Goal: Information Seeking & Learning: Learn about a topic

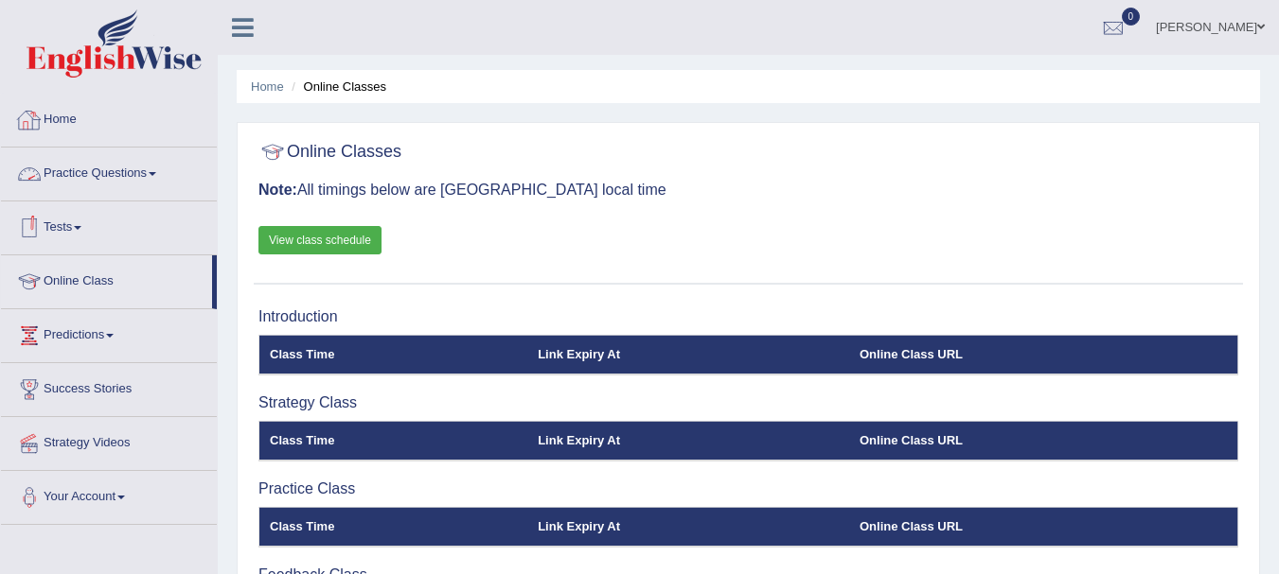
click at [55, 173] on link "Practice Questions" at bounding box center [109, 171] width 216 height 47
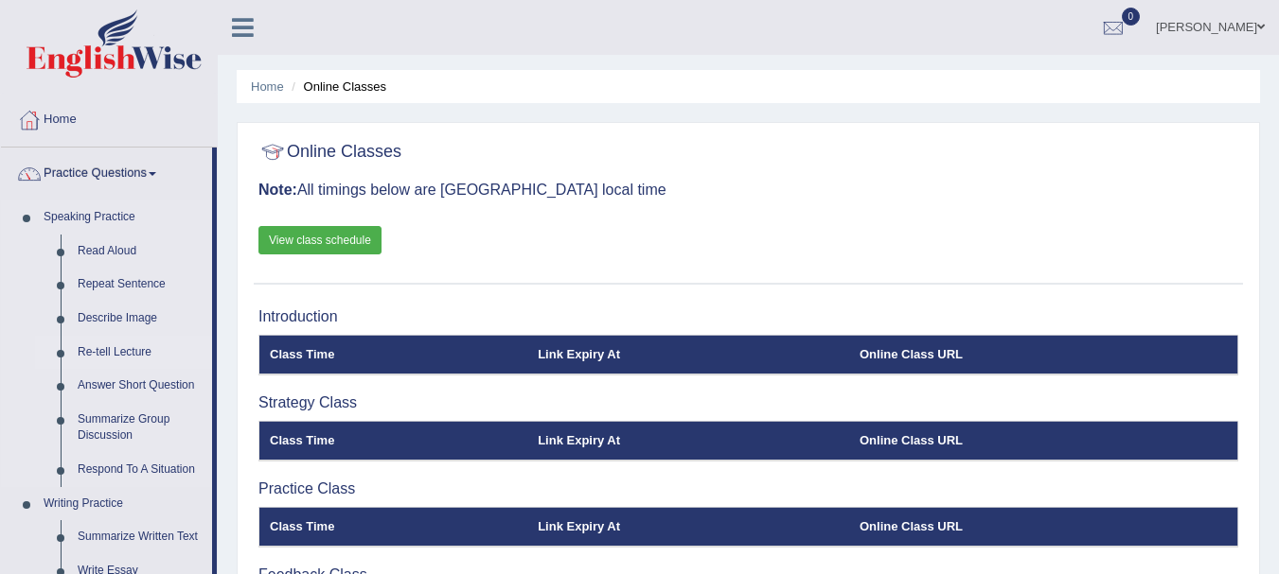
click at [92, 344] on link "Re-tell Lecture" at bounding box center [140, 353] width 143 height 34
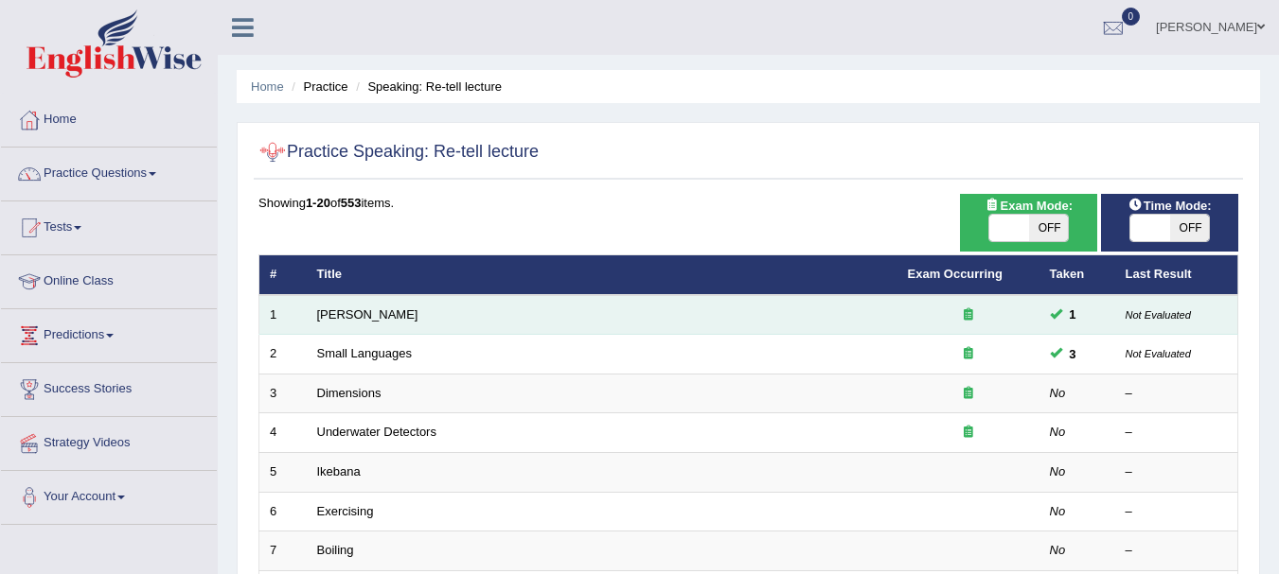
click at [399, 311] on td "Amory Lovins" at bounding box center [602, 315] width 591 height 40
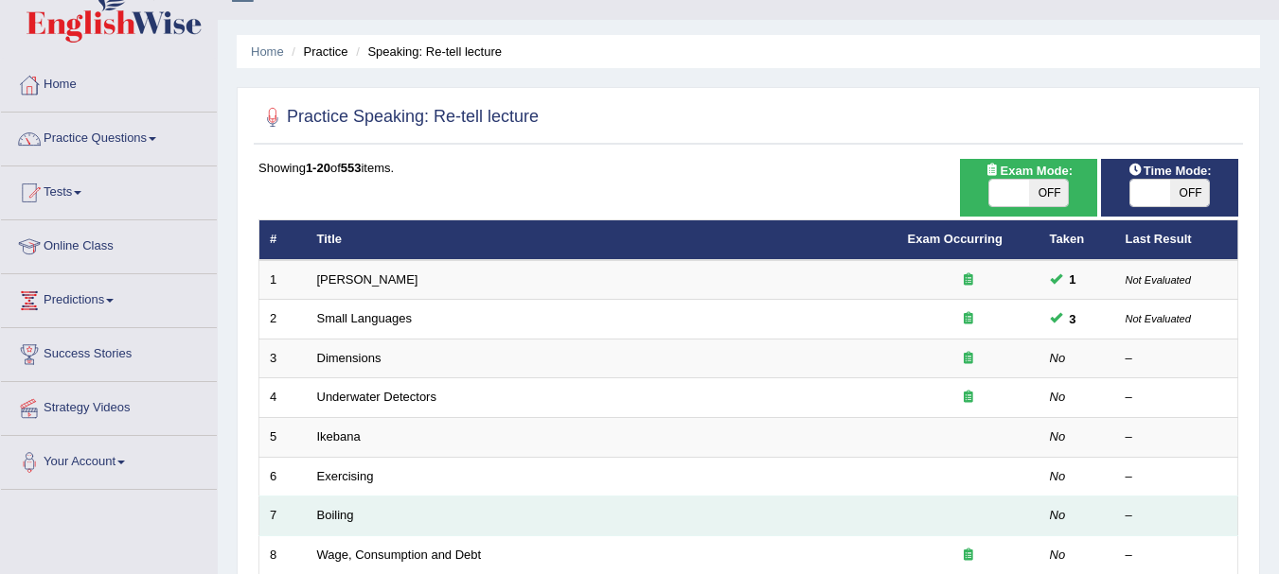
scroll to position [95, 0]
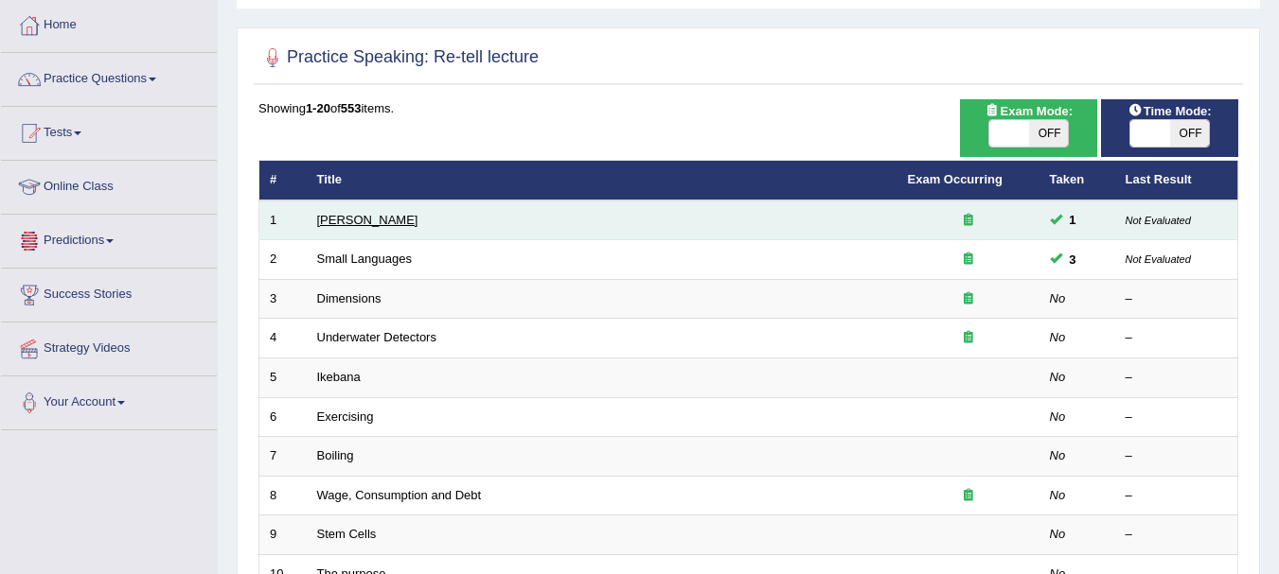
click at [326, 220] on link "Amory Lovins" at bounding box center [367, 220] width 101 height 14
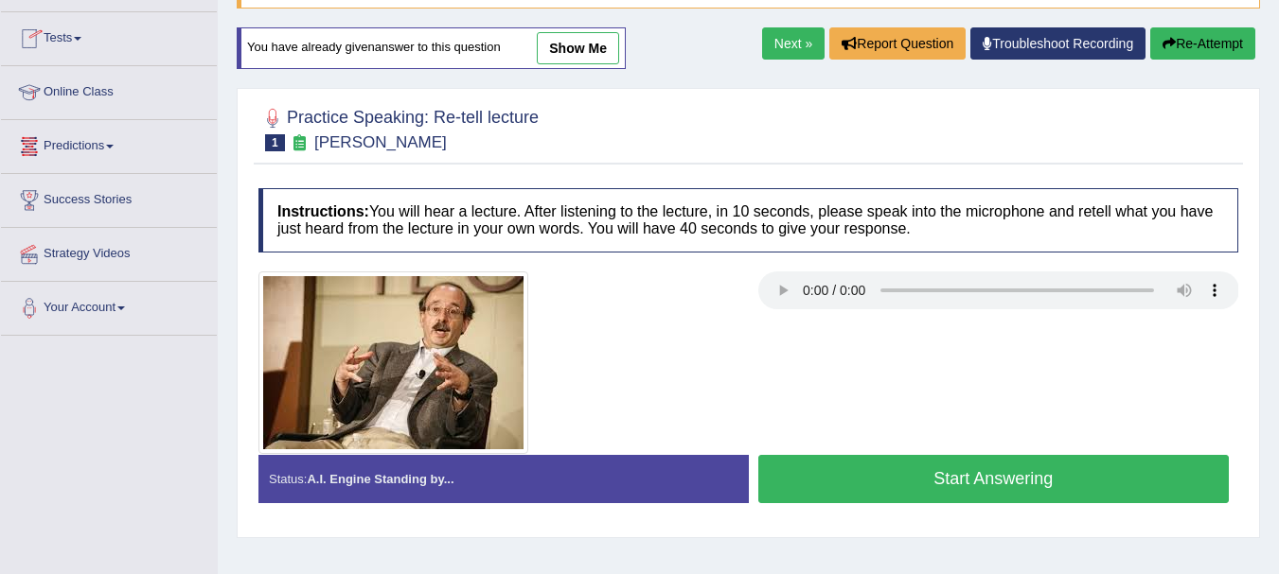
click at [887, 476] on button "Start Answering" at bounding box center [993, 479] width 471 height 48
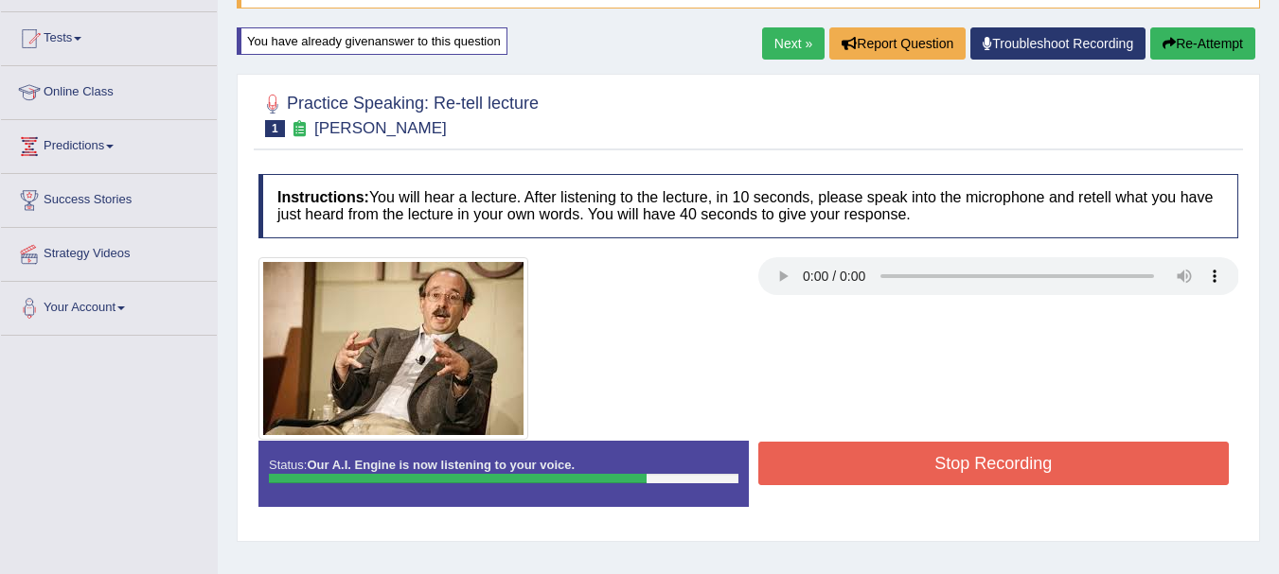
click at [887, 476] on button "Stop Recording" at bounding box center [993, 464] width 471 height 44
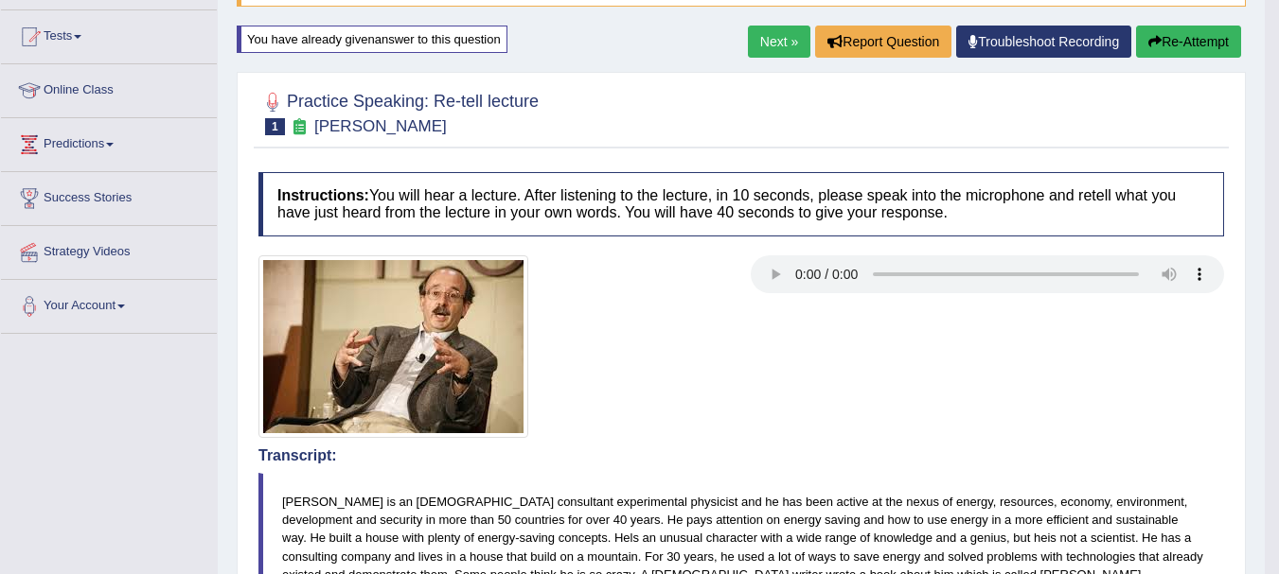
scroll to position [189, 0]
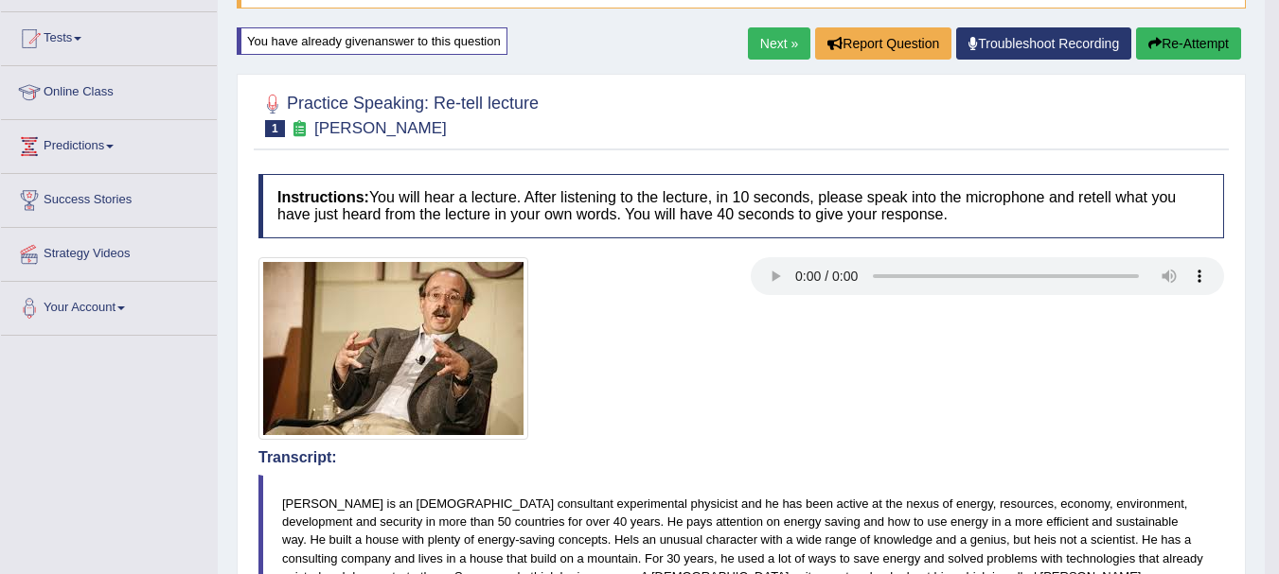
click at [773, 38] on link "Next »" at bounding box center [779, 43] width 62 height 32
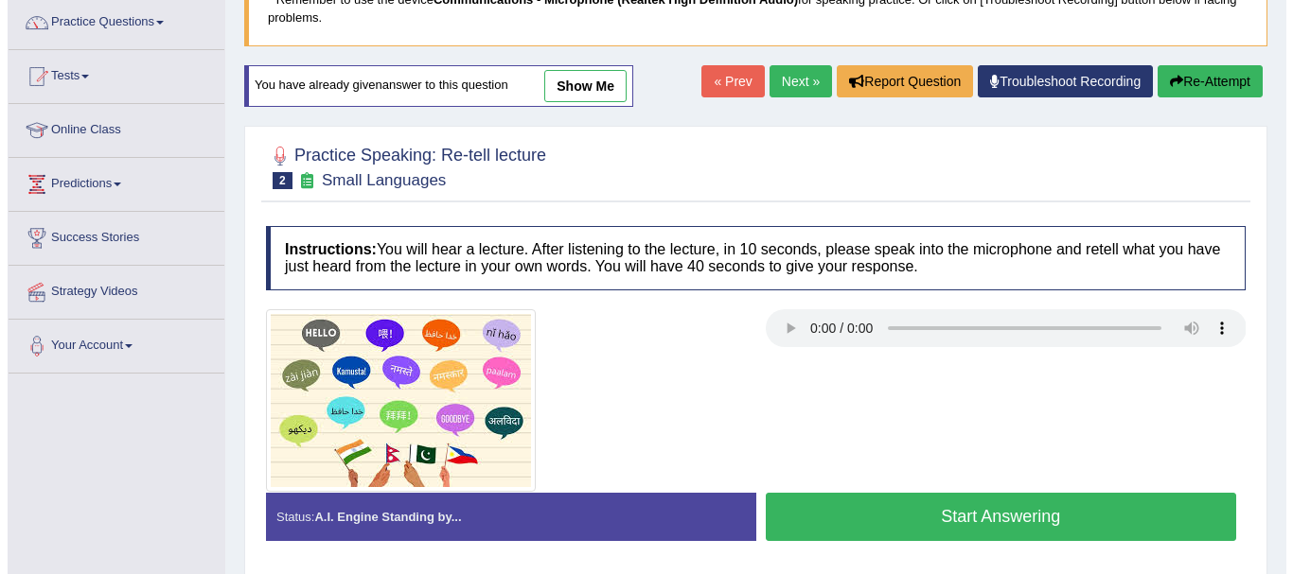
scroll to position [189, 0]
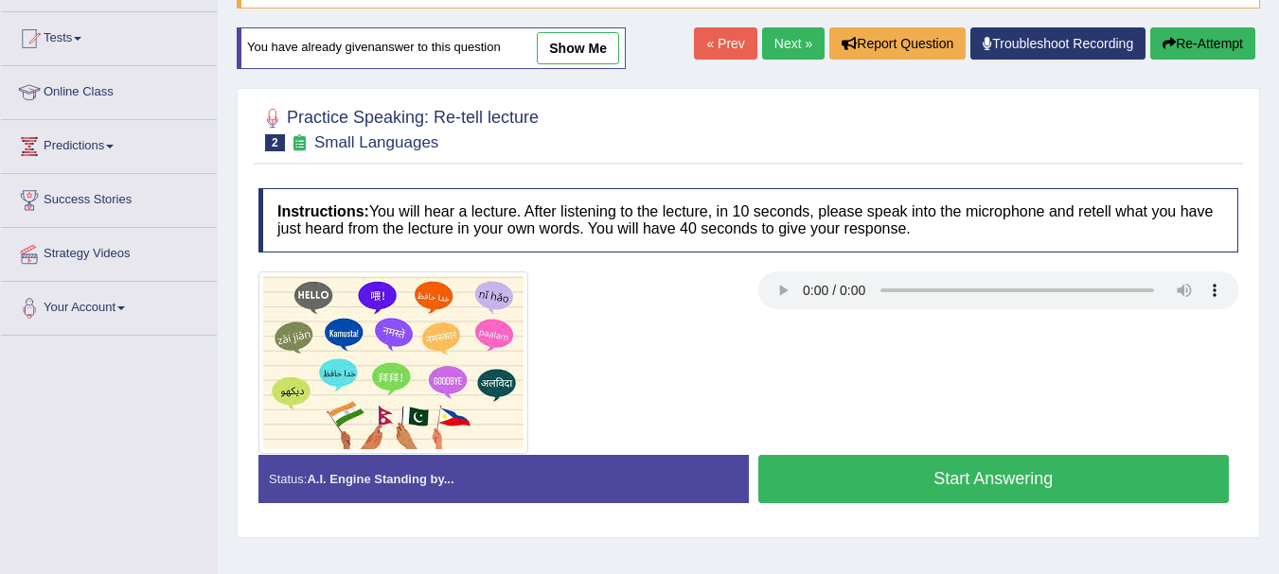
click at [788, 485] on button "Start Answering" at bounding box center [993, 479] width 471 height 48
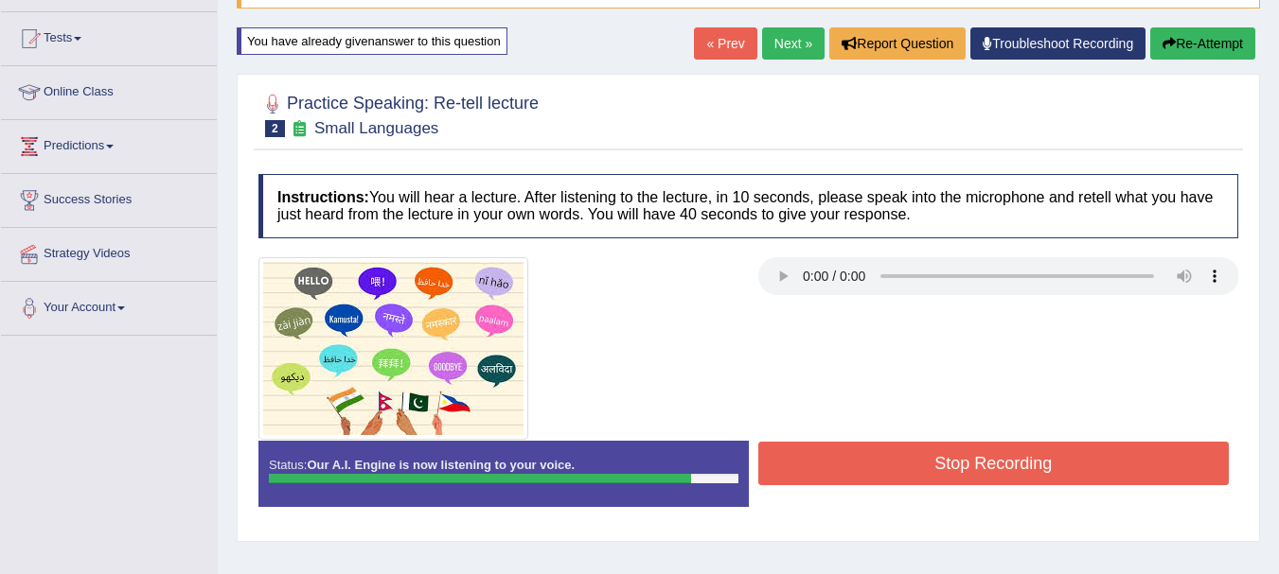
click at [788, 485] on button "Stop Recording" at bounding box center [993, 464] width 471 height 44
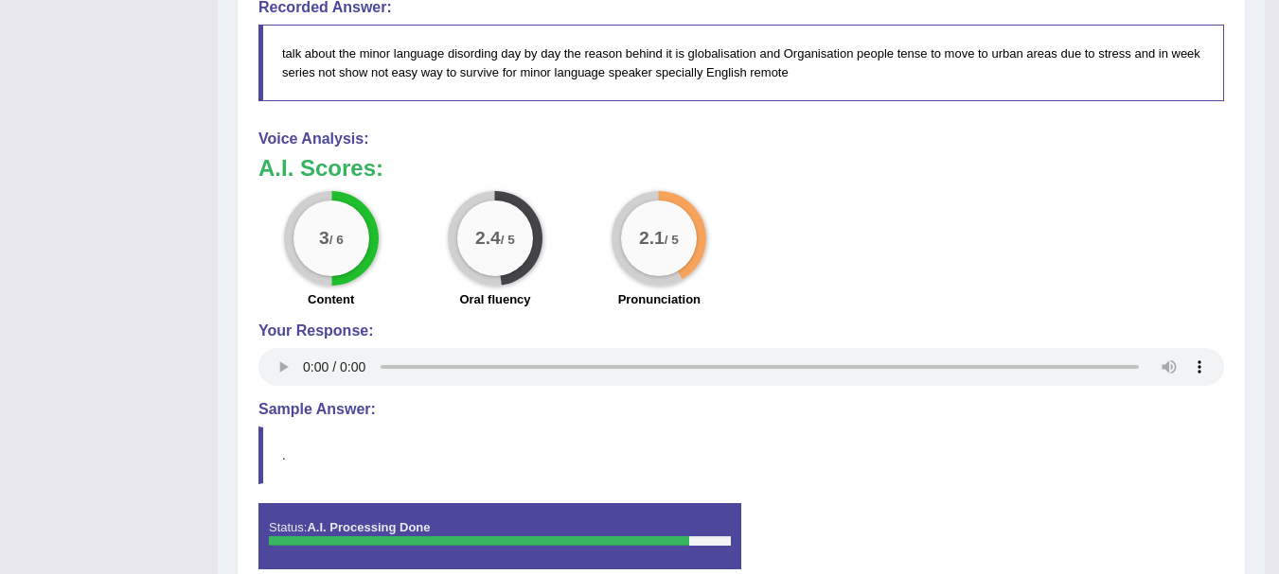
scroll to position [926, 0]
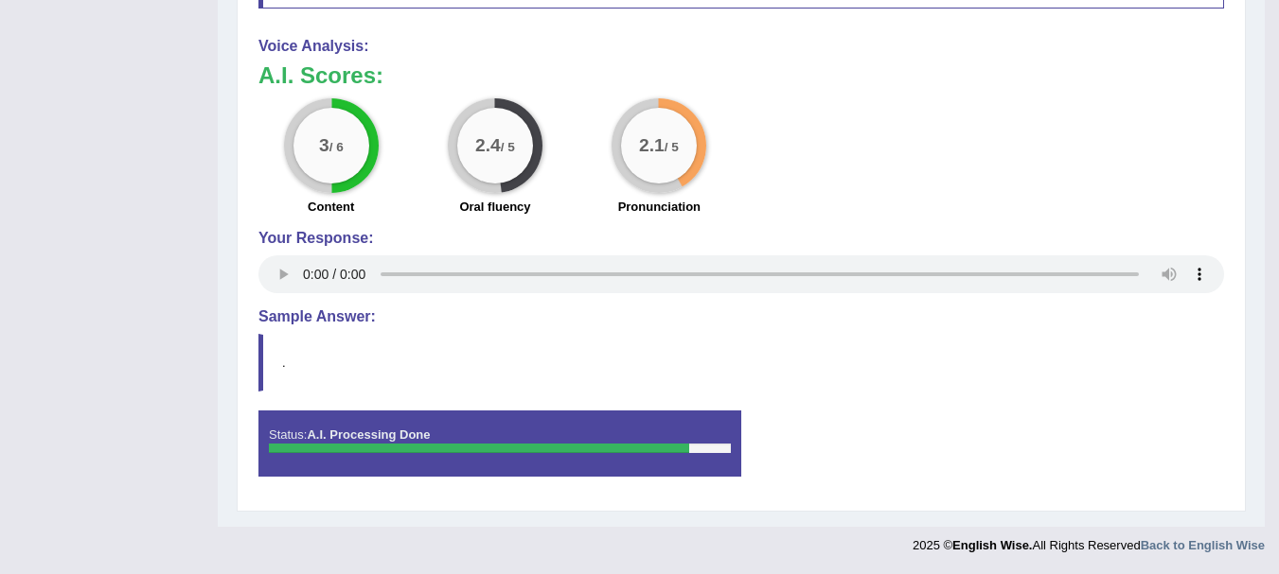
click at [353, 440] on strong "A.I. Processing Done" at bounding box center [368, 435] width 123 height 14
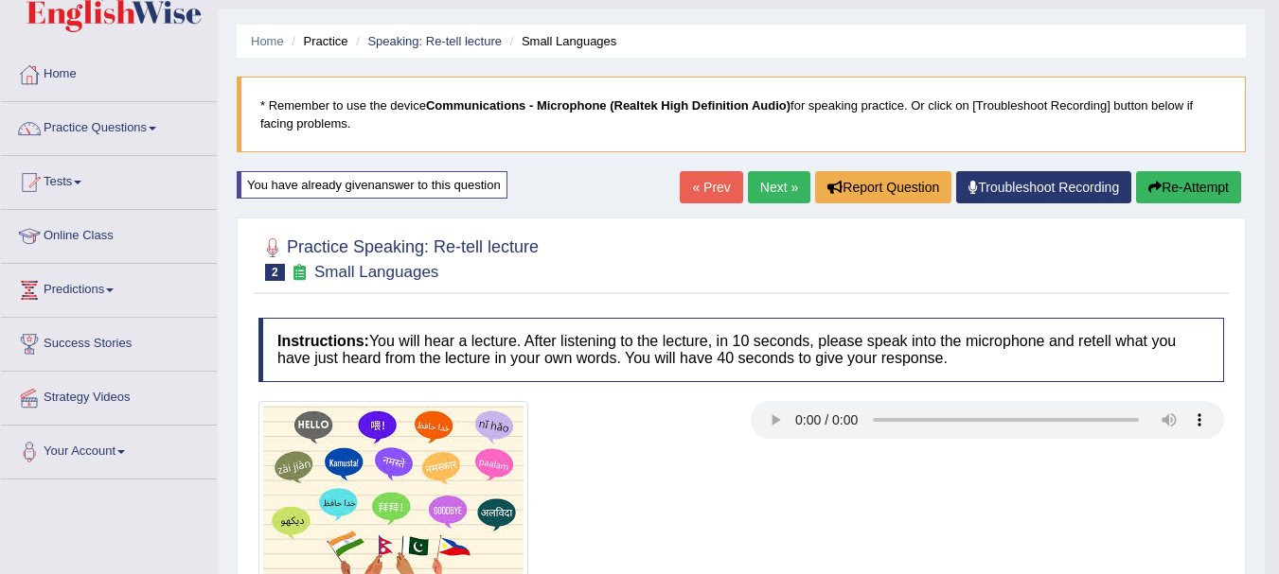
scroll to position [0, 0]
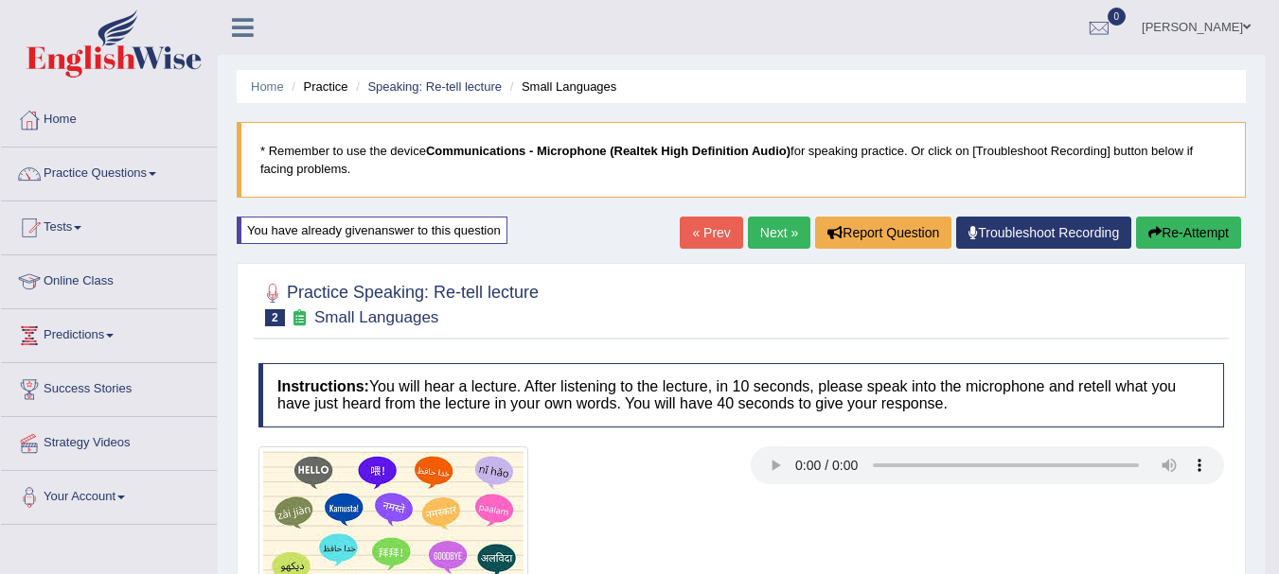
click at [775, 238] on link "Next »" at bounding box center [779, 233] width 62 height 32
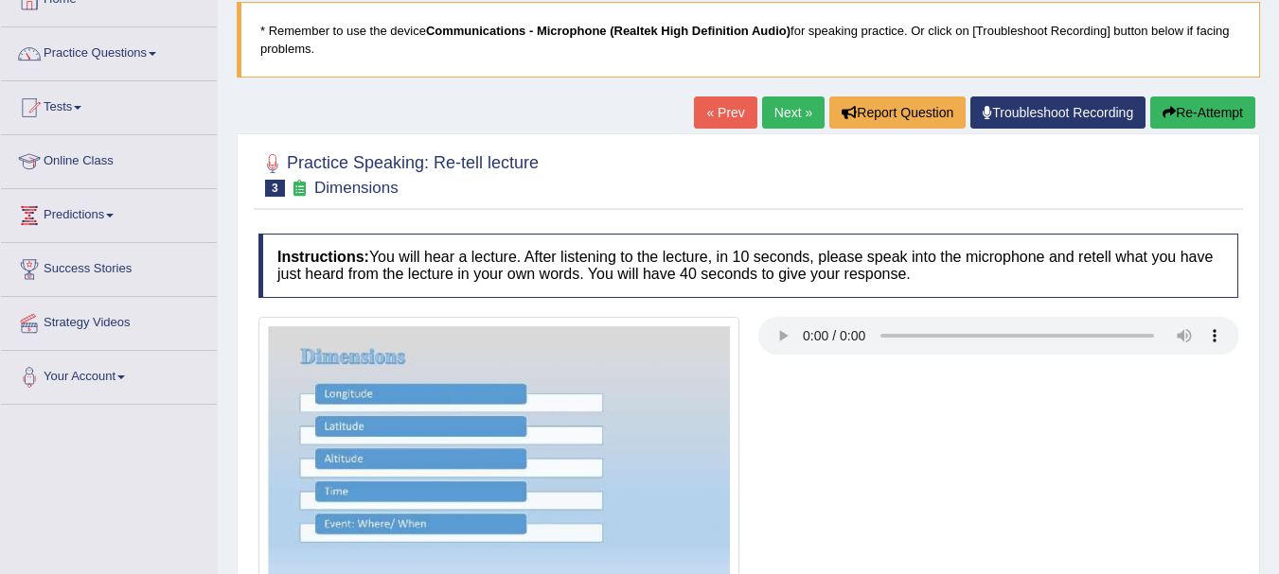
scroll to position [379, 0]
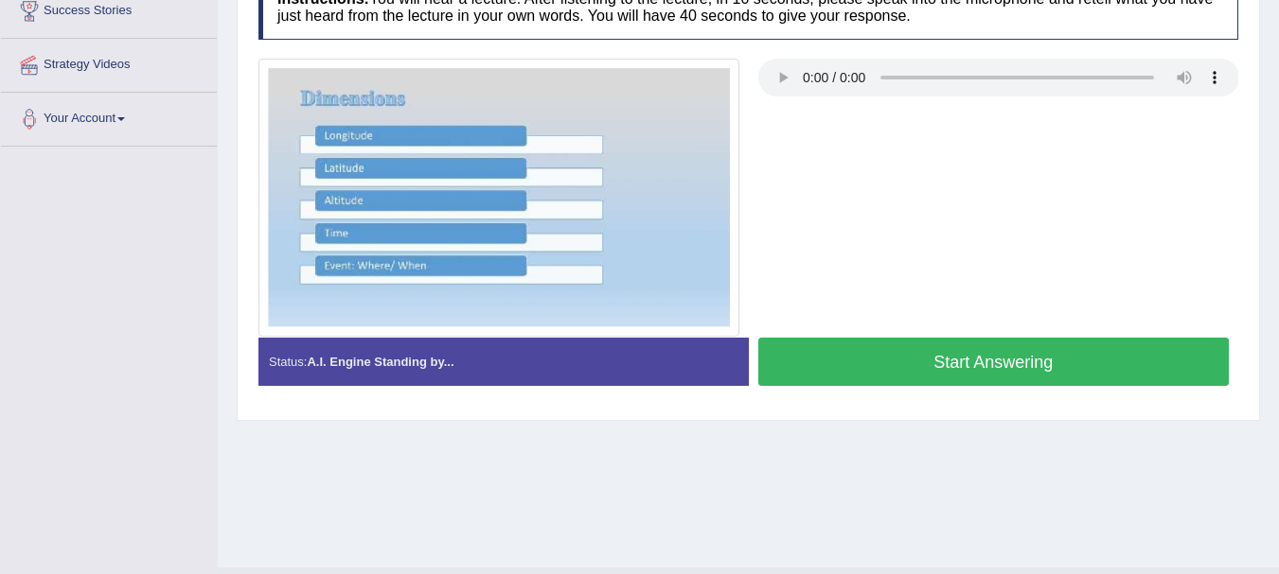
click at [954, 378] on button "Start Answering" at bounding box center [993, 362] width 471 height 48
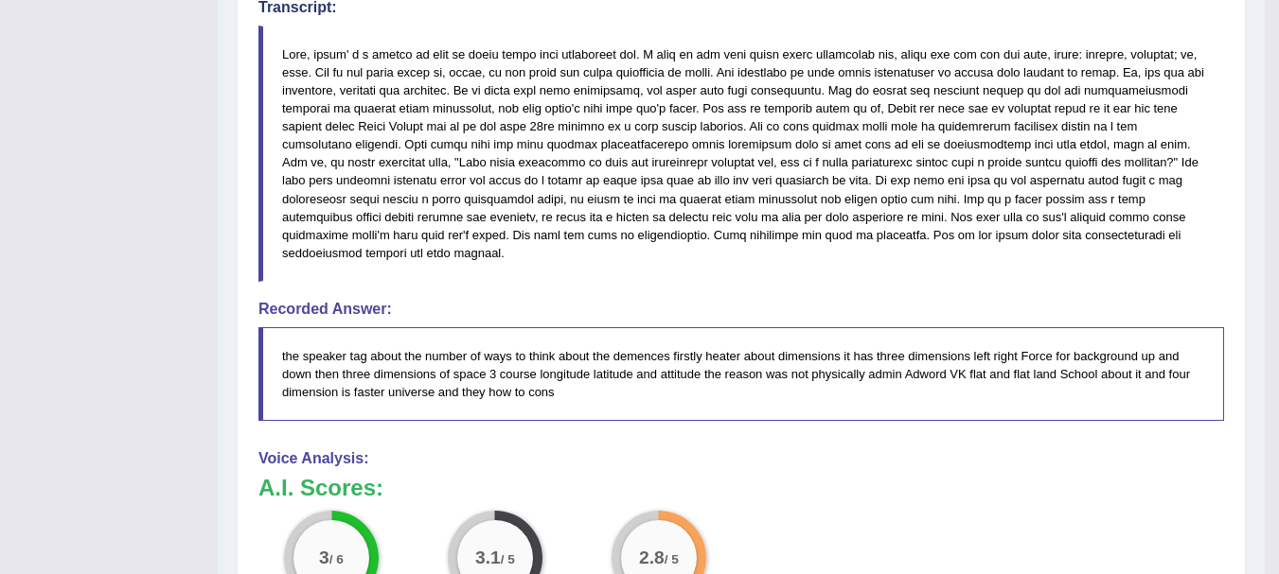
scroll to position [719, 0]
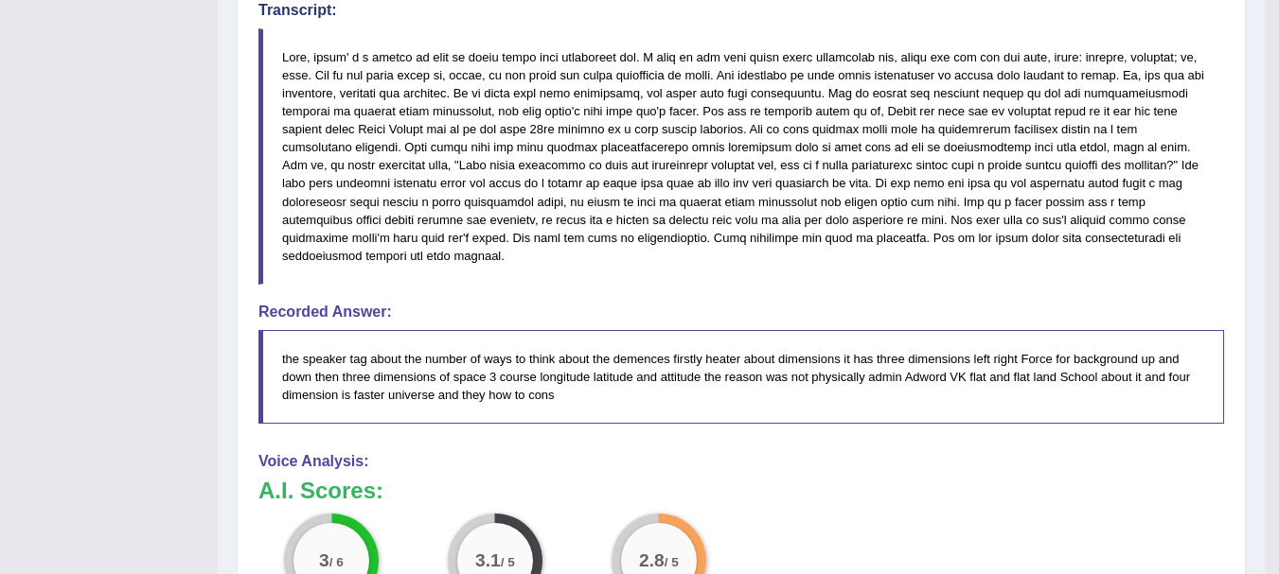
drag, startPoint x: 835, startPoint y: 273, endPoint x: 863, endPoint y: 271, distance: 28.5
click at [863, 271] on blockquote at bounding box center [740, 156] width 965 height 256
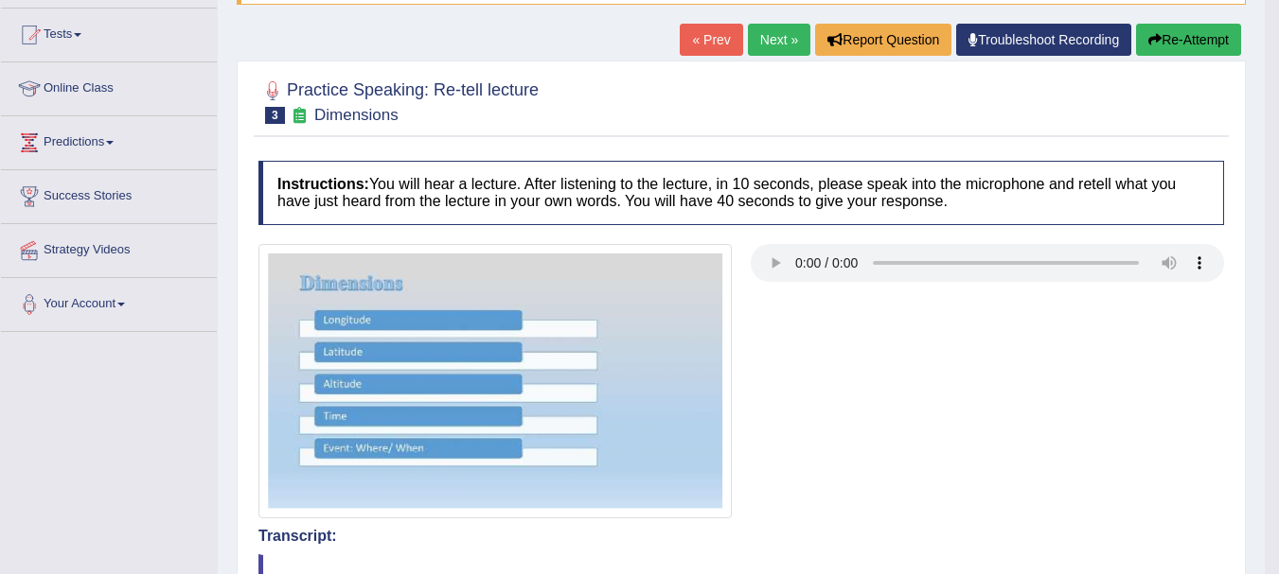
scroll to position [114, 0]
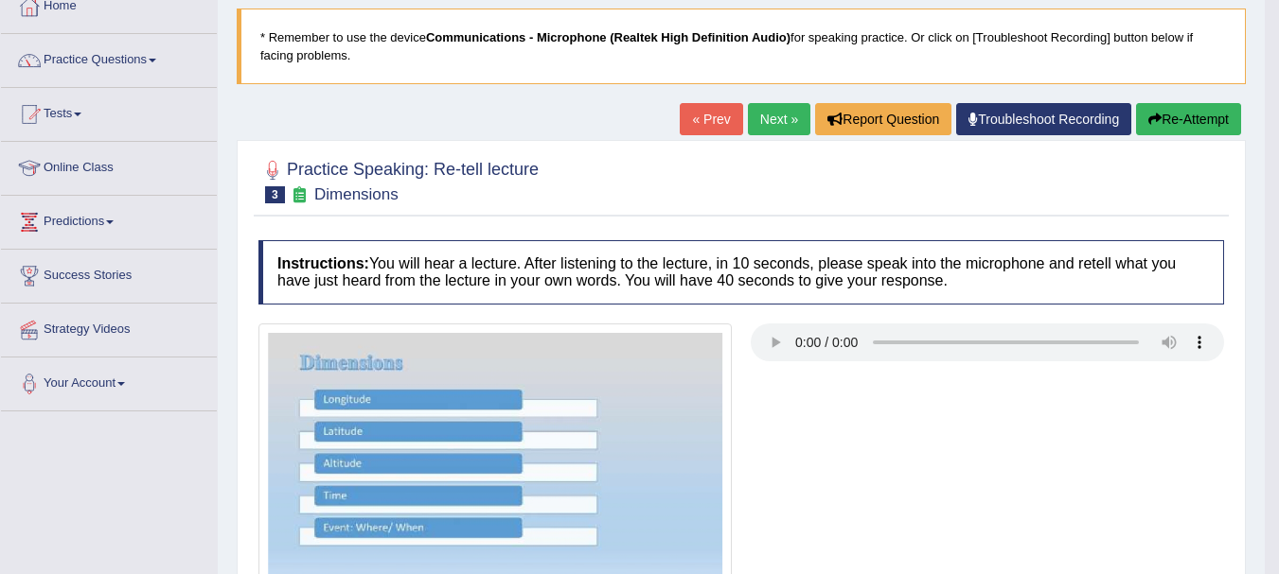
click at [761, 131] on link "Next »" at bounding box center [779, 119] width 62 height 32
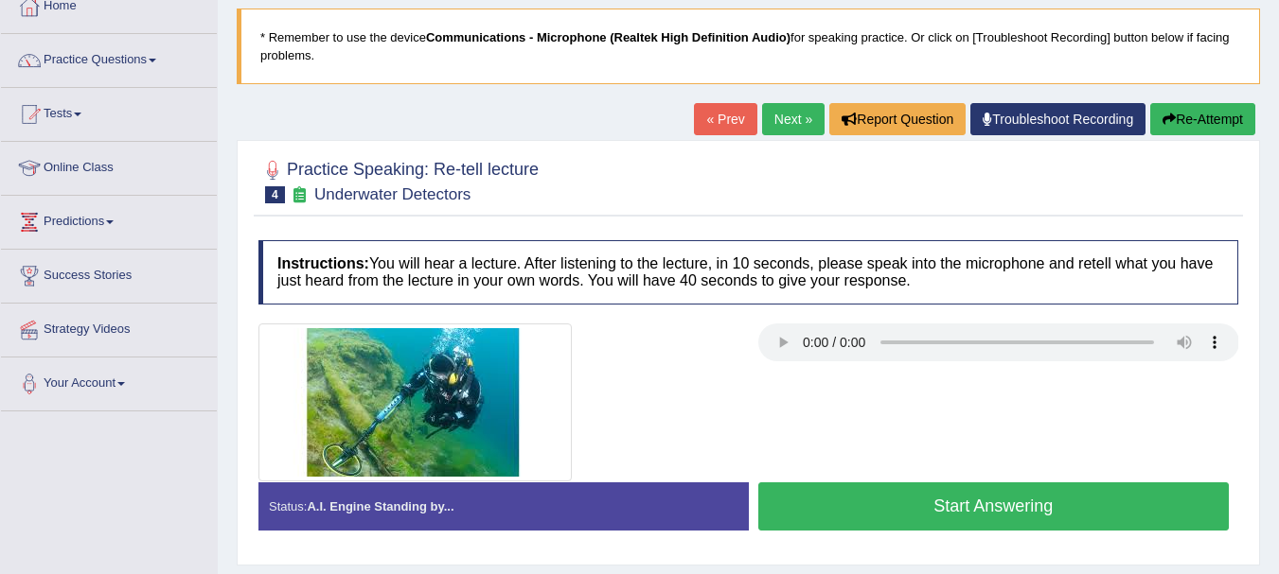
scroll to position [151, 0]
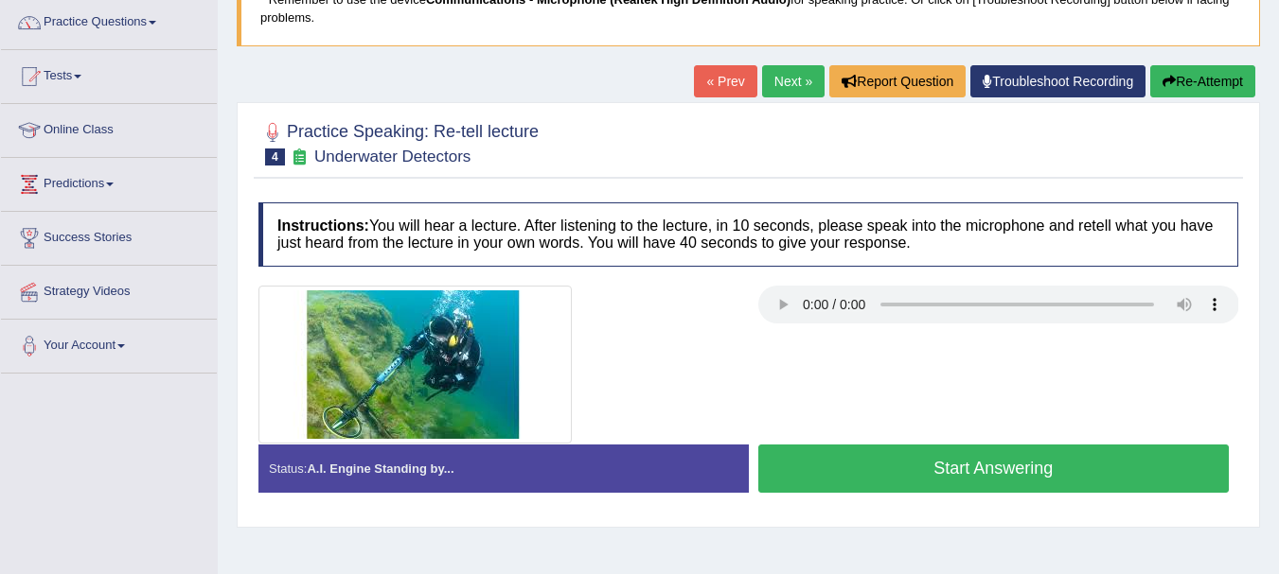
click at [870, 458] on button "Start Answering" at bounding box center [993, 469] width 471 height 48
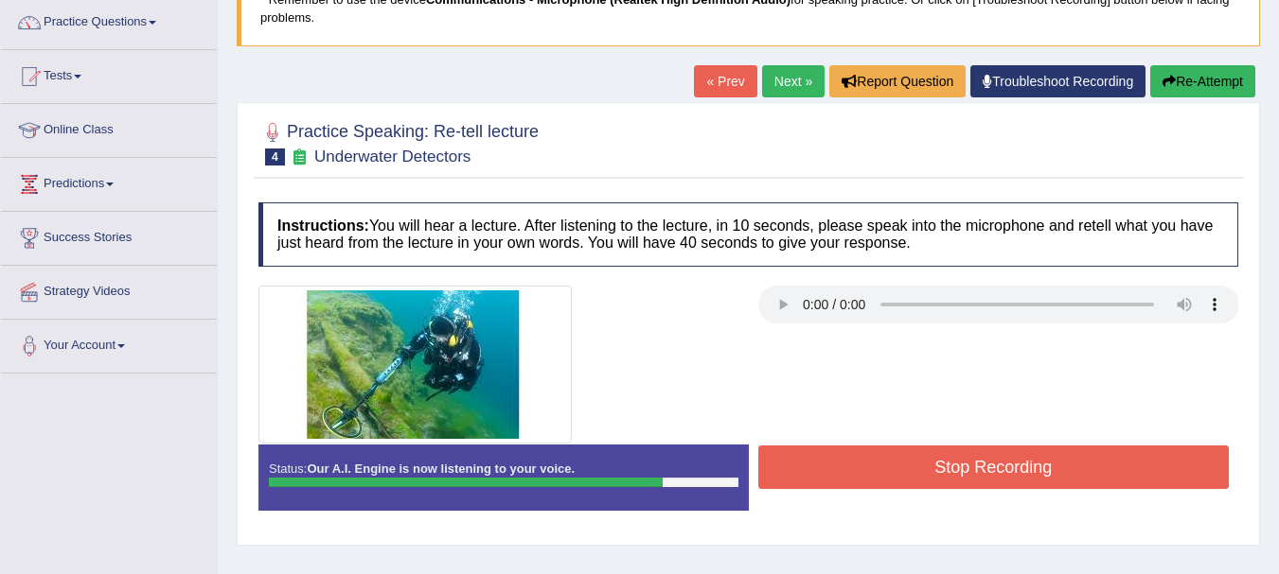
click at [864, 463] on button "Stop Recording" at bounding box center [993, 468] width 471 height 44
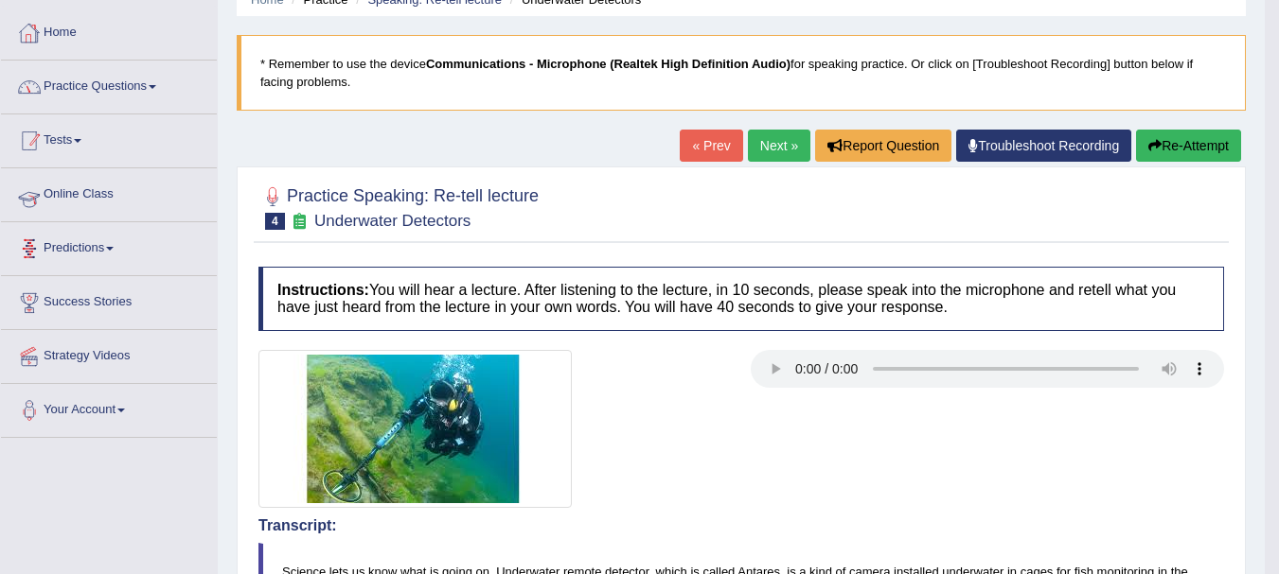
scroll to position [18, 0]
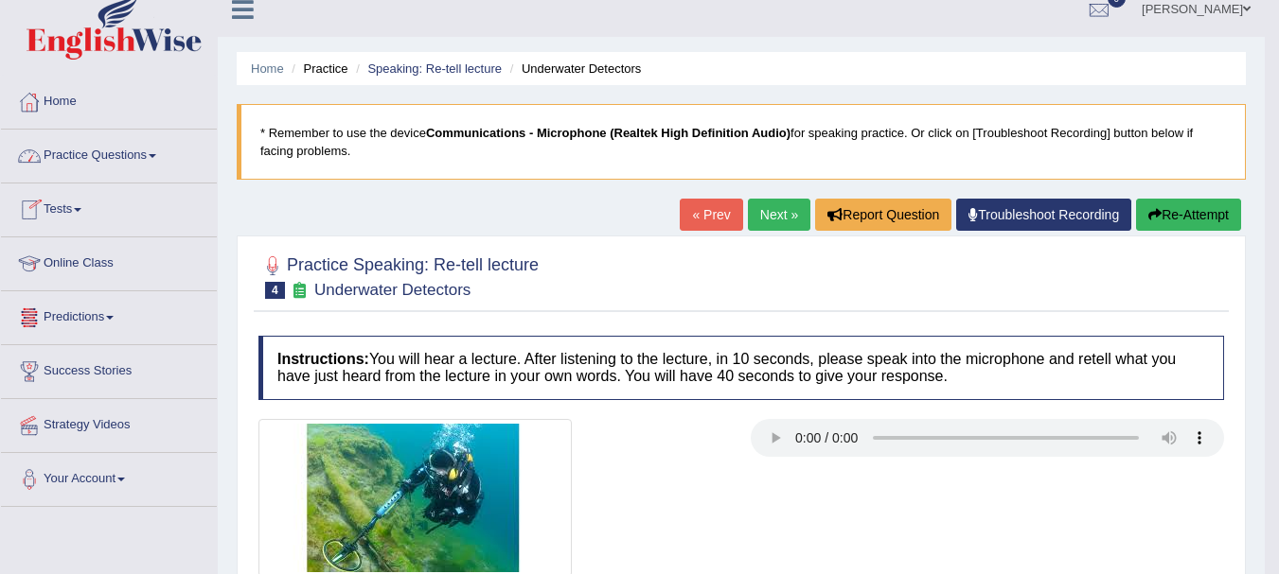
click at [98, 163] on link "Practice Questions" at bounding box center [109, 153] width 216 height 47
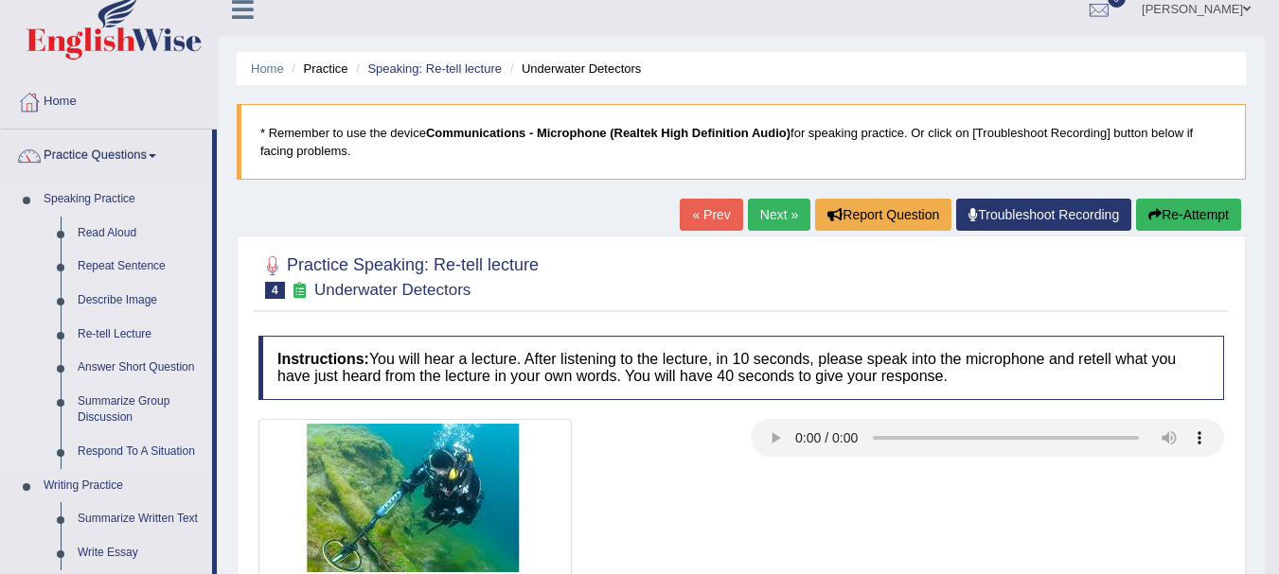
click at [104, 362] on link "Answer Short Question" at bounding box center [140, 368] width 143 height 34
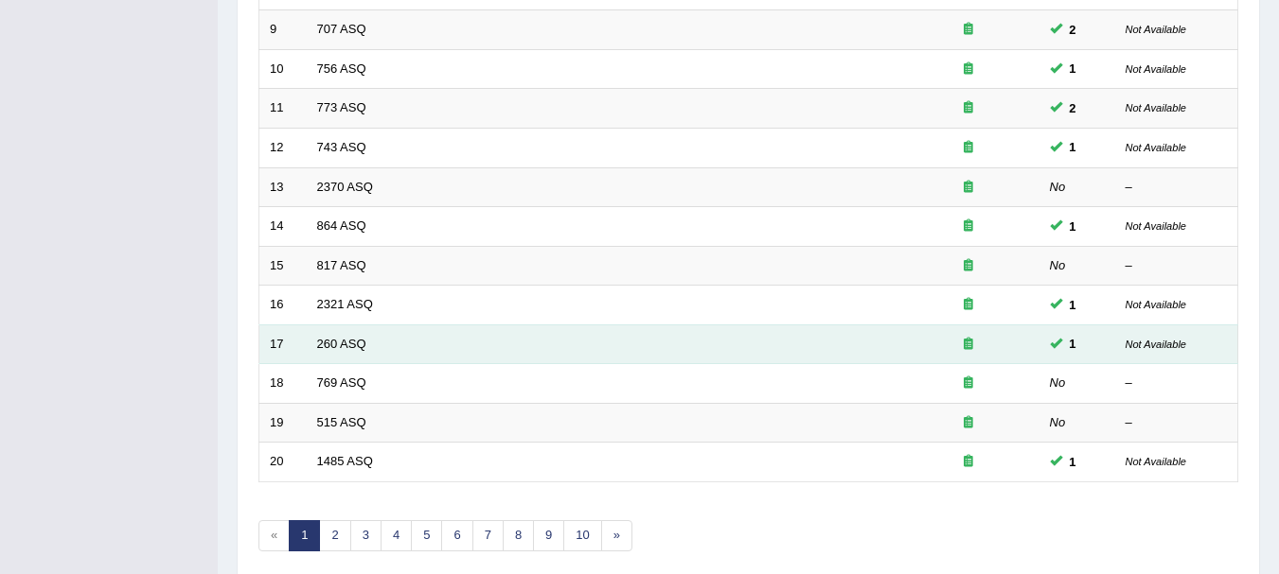
scroll to position [679, 0]
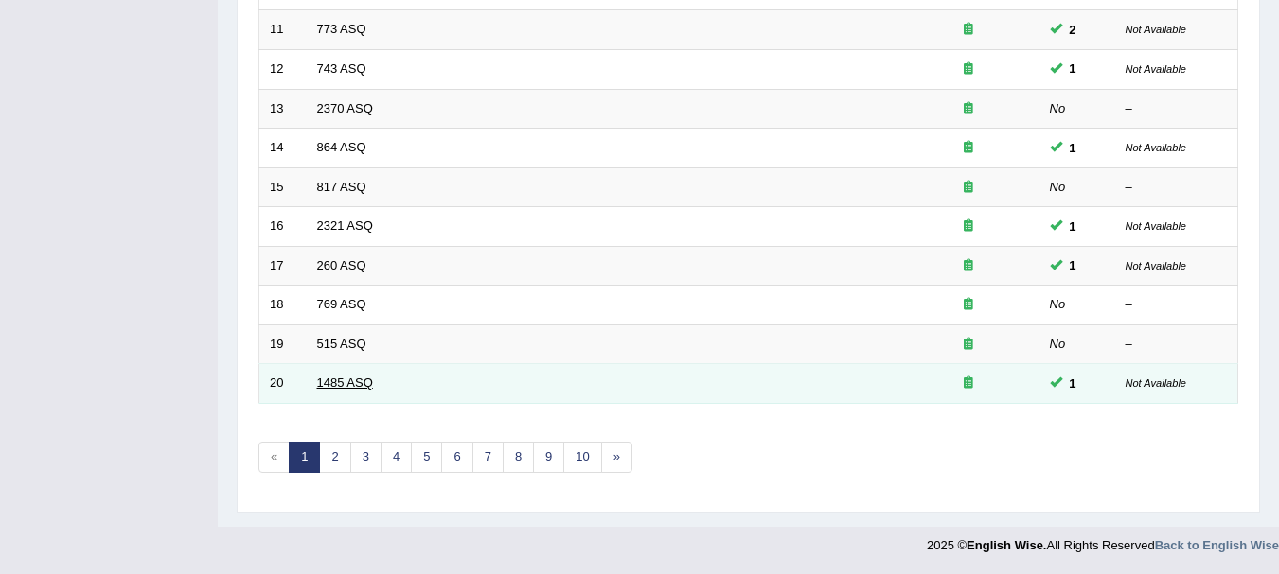
click at [326, 385] on link "1485 ASQ" at bounding box center [345, 383] width 56 height 14
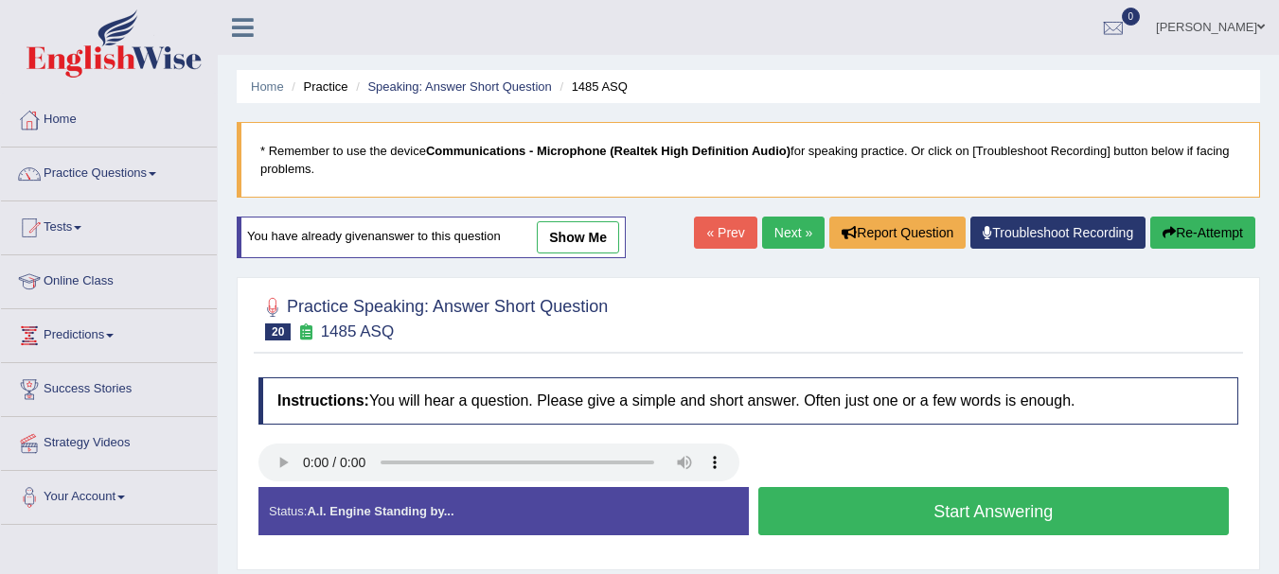
click at [811, 505] on button "Start Answering" at bounding box center [993, 511] width 471 height 48
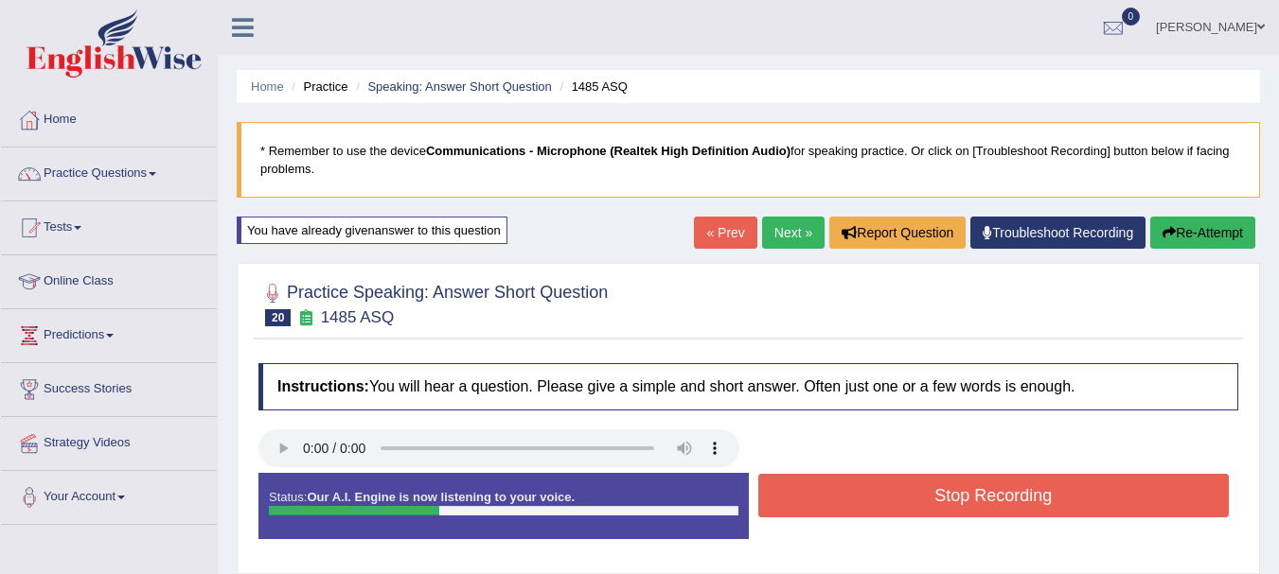
click at [810, 505] on button "Stop Recording" at bounding box center [993, 496] width 471 height 44
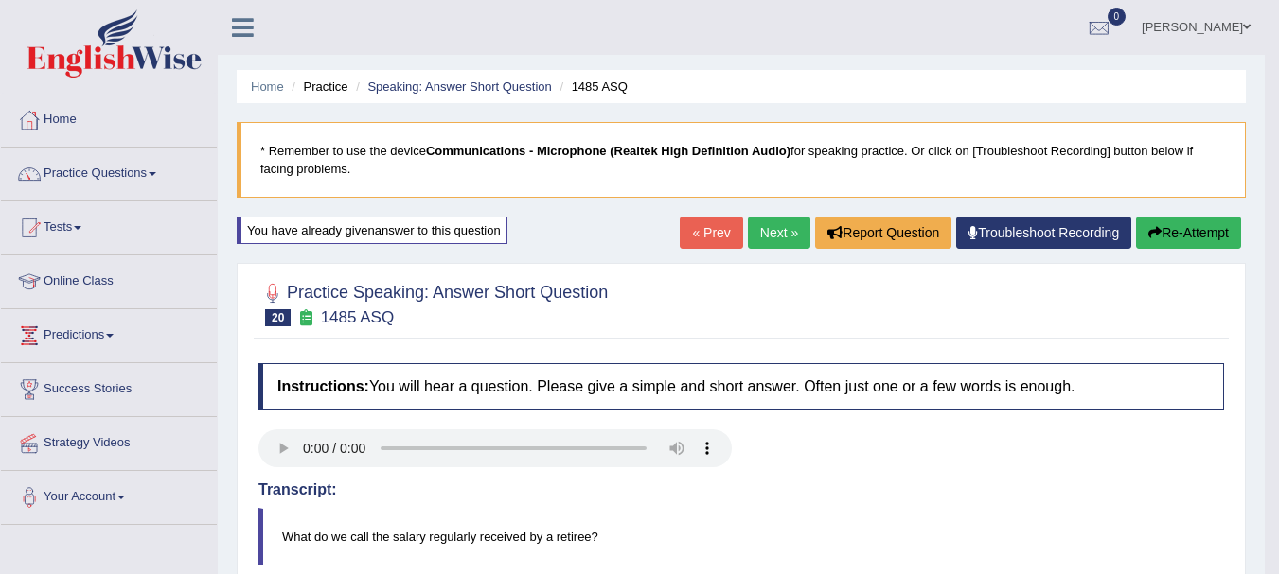
click at [711, 229] on link "« Prev" at bounding box center [710, 233] width 62 height 32
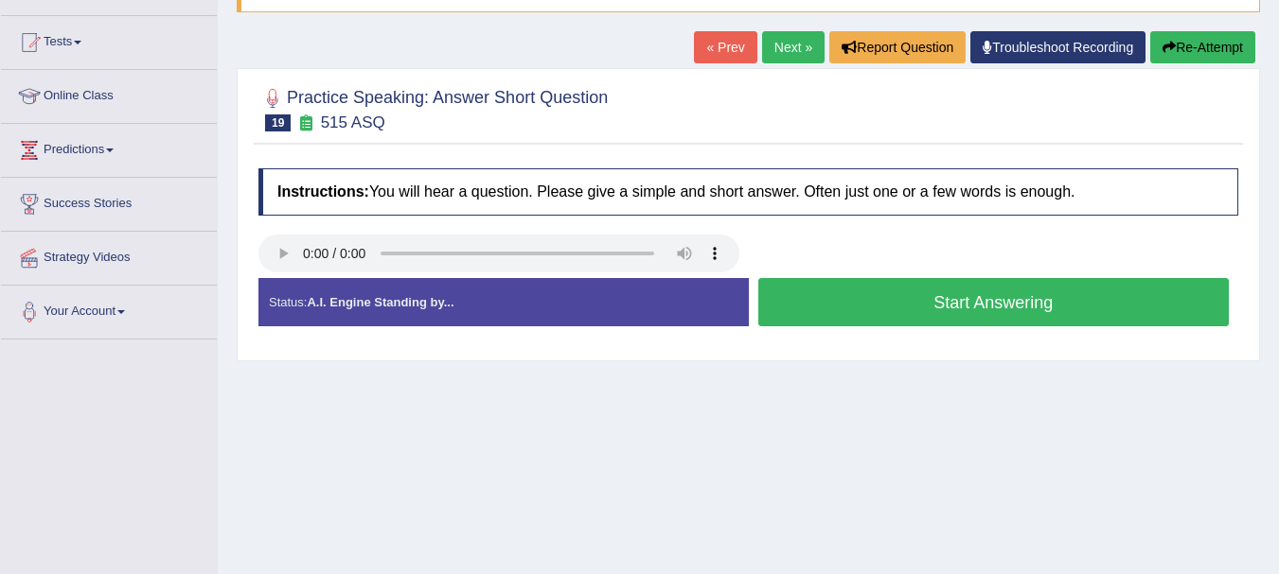
scroll to position [189, 0]
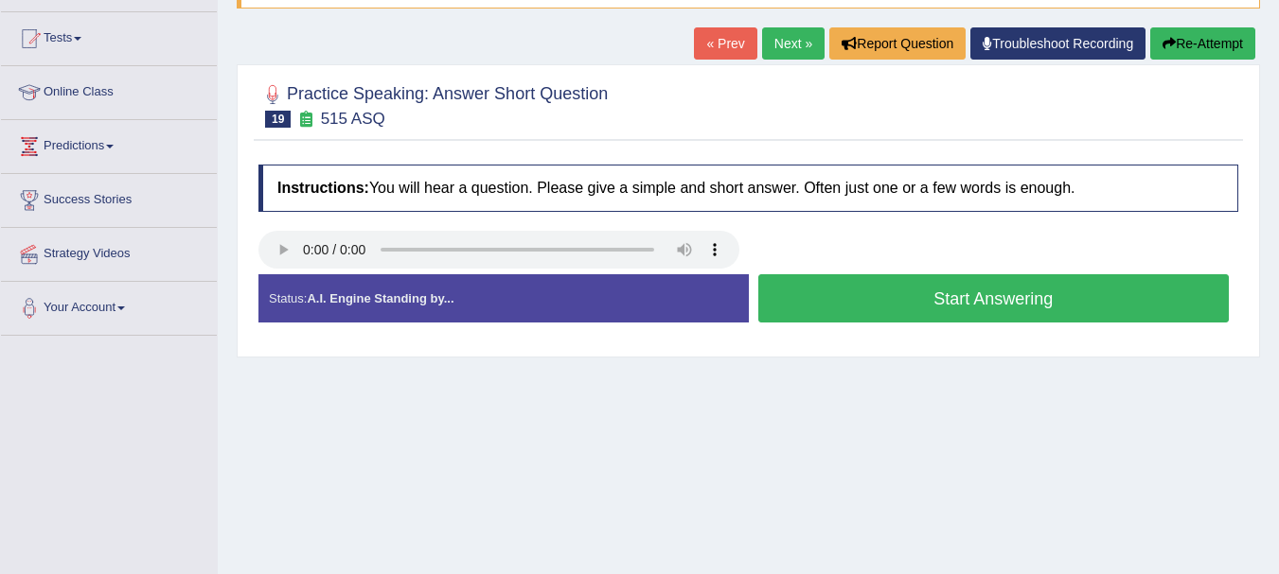
click at [858, 280] on button "Start Answering" at bounding box center [993, 298] width 471 height 48
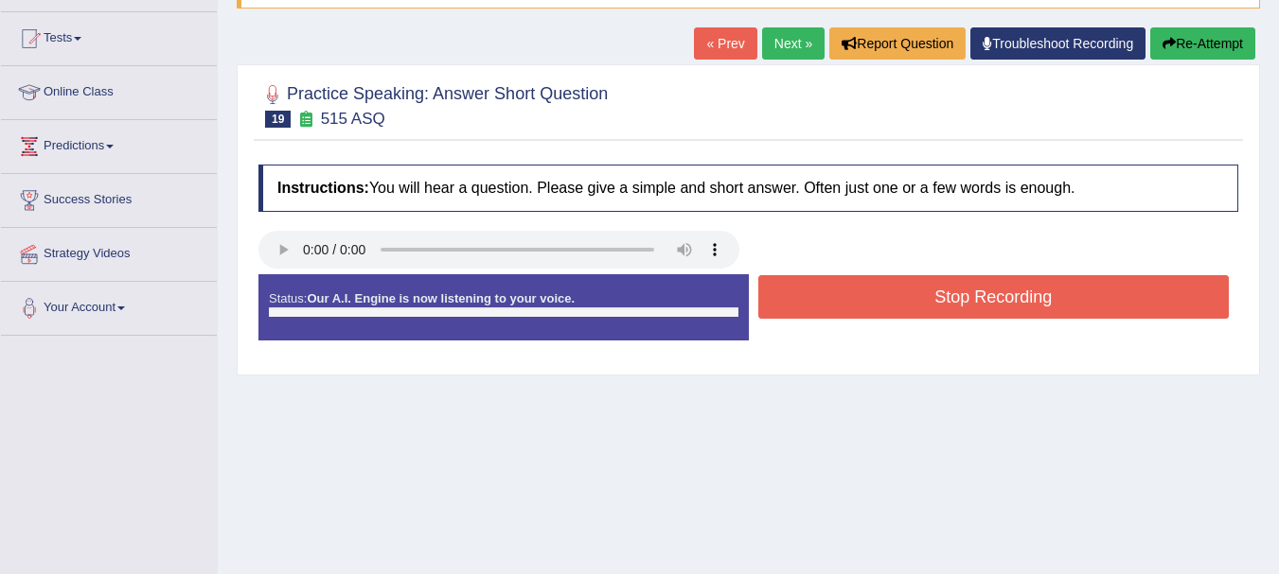
click at [858, 280] on button "Stop Recording" at bounding box center [993, 297] width 471 height 44
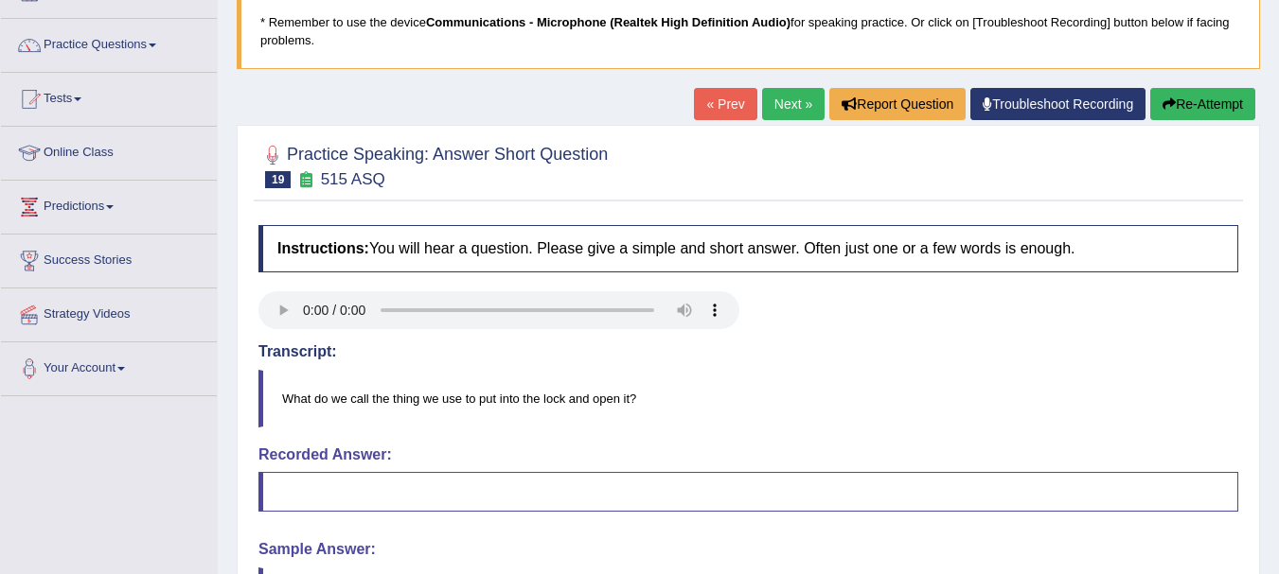
scroll to position [114, 0]
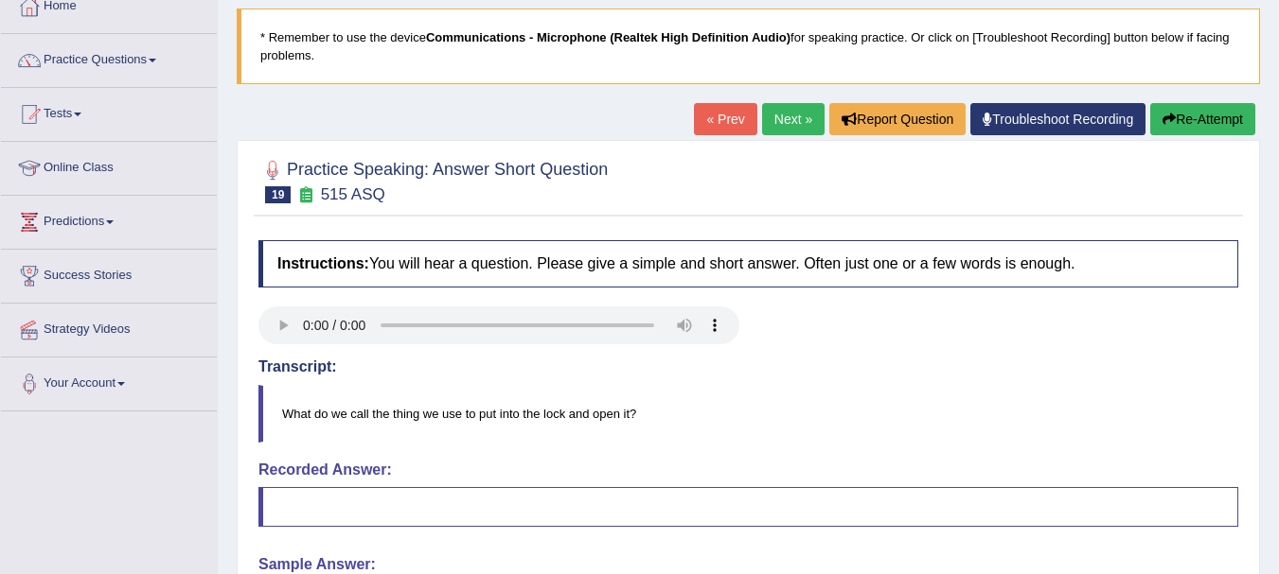
click at [724, 115] on link "« Prev" at bounding box center [725, 119] width 62 height 32
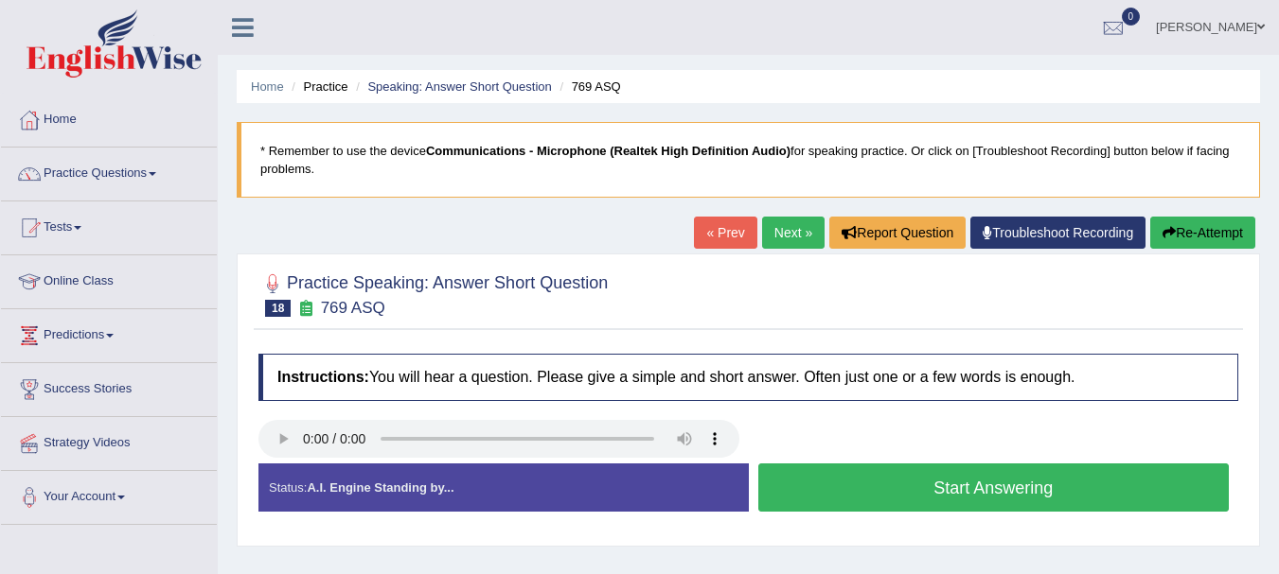
click at [798, 477] on button "Start Answering" at bounding box center [993, 488] width 471 height 48
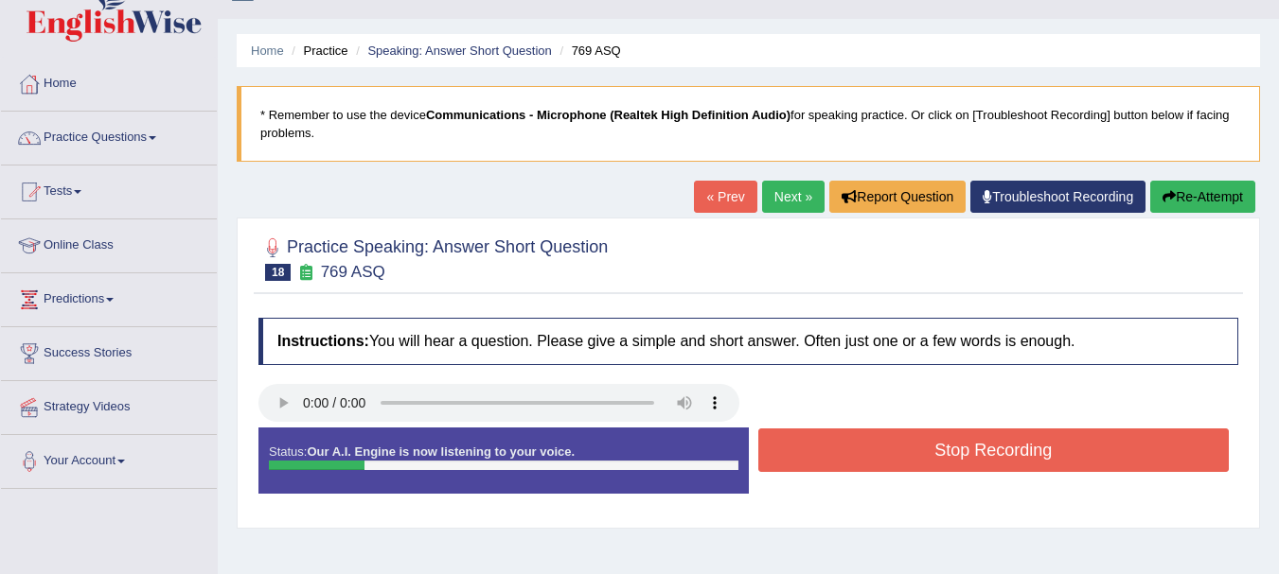
scroll to position [38, 0]
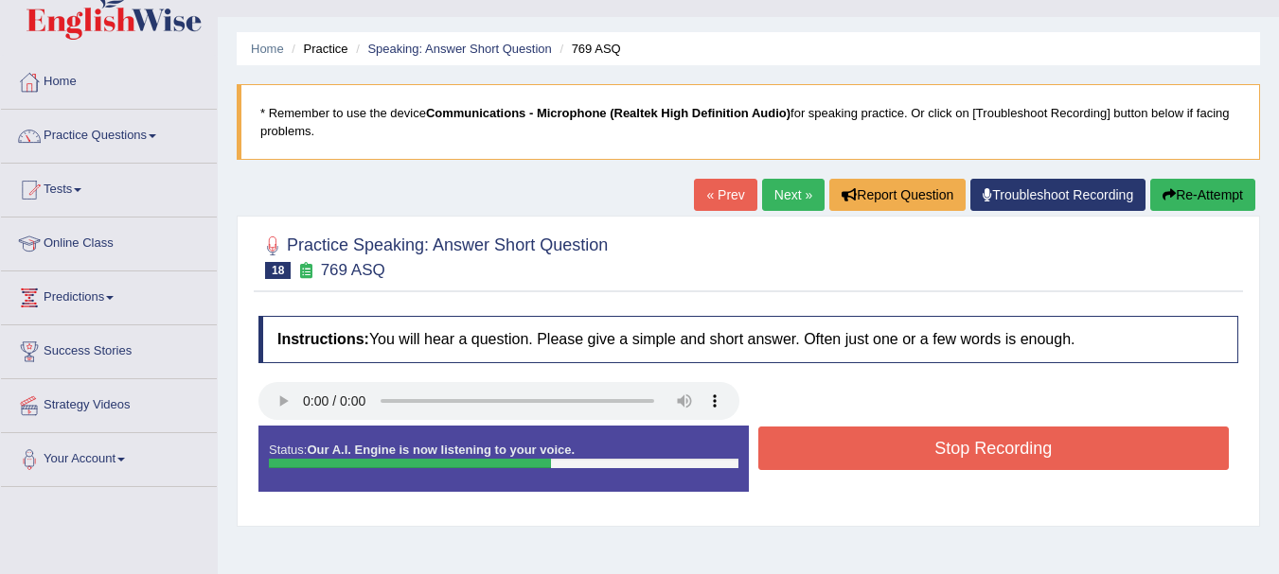
click at [813, 450] on button "Stop Recording" at bounding box center [993, 449] width 471 height 44
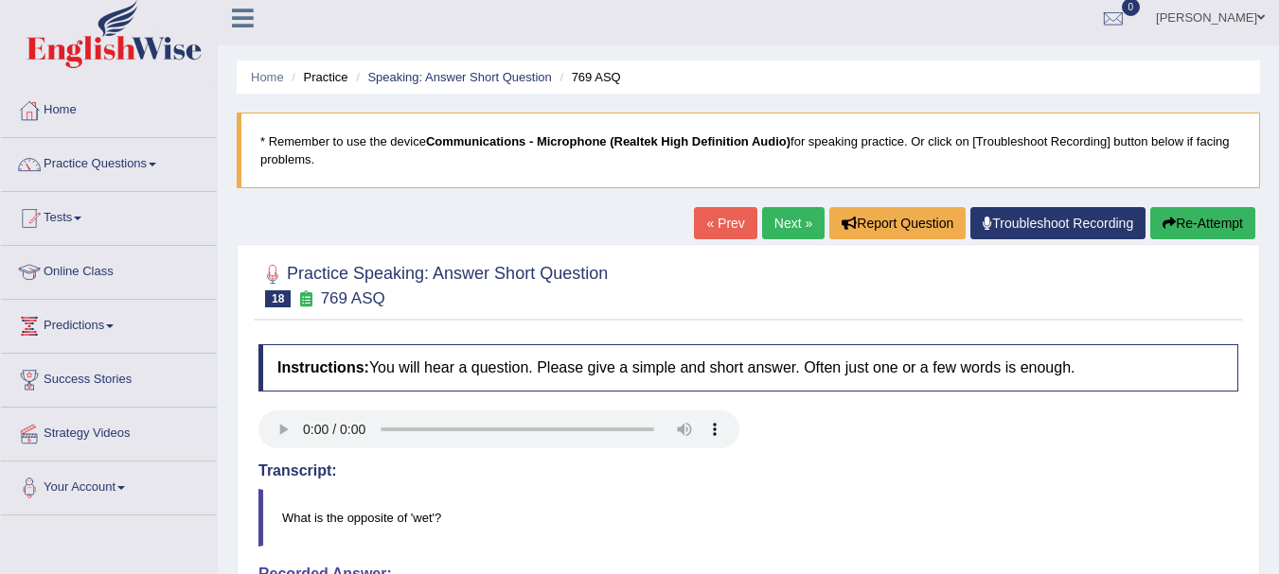
scroll to position [0, 0]
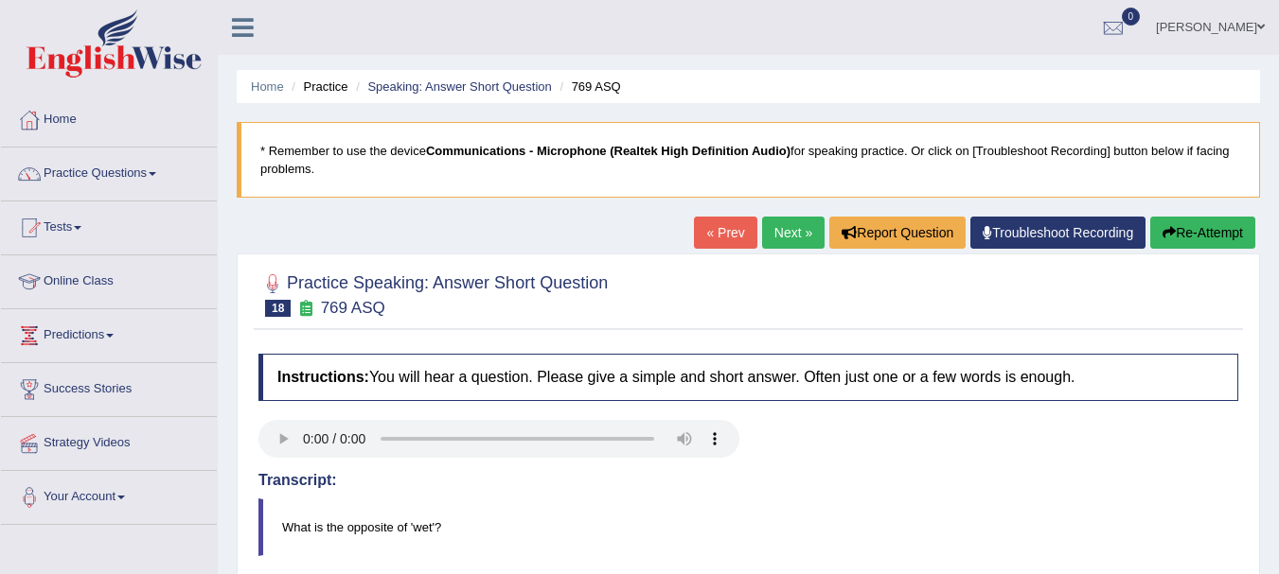
click at [727, 226] on link "« Prev" at bounding box center [725, 233] width 62 height 32
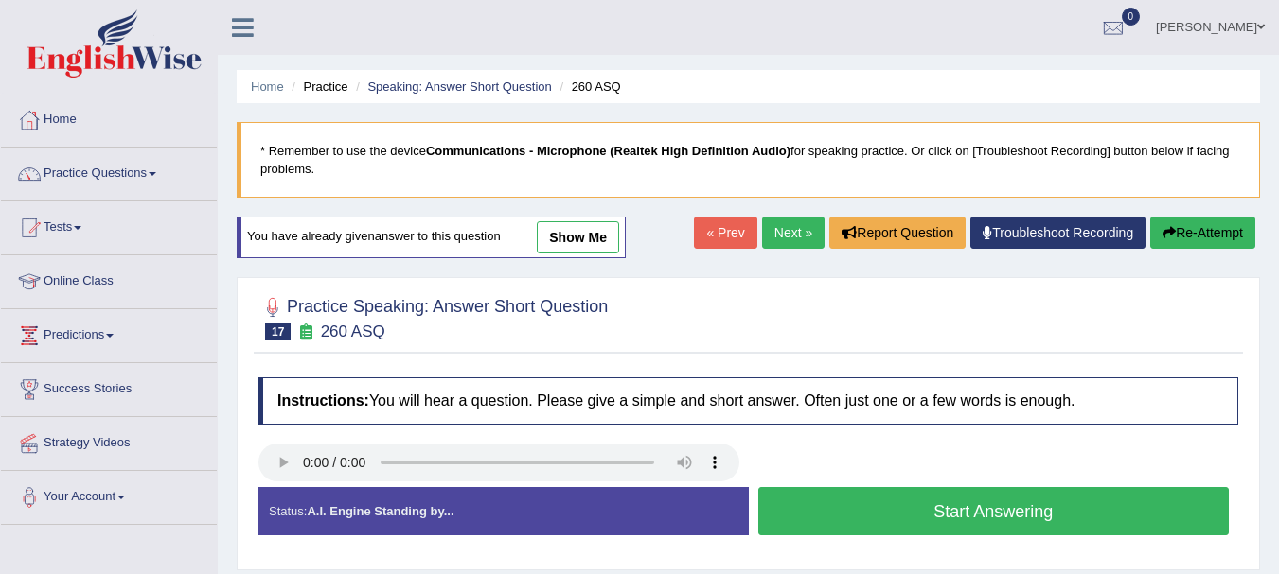
click at [838, 517] on button "Start Answering" at bounding box center [993, 511] width 471 height 48
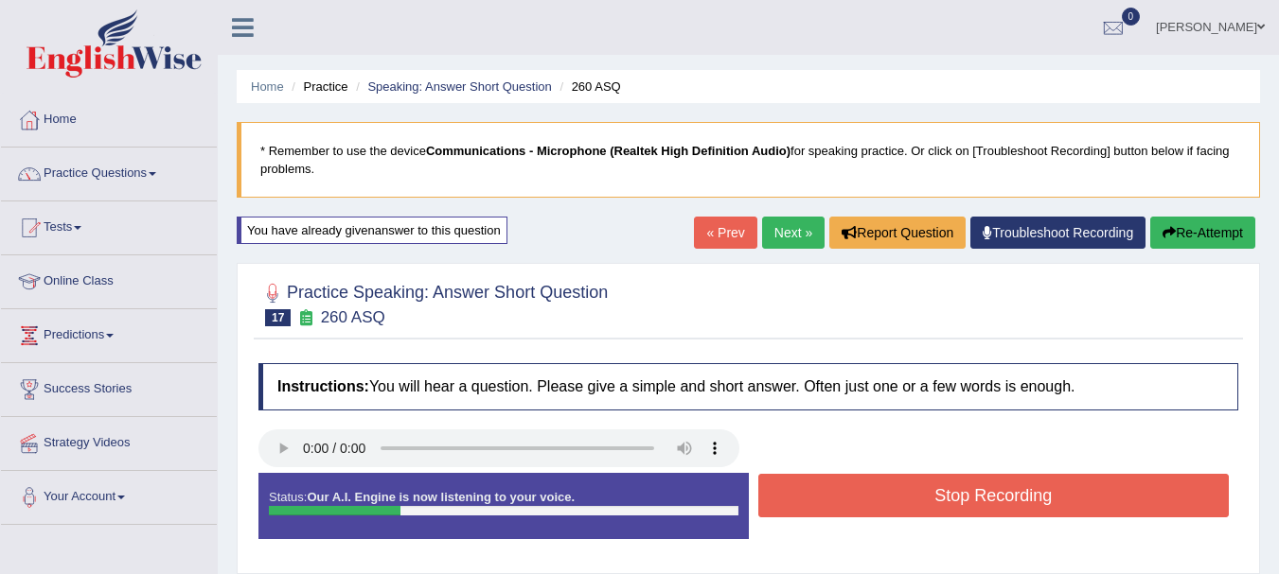
click at [838, 517] on button "Stop Recording" at bounding box center [993, 496] width 471 height 44
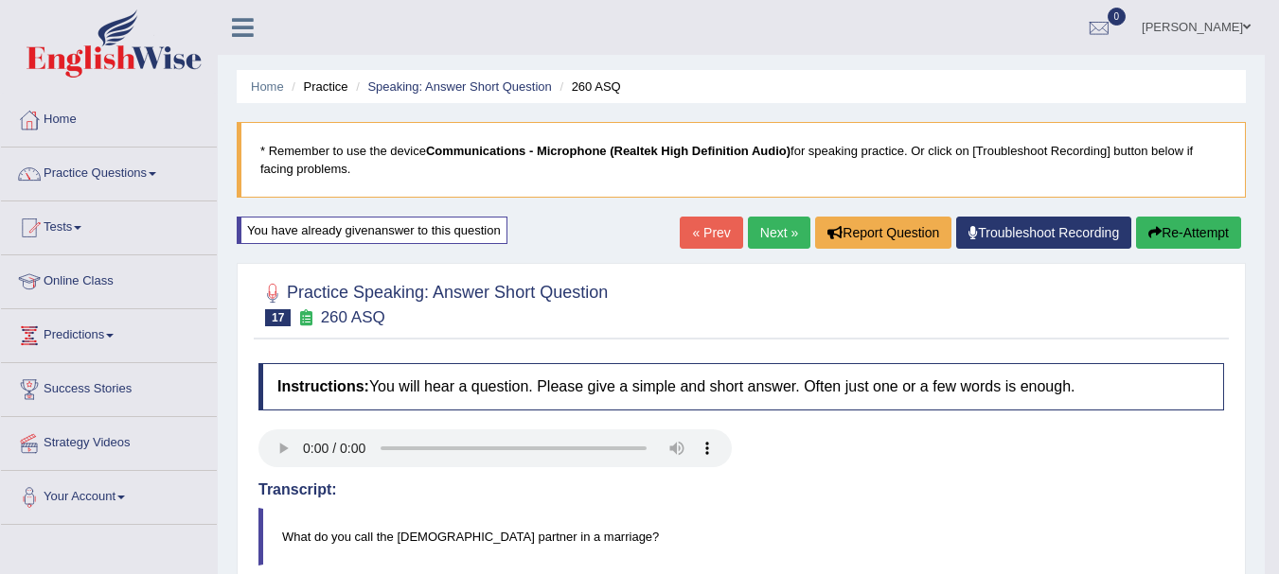
click at [679, 236] on link "« Prev" at bounding box center [710, 233] width 62 height 32
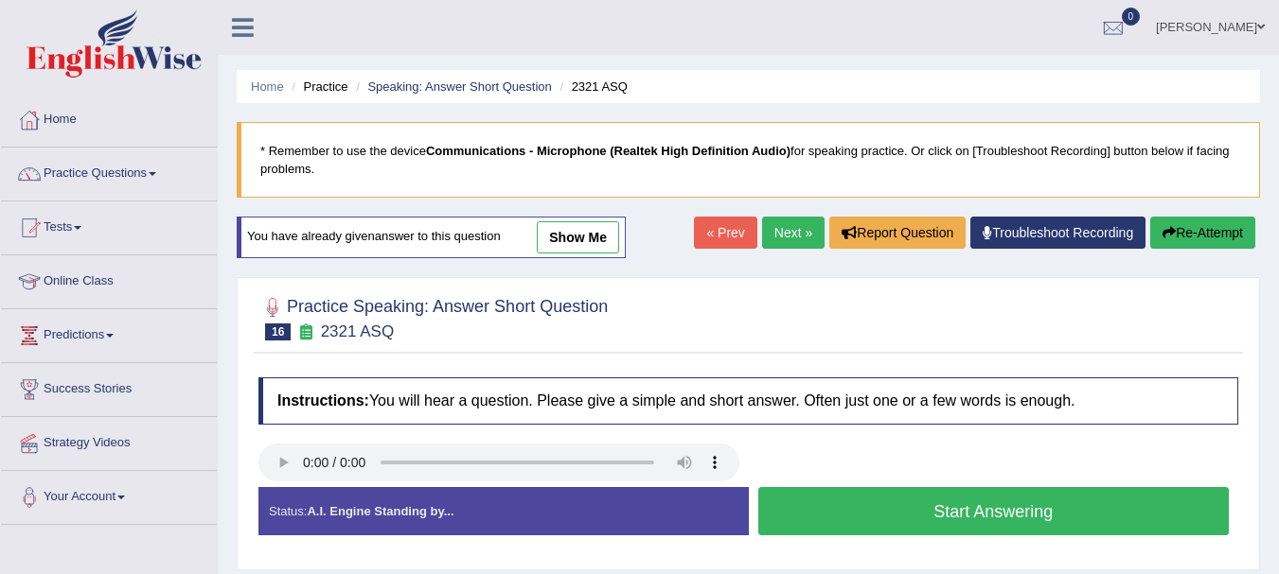
click at [839, 510] on button "Start Answering" at bounding box center [993, 511] width 471 height 48
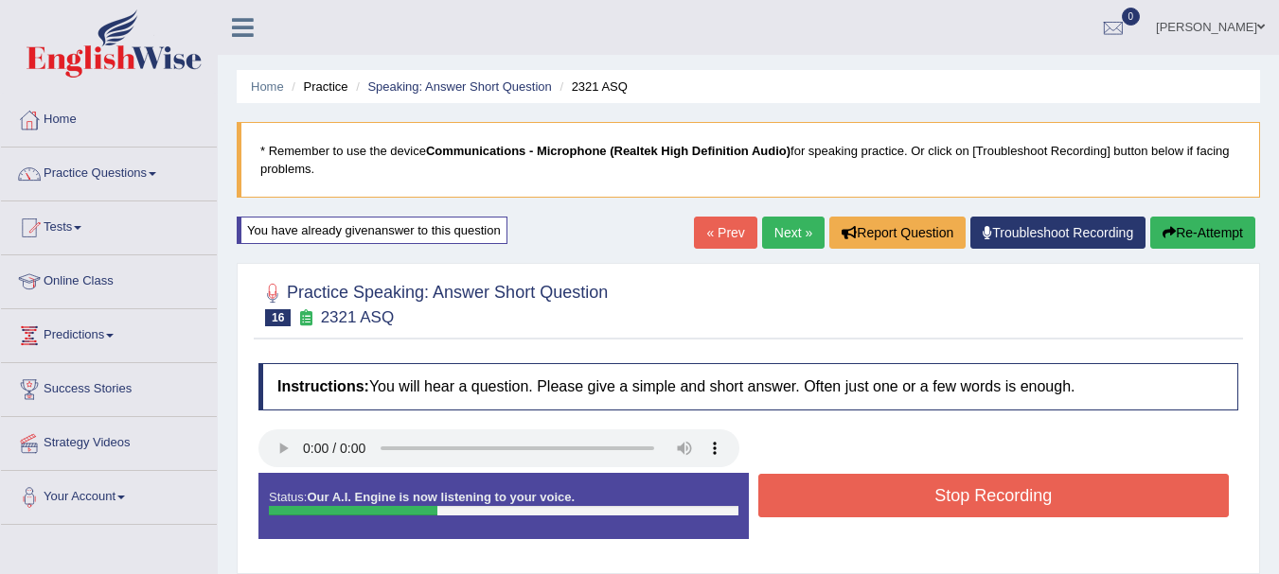
click at [839, 510] on button "Stop Recording" at bounding box center [993, 496] width 471 height 44
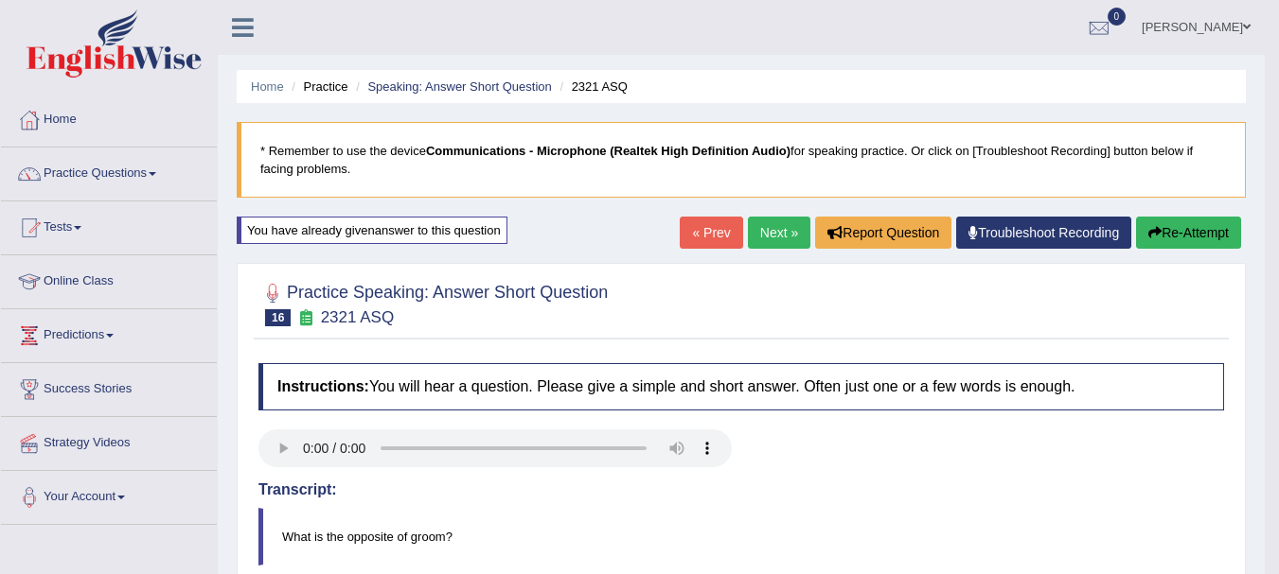
click at [714, 231] on link "« Prev" at bounding box center [710, 233] width 62 height 32
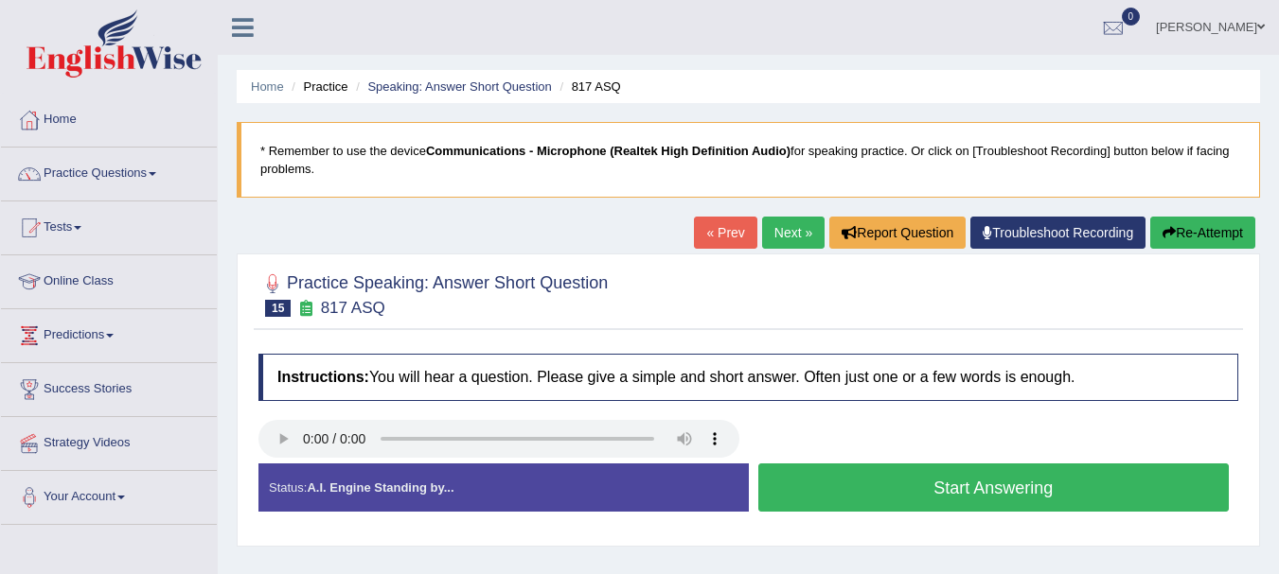
click at [831, 482] on button "Start Answering" at bounding box center [993, 488] width 471 height 48
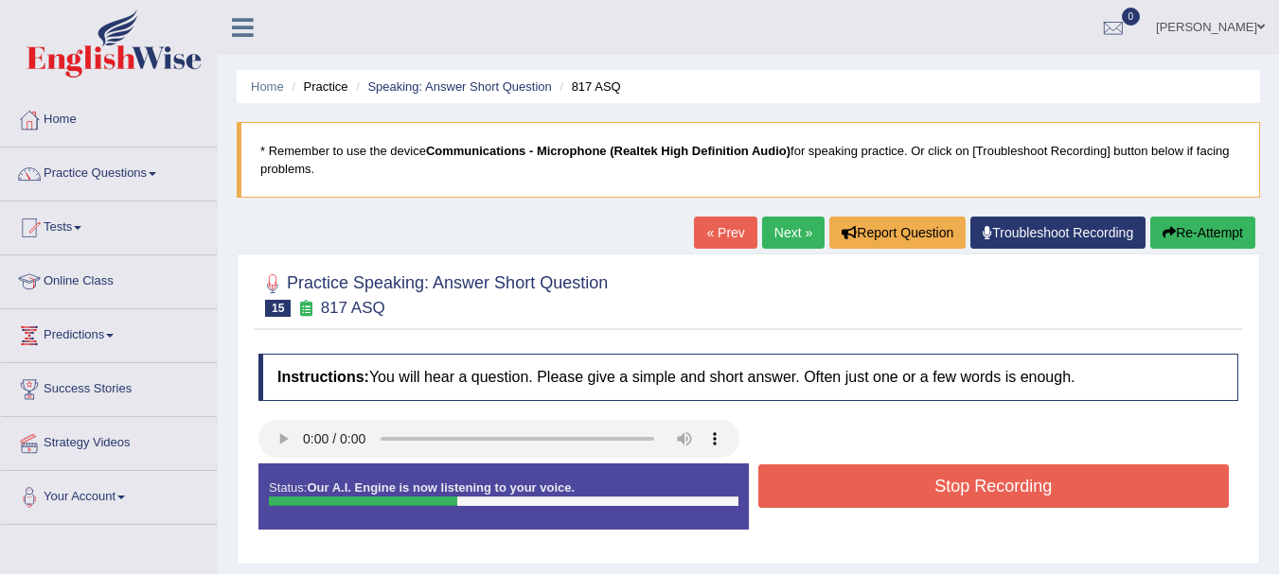
click at [831, 482] on button "Stop Recording" at bounding box center [993, 487] width 471 height 44
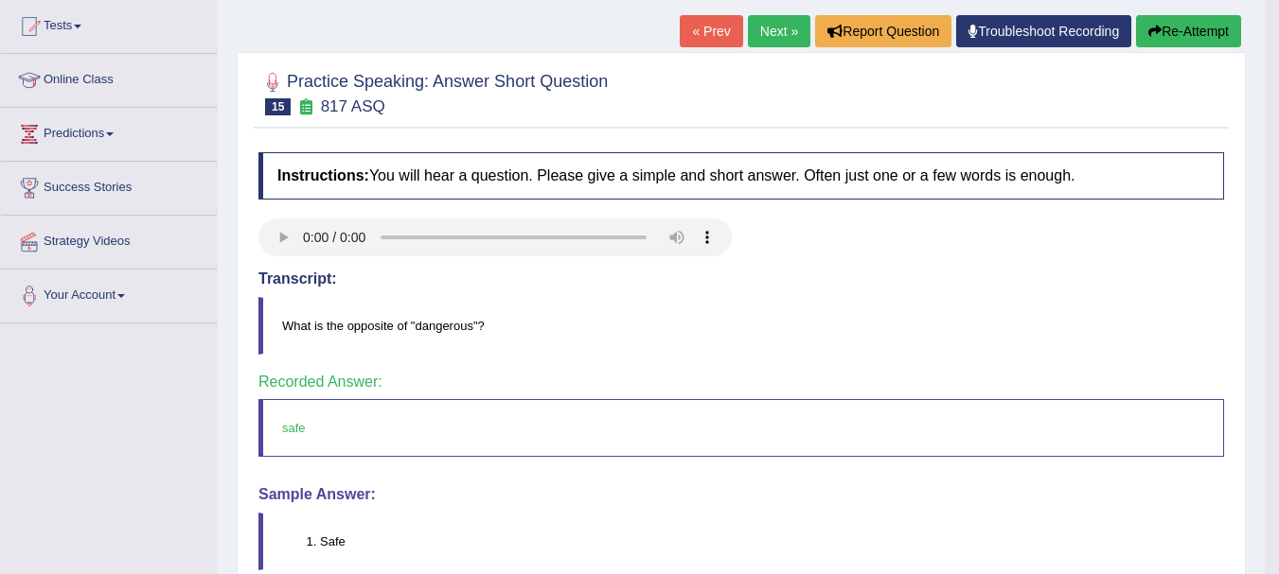
scroll to position [3, 0]
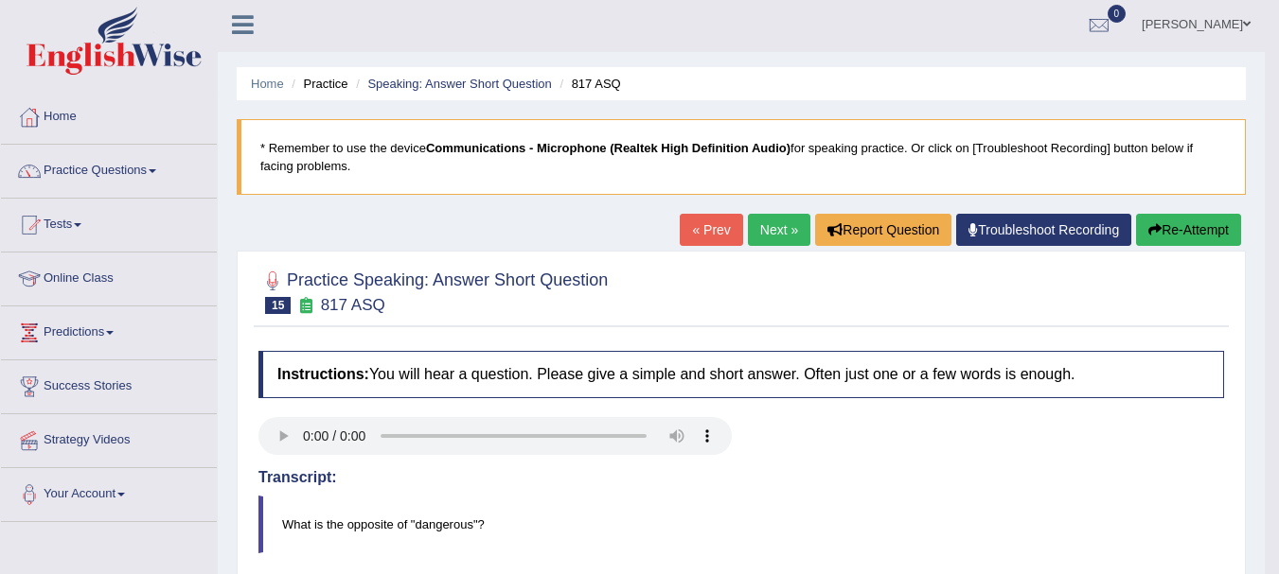
click at [710, 238] on link "« Prev" at bounding box center [710, 230] width 62 height 32
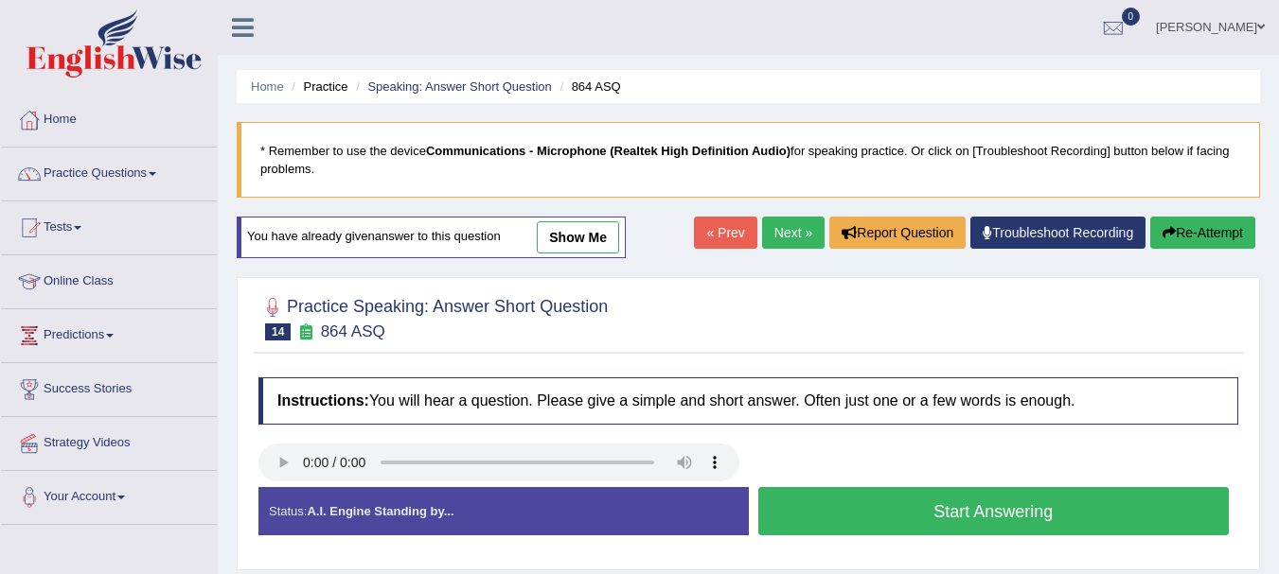
click at [816, 511] on button "Start Answering" at bounding box center [993, 511] width 471 height 48
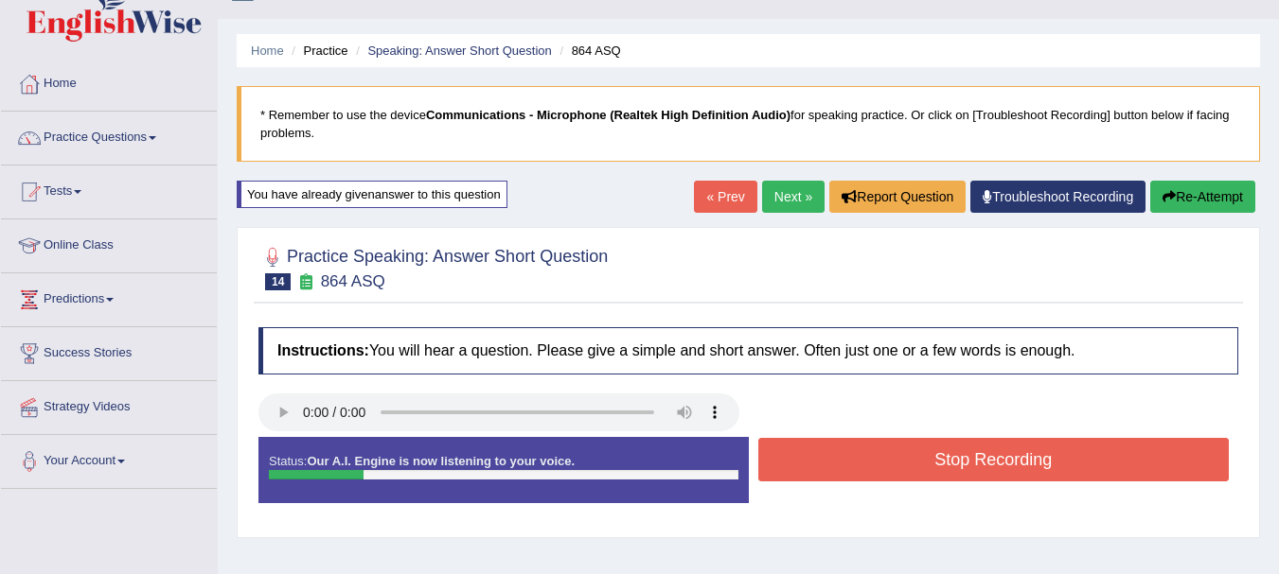
scroll to position [38, 0]
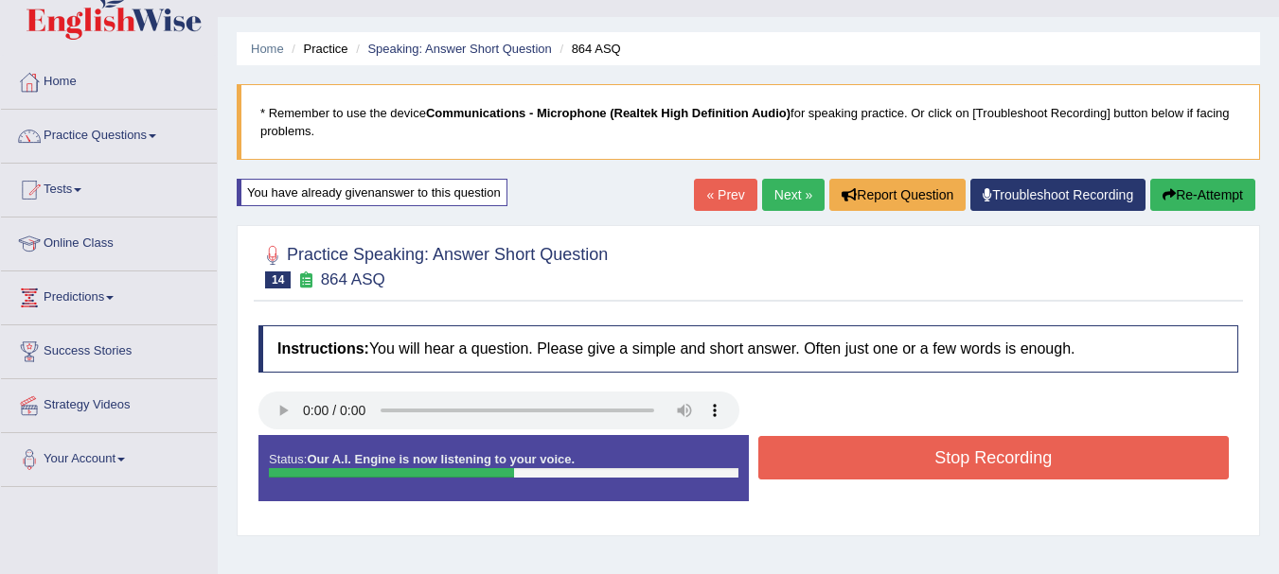
click at [872, 439] on button "Stop Recording" at bounding box center [993, 458] width 471 height 44
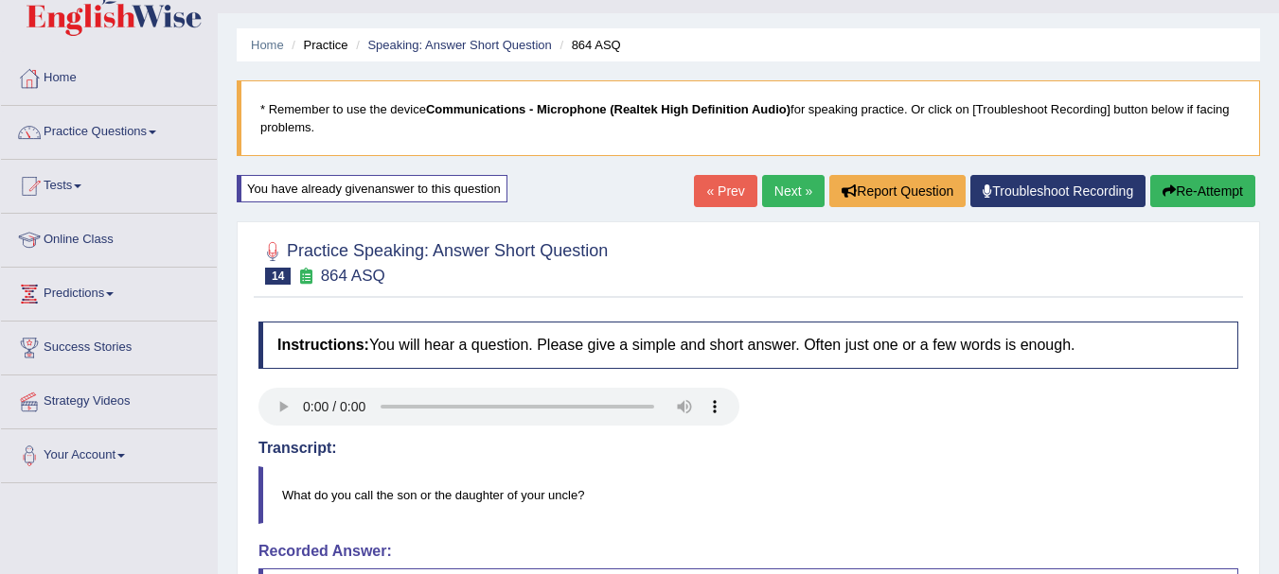
scroll to position [0, 0]
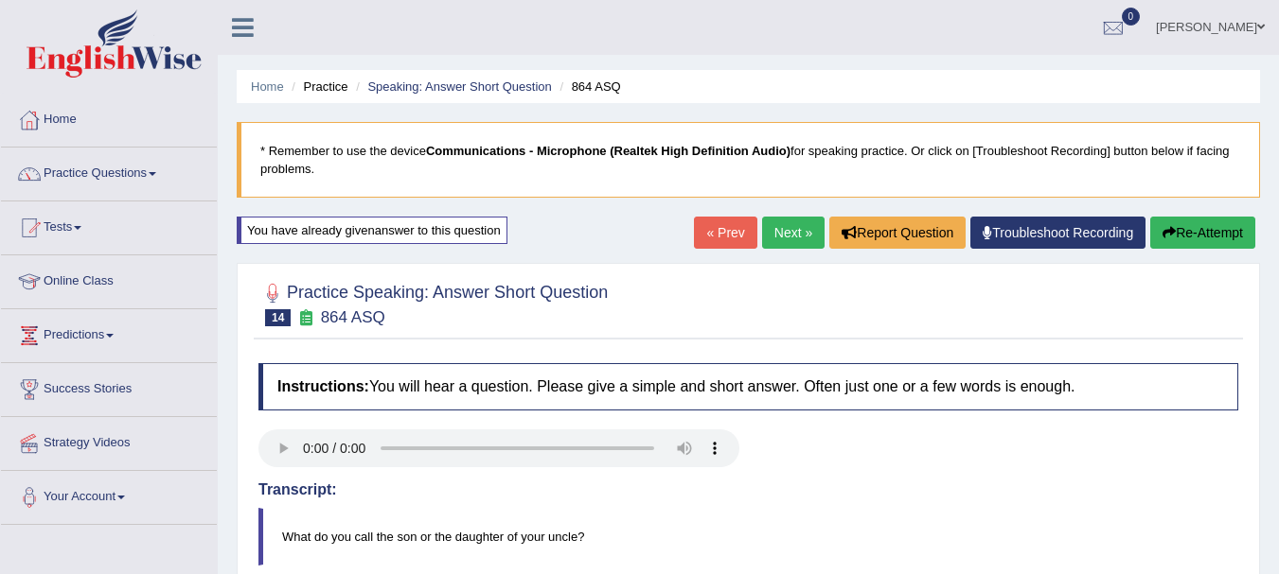
click at [734, 219] on link "« Prev" at bounding box center [725, 233] width 62 height 32
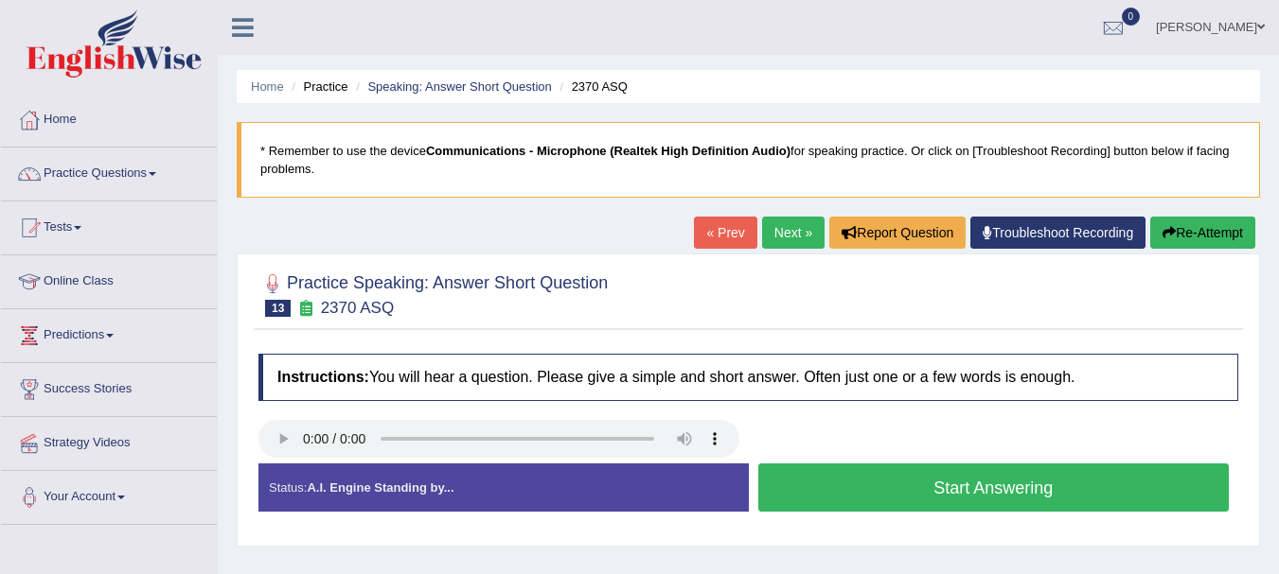
click at [826, 494] on button "Start Answering" at bounding box center [993, 488] width 471 height 48
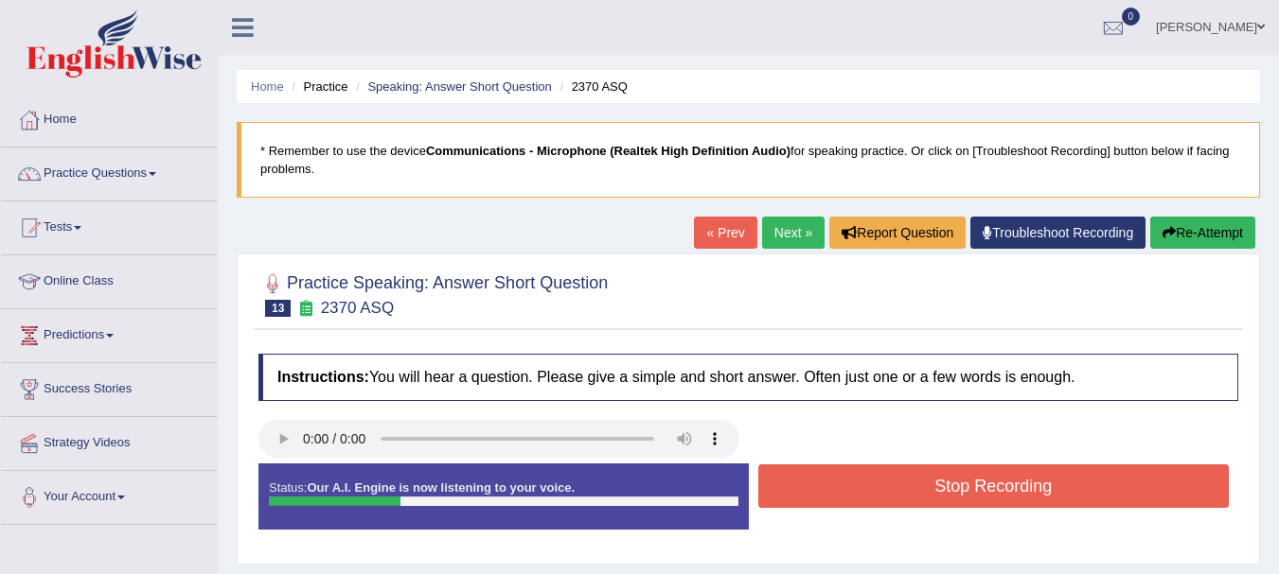
click at [826, 493] on button "Stop Recording" at bounding box center [993, 487] width 471 height 44
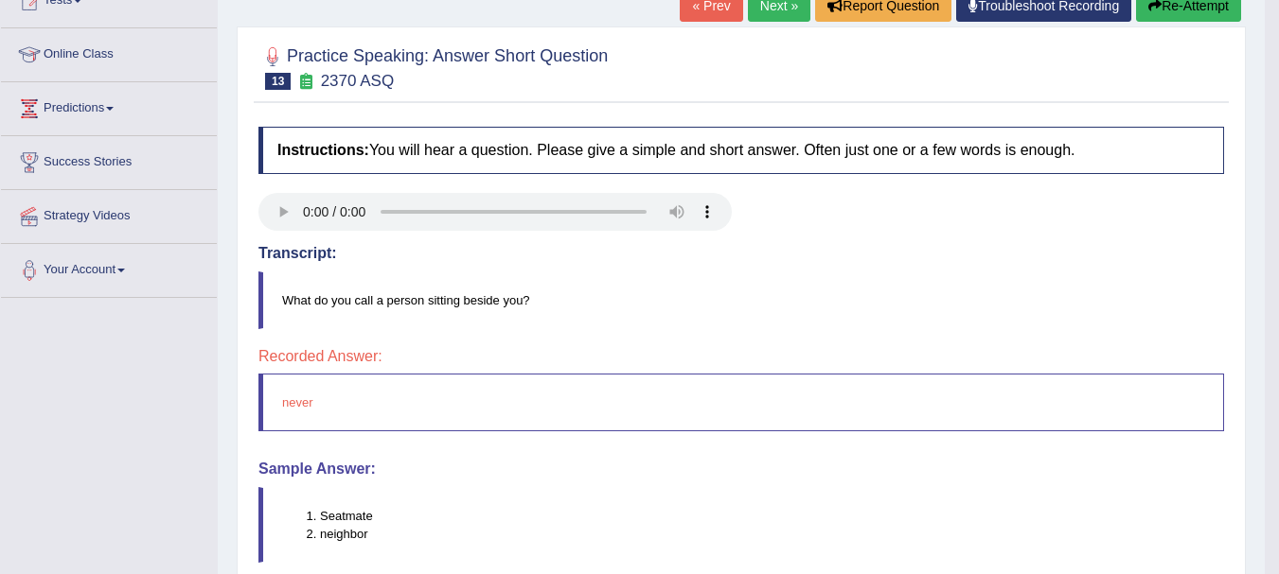
scroll to position [189, 0]
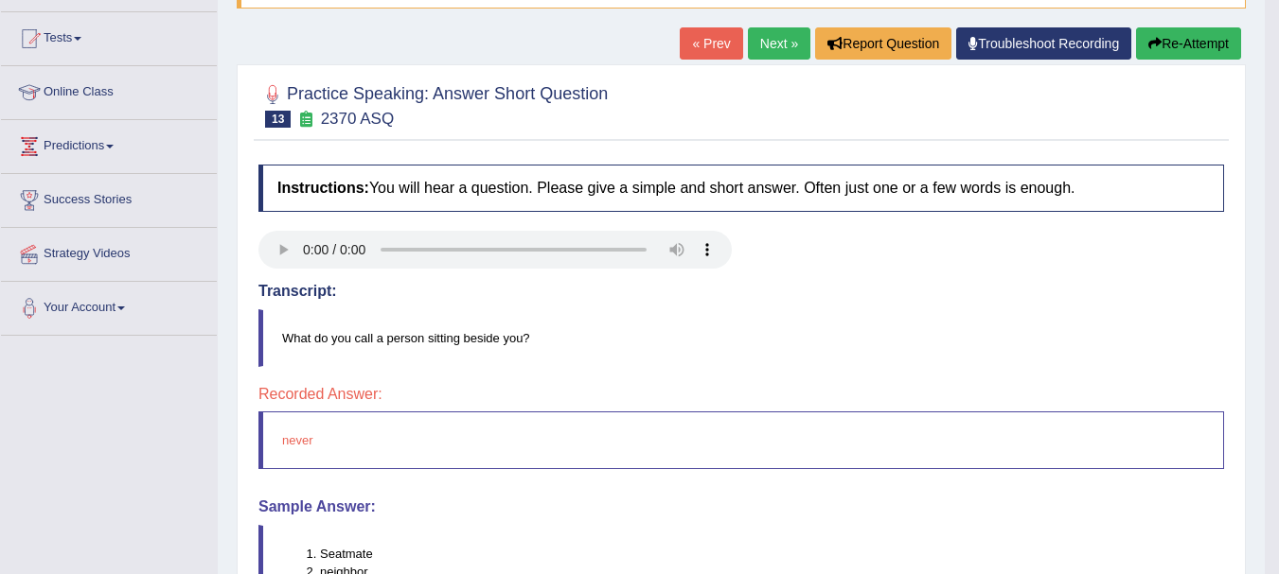
click at [702, 40] on link "« Prev" at bounding box center [710, 43] width 62 height 32
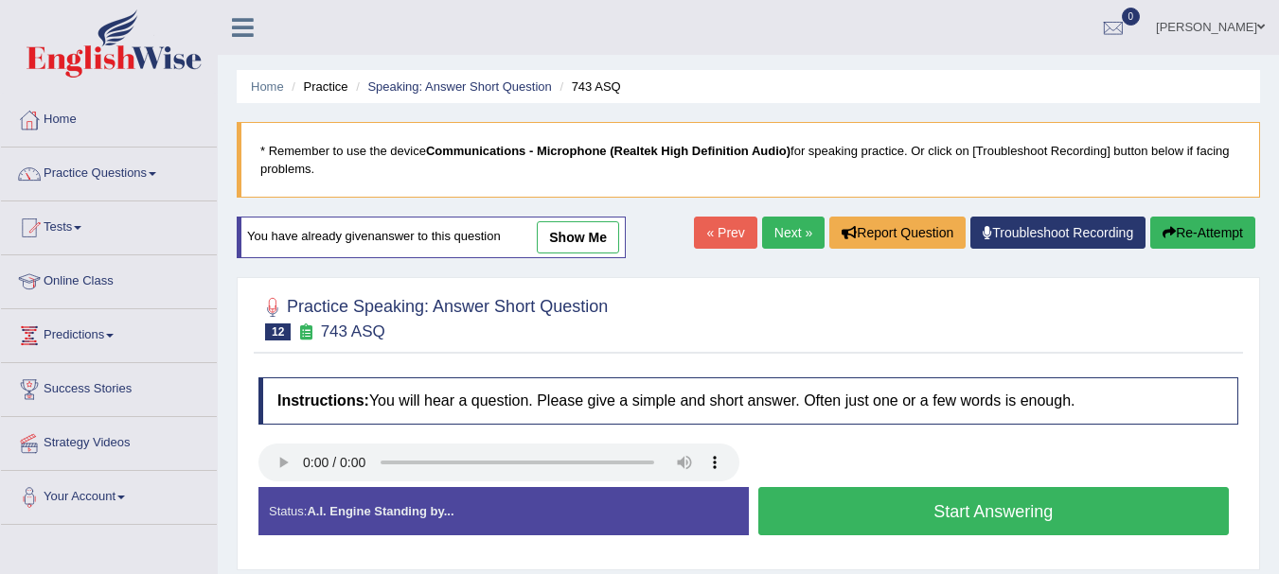
click at [861, 494] on button "Start Answering" at bounding box center [993, 511] width 471 height 48
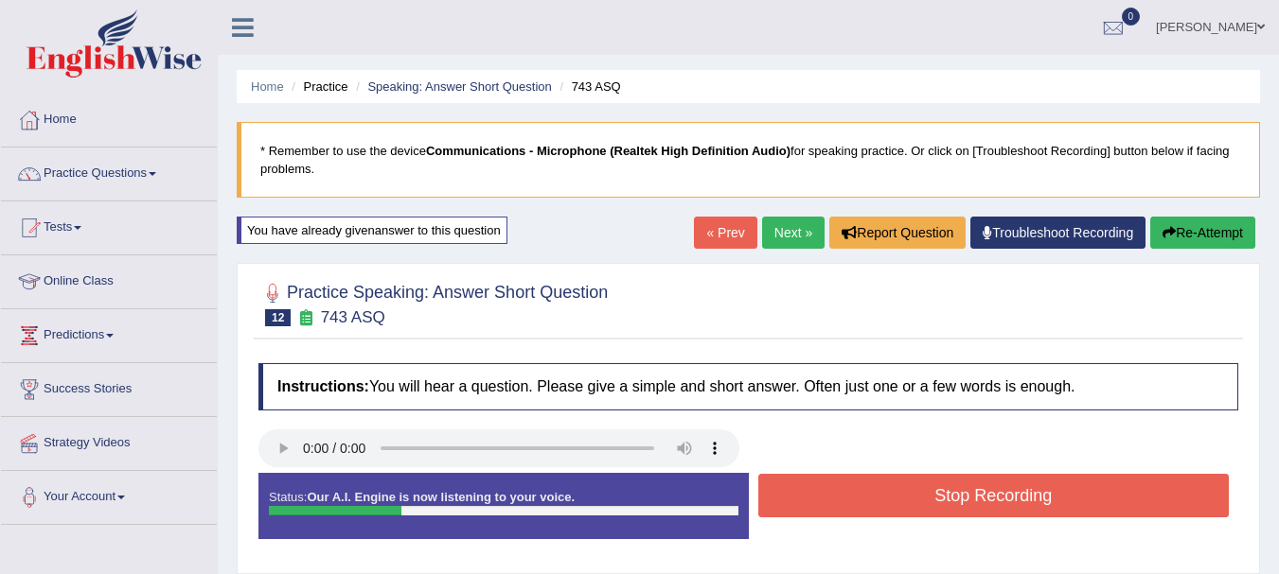
click at [861, 494] on button "Stop Recording" at bounding box center [993, 496] width 471 height 44
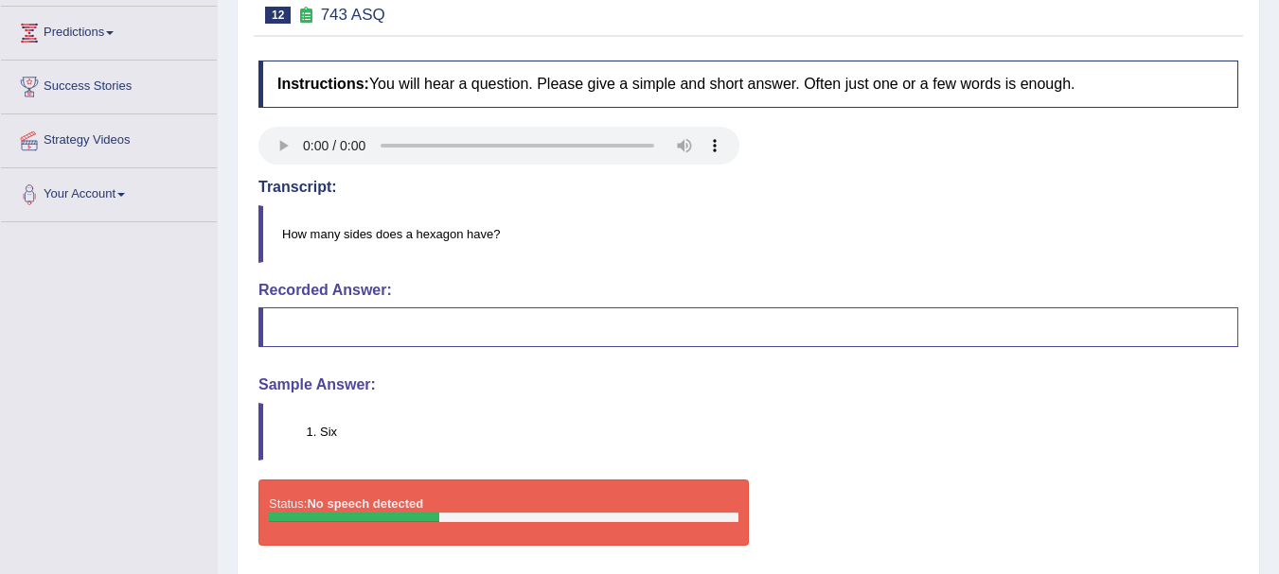
scroll to position [151, 0]
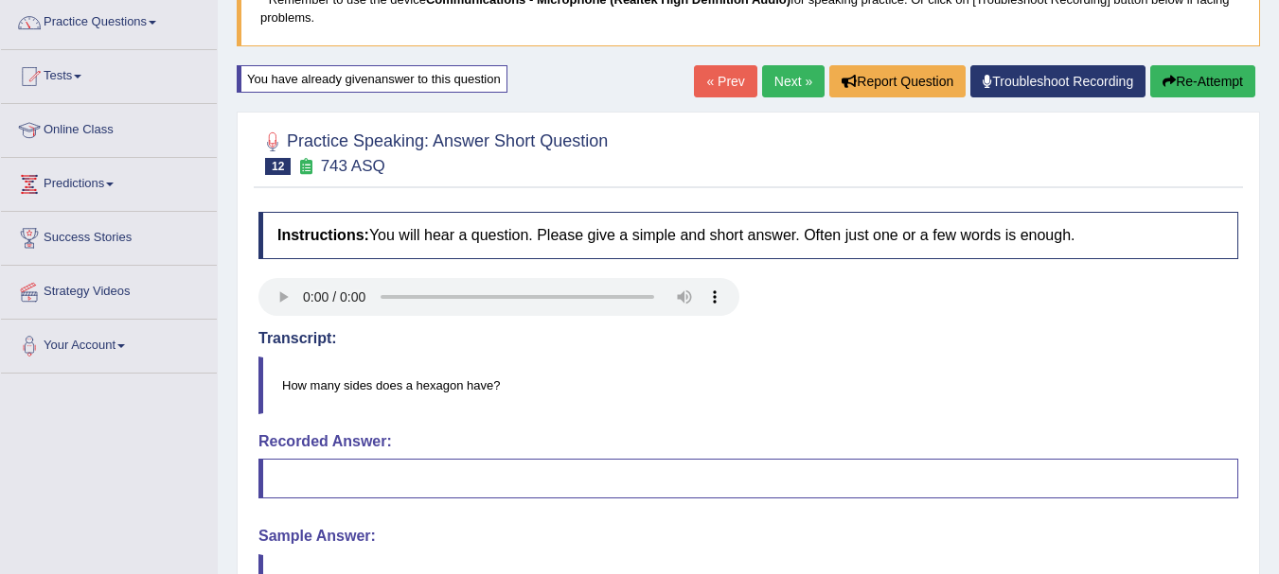
click at [721, 77] on link "« Prev" at bounding box center [725, 81] width 62 height 32
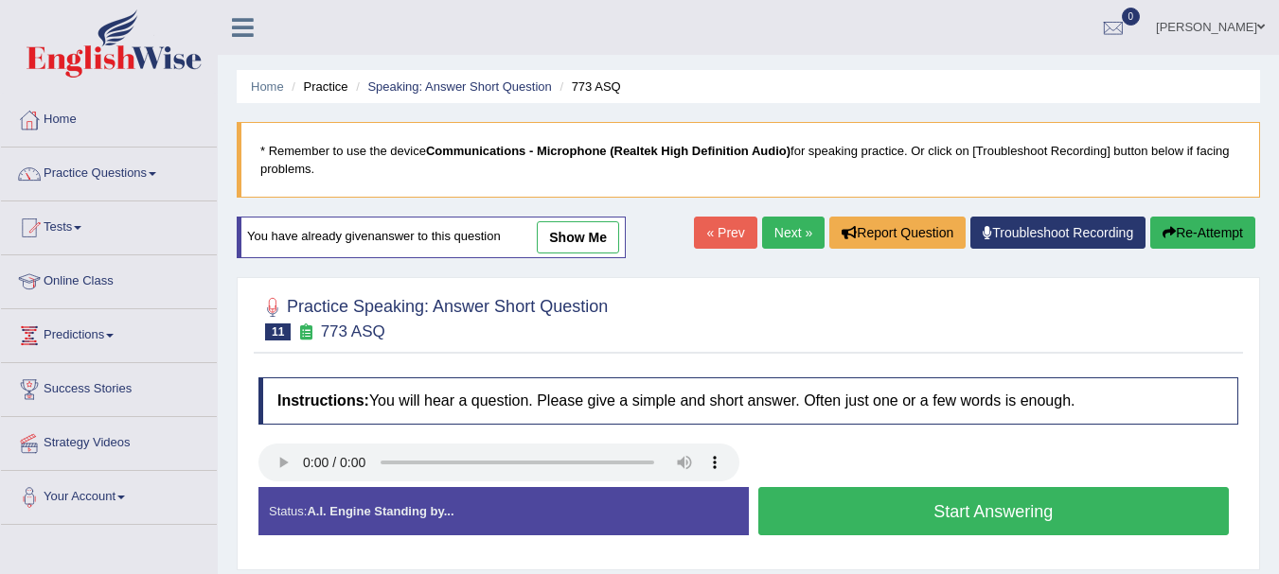
click at [819, 498] on button "Start Answering" at bounding box center [993, 511] width 471 height 48
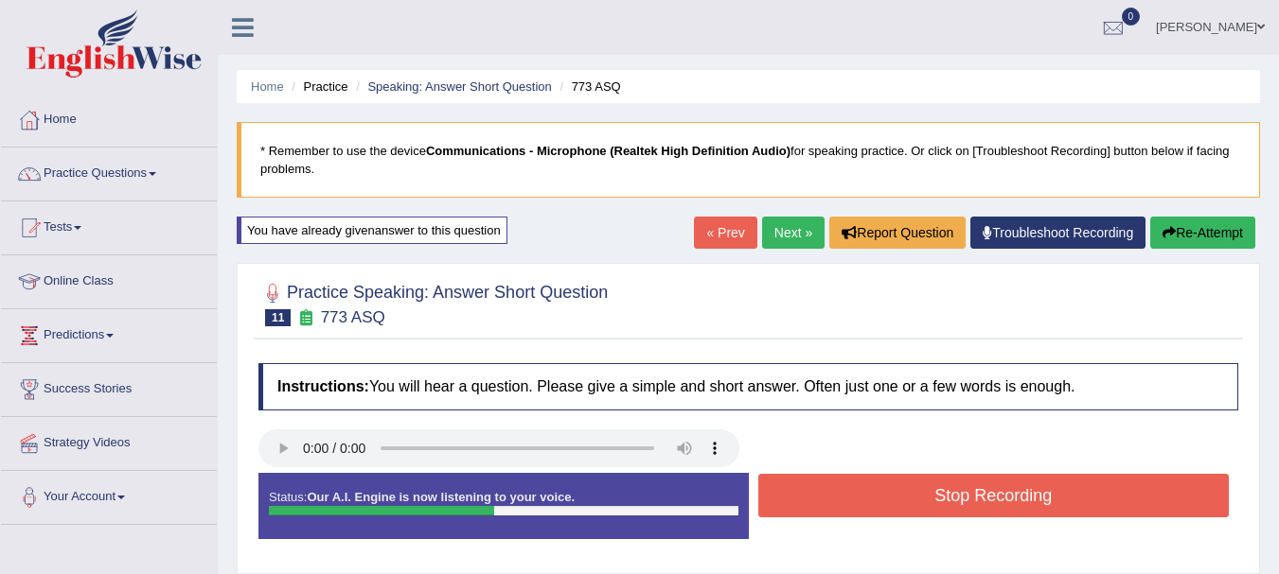
click at [819, 498] on button "Stop Recording" at bounding box center [993, 496] width 471 height 44
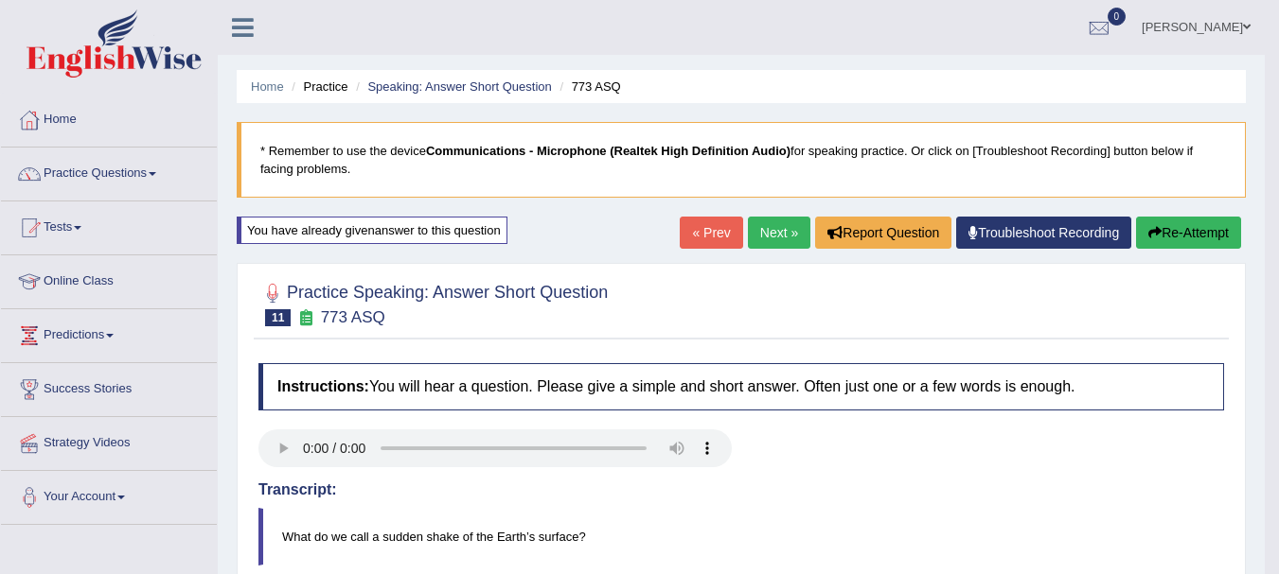
click at [711, 235] on link "« Prev" at bounding box center [710, 233] width 62 height 32
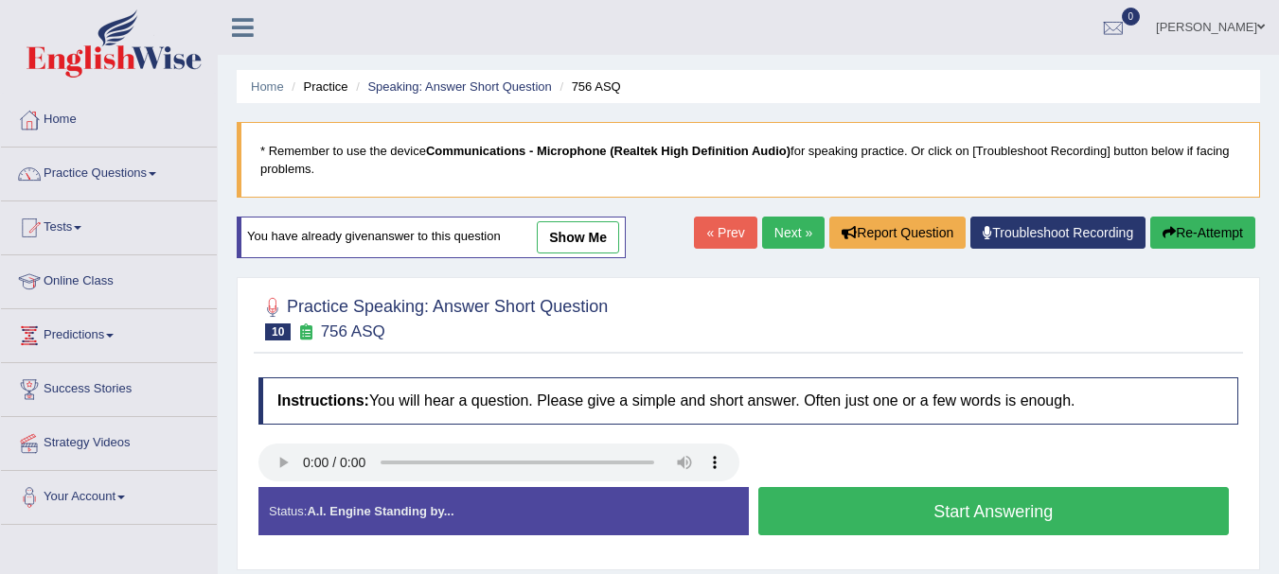
click at [886, 524] on button "Start Answering" at bounding box center [993, 511] width 471 height 48
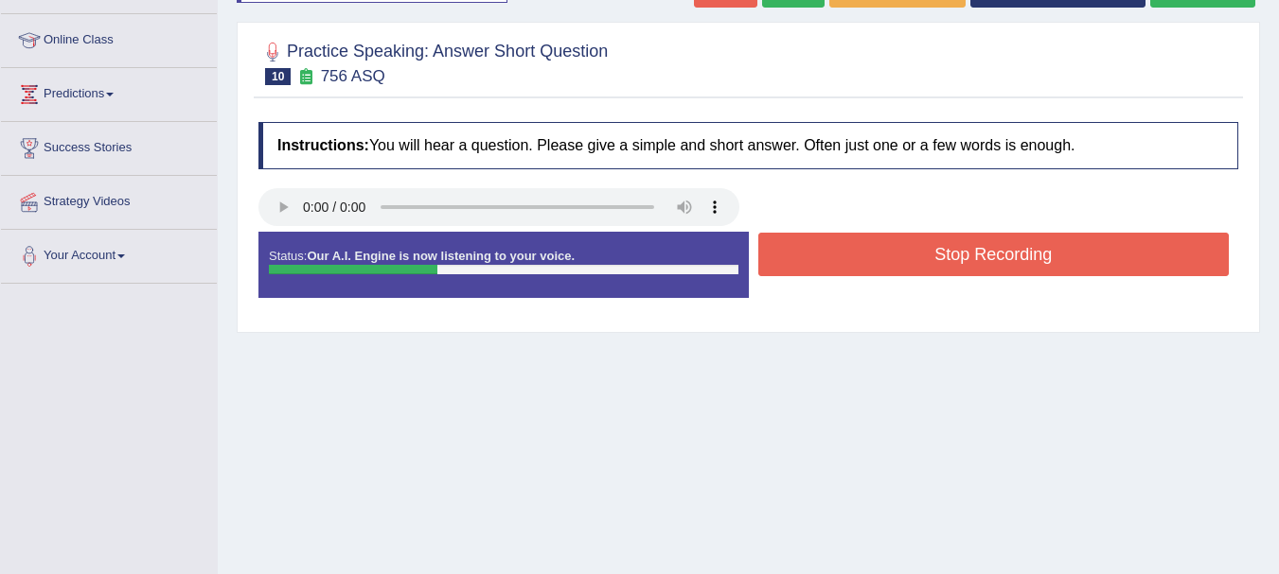
scroll to position [265, 0]
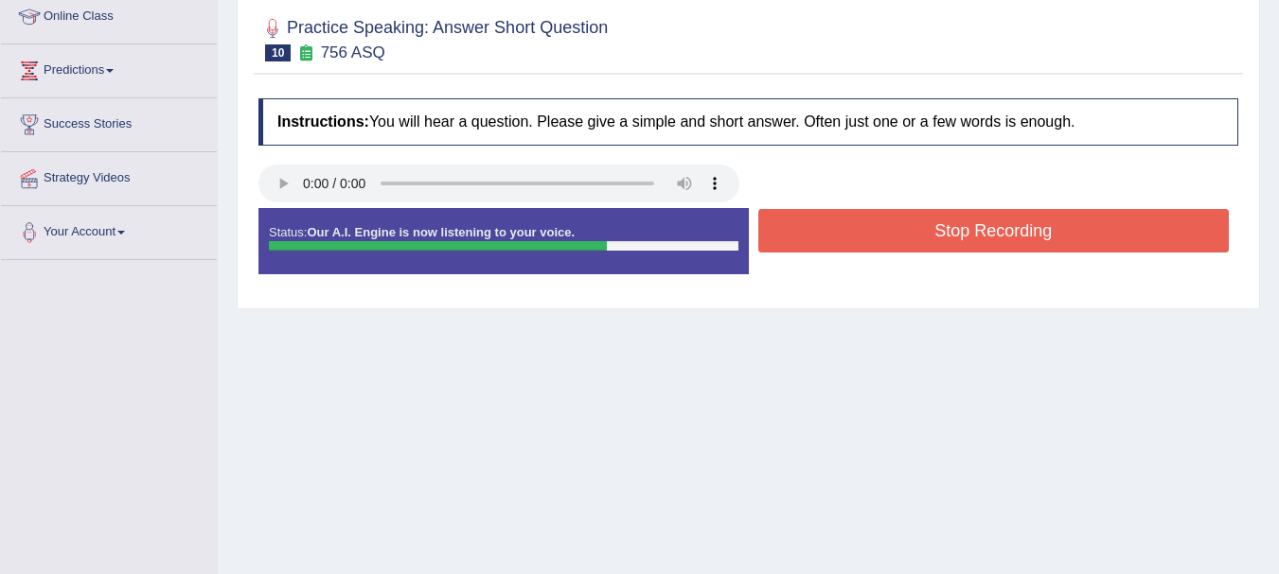
click at [977, 228] on button "Stop Recording" at bounding box center [993, 231] width 471 height 44
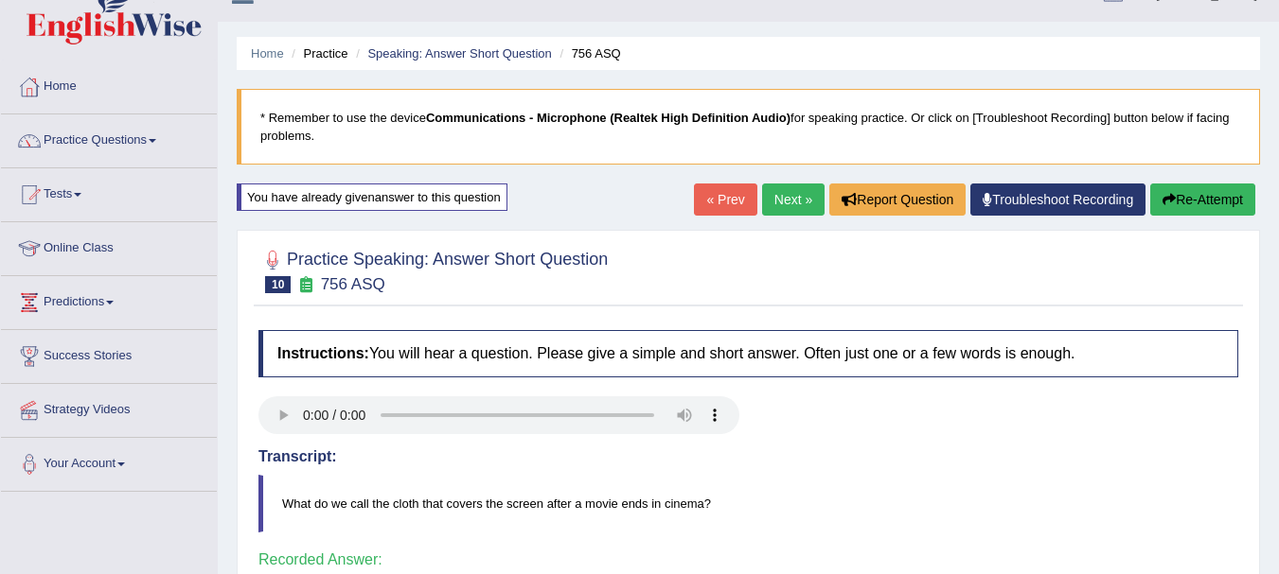
scroll to position [0, 0]
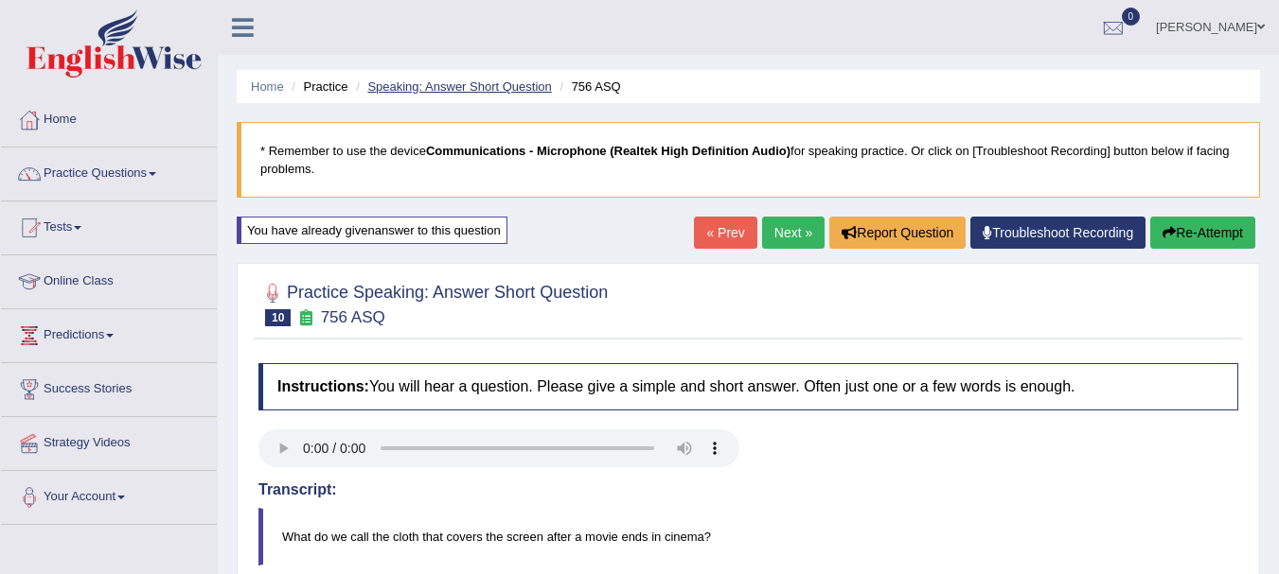
click at [485, 85] on link "Speaking: Answer Short Question" at bounding box center [459, 86] width 184 height 14
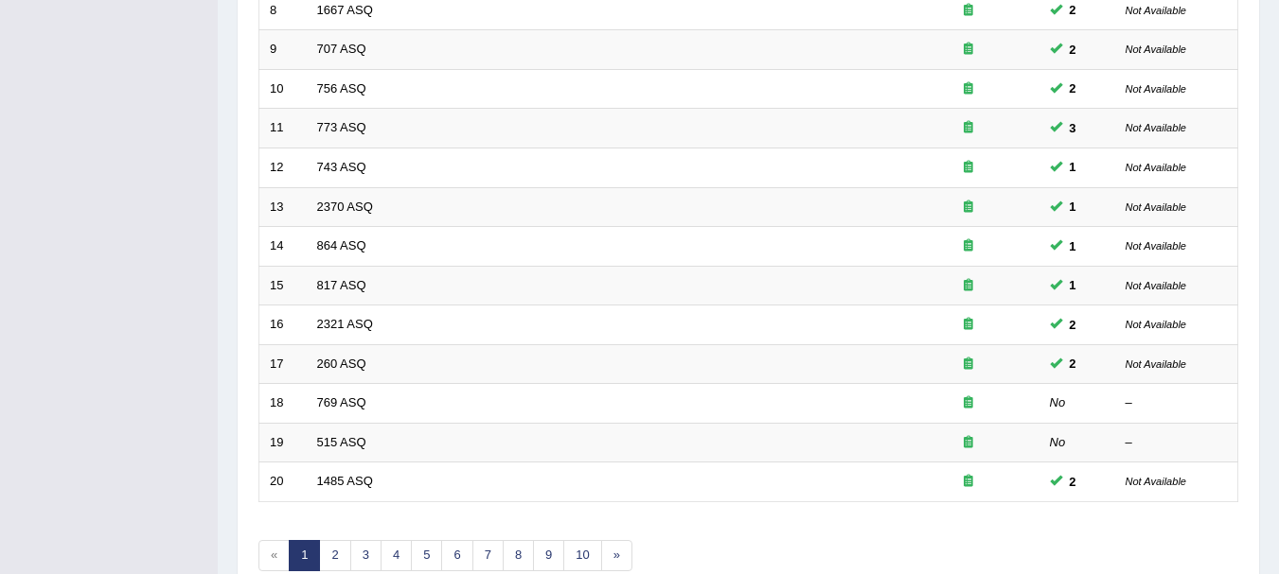
scroll to position [679, 0]
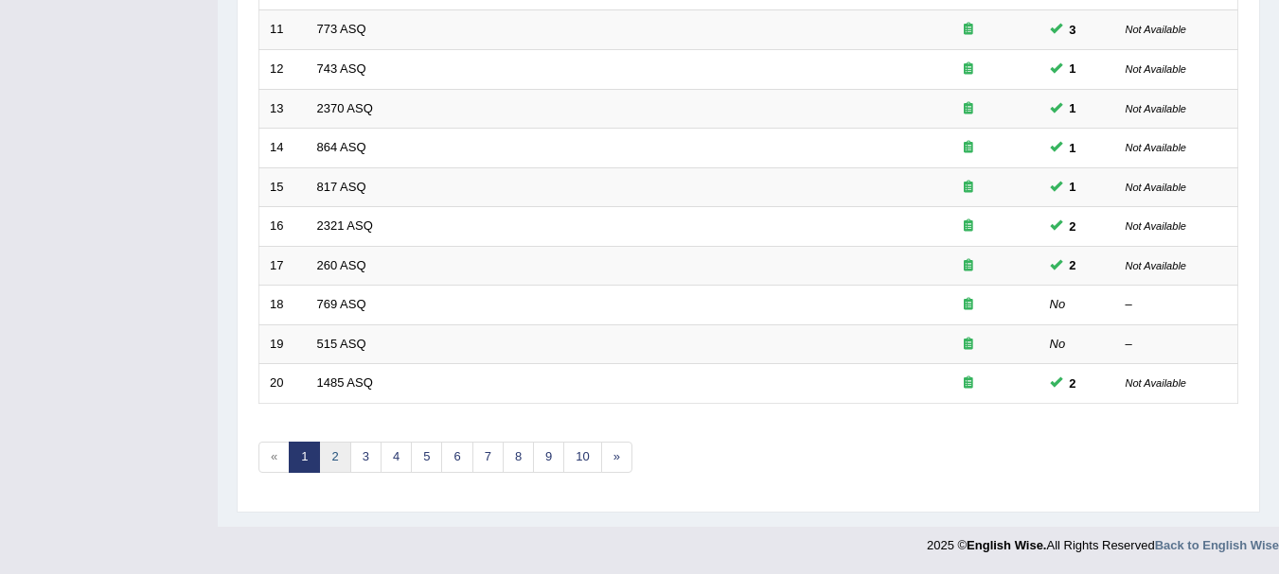
click at [340, 456] on link "2" at bounding box center [334, 457] width 31 height 31
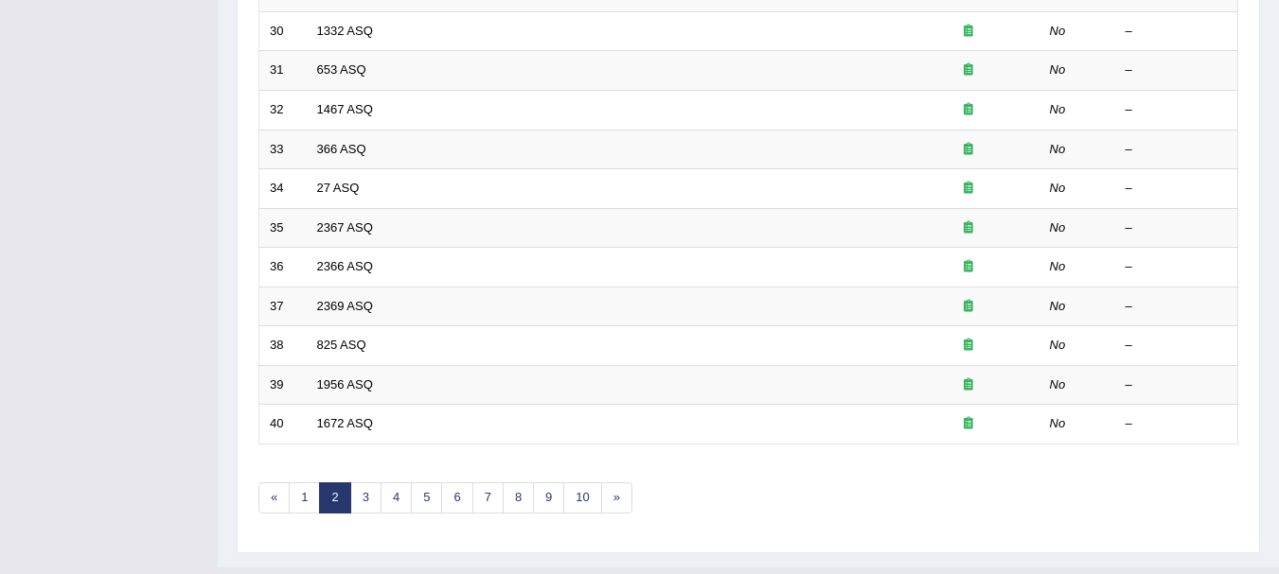
scroll to position [644, 0]
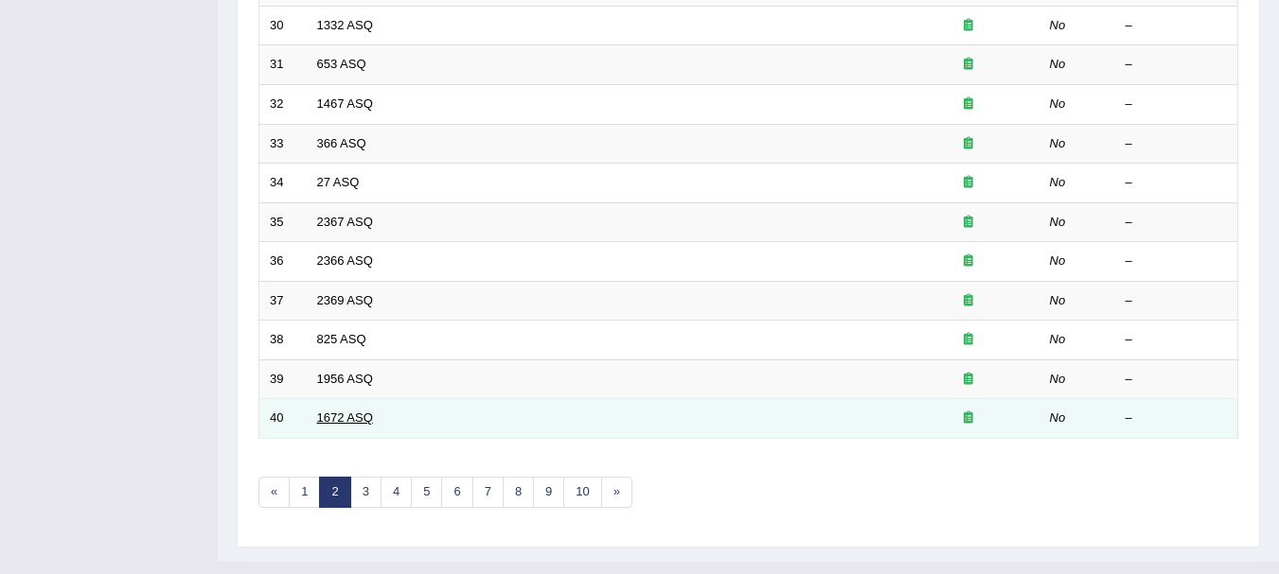
click at [349, 420] on link "1672 ASQ" at bounding box center [345, 418] width 56 height 14
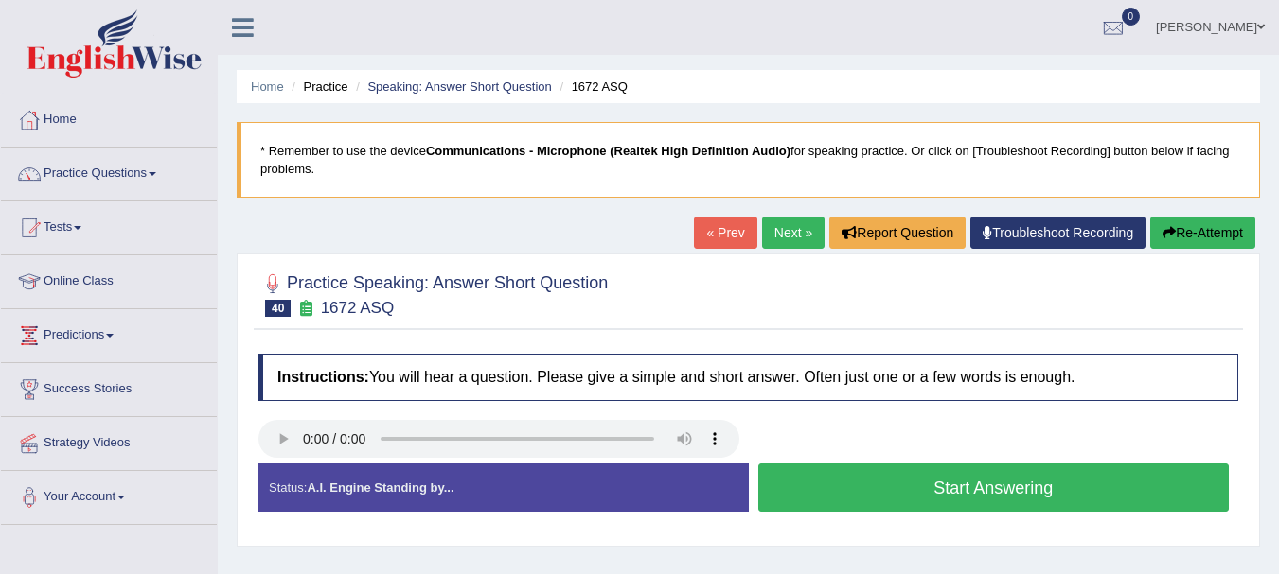
click at [837, 491] on button "Start Answering" at bounding box center [993, 488] width 471 height 48
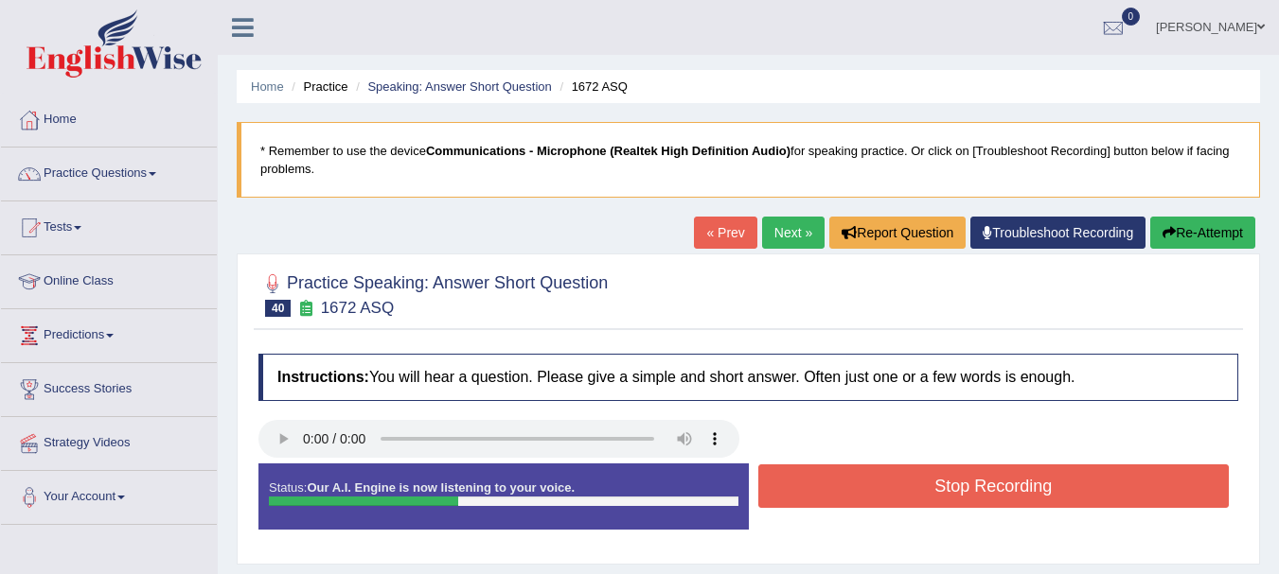
click at [837, 491] on button "Stop Recording" at bounding box center [993, 487] width 471 height 44
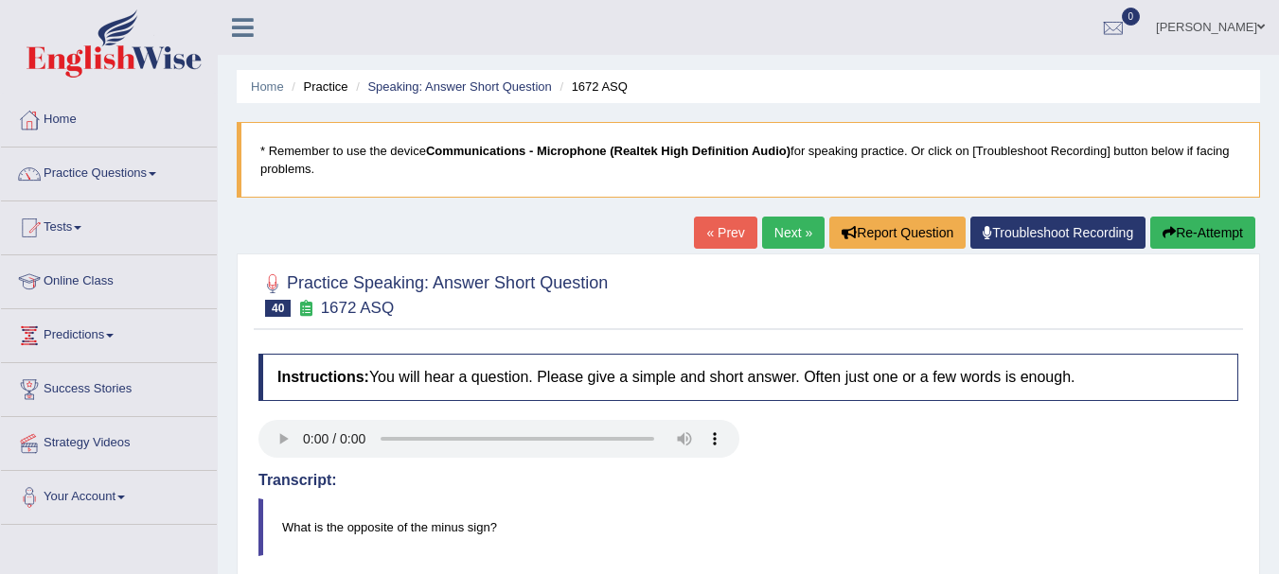
click at [838, 491] on div "Transcript: What is the opposite of the minus sign?" at bounding box center [747, 514] width 979 height 84
click at [721, 233] on link "« Prev" at bounding box center [725, 233] width 62 height 32
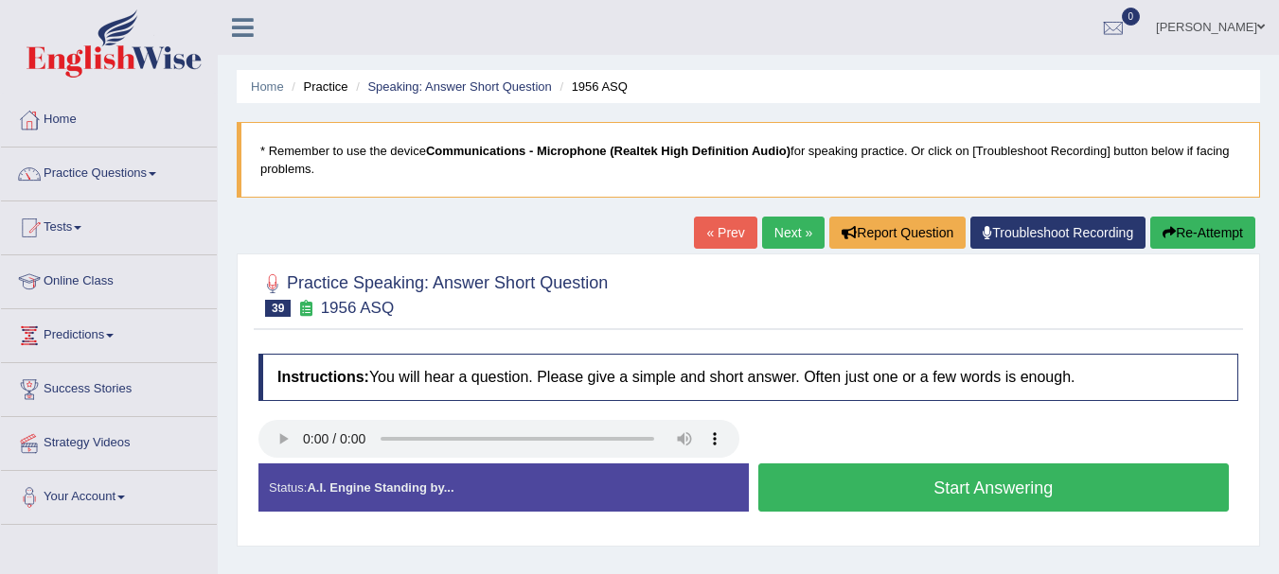
click at [818, 483] on button "Start Answering" at bounding box center [993, 488] width 471 height 48
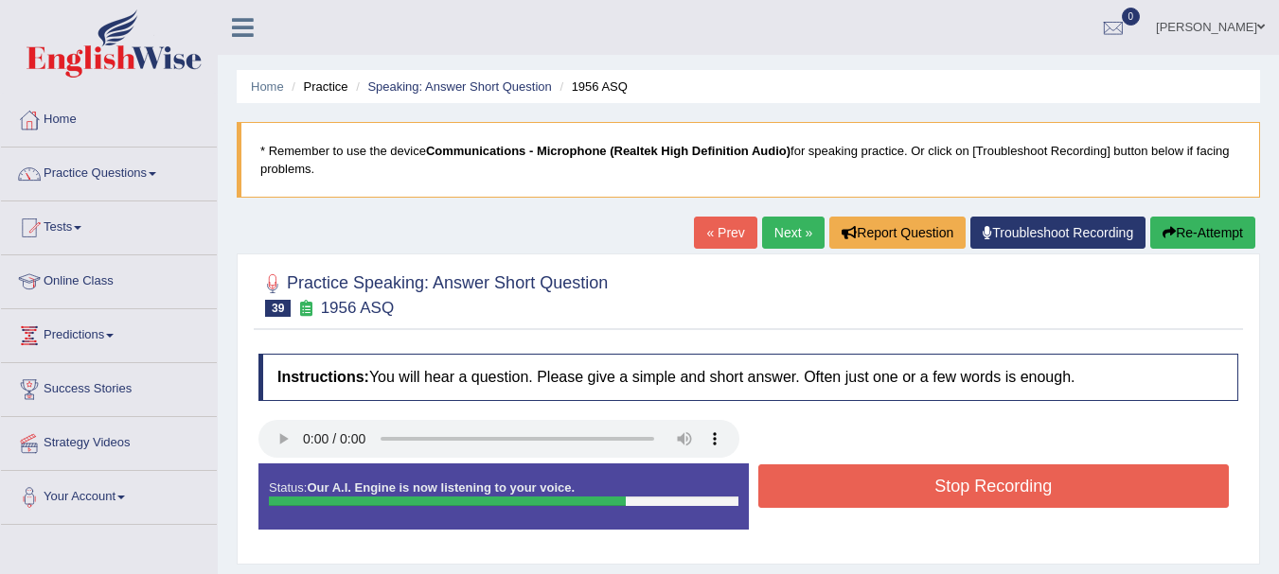
click at [818, 483] on button "Stop Recording" at bounding box center [993, 487] width 471 height 44
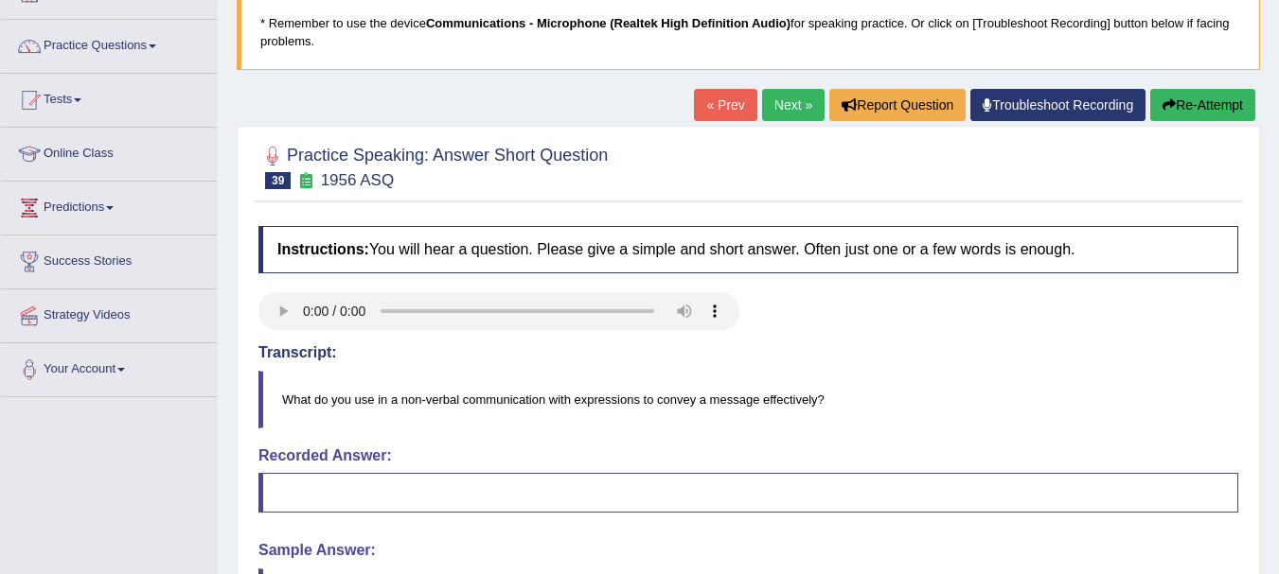
scroll to position [76, 0]
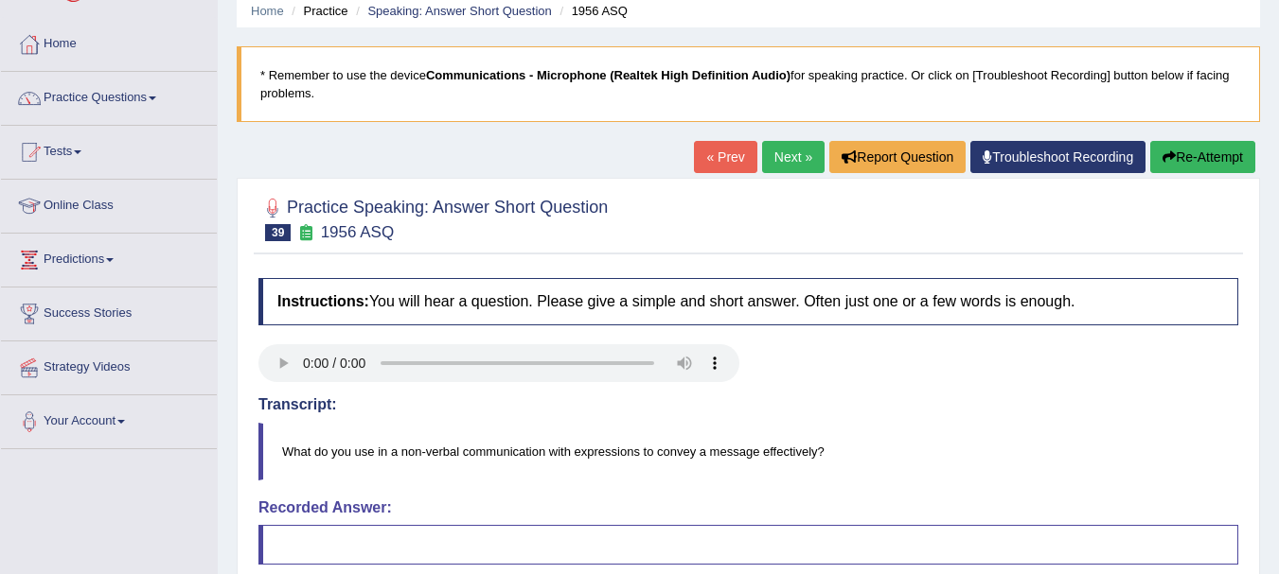
click at [721, 147] on link "« Prev" at bounding box center [725, 157] width 62 height 32
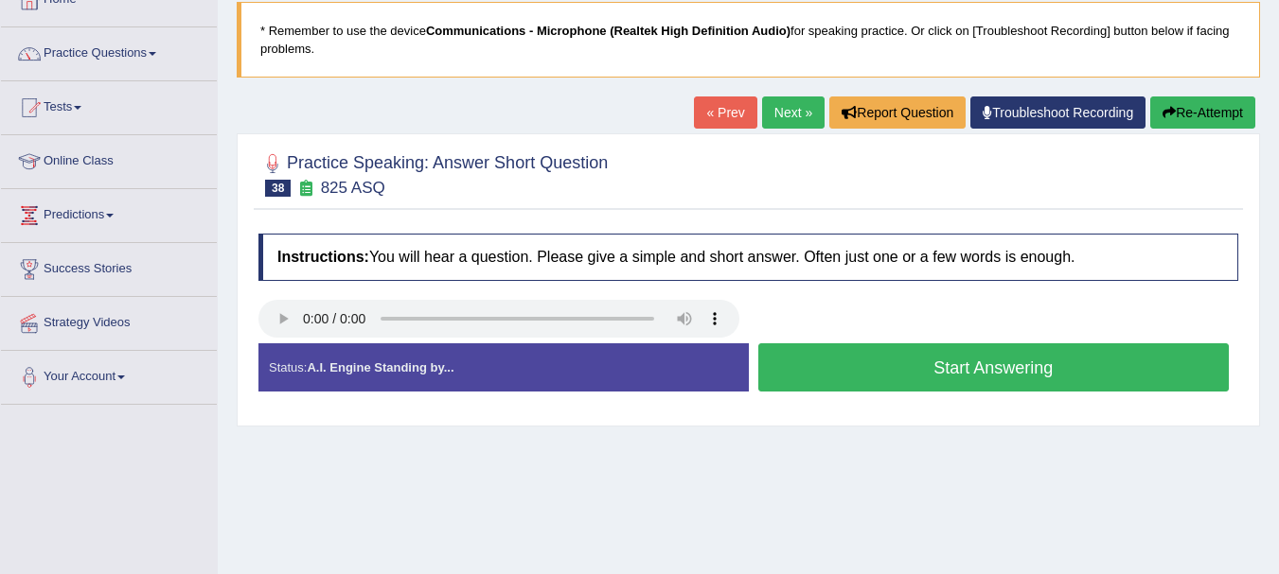
scroll to position [227, 0]
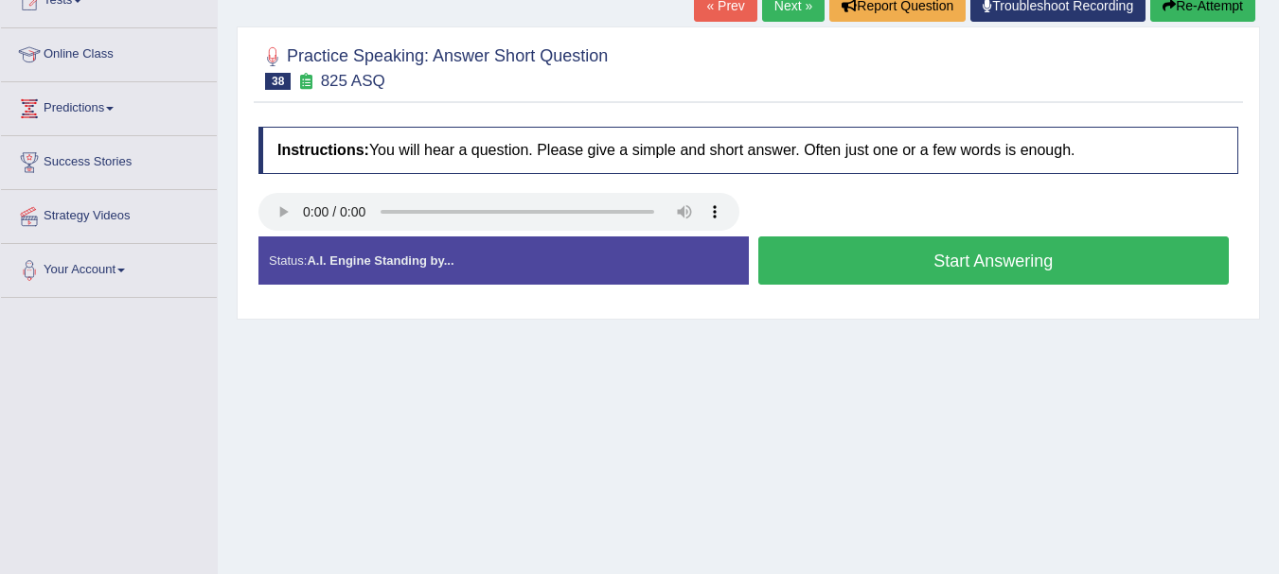
click at [895, 265] on button "Start Answering" at bounding box center [993, 261] width 471 height 48
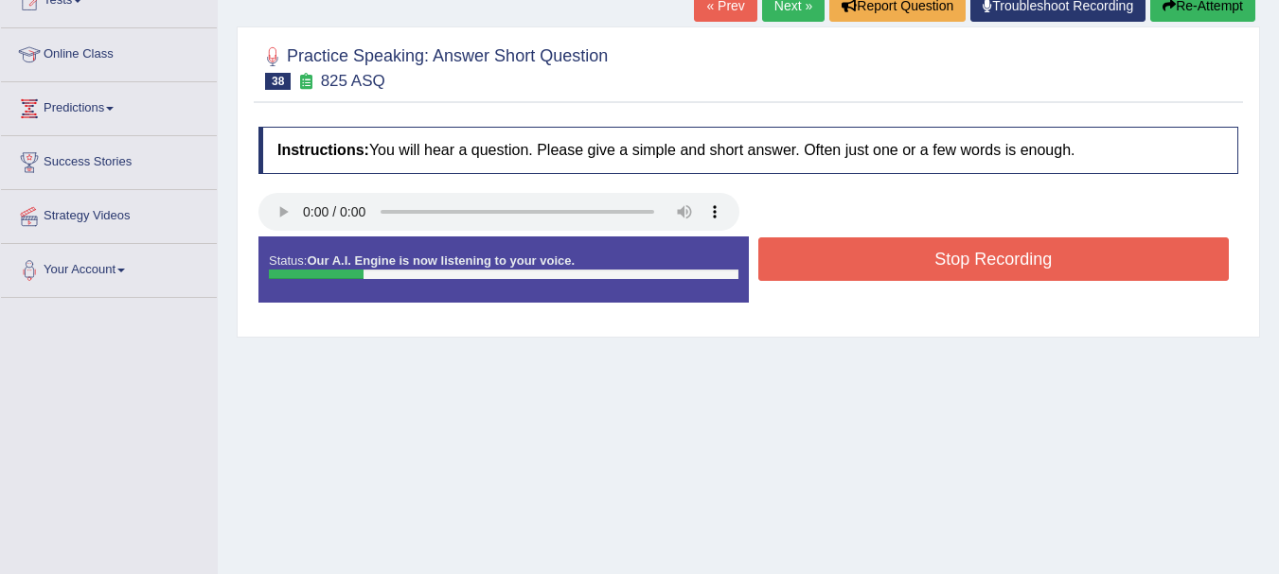
click at [895, 264] on button "Stop Recording" at bounding box center [993, 260] width 471 height 44
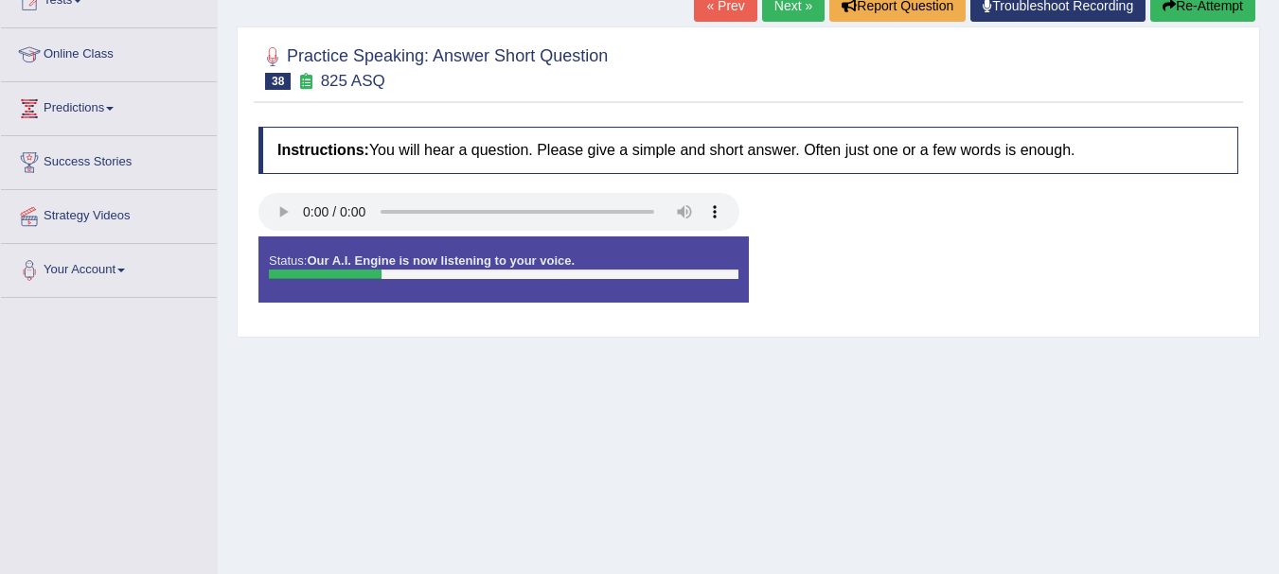
click at [895, 264] on div "Instructions: You will hear a question. Please give a simple and short answer. …" at bounding box center [748, 222] width 989 height 210
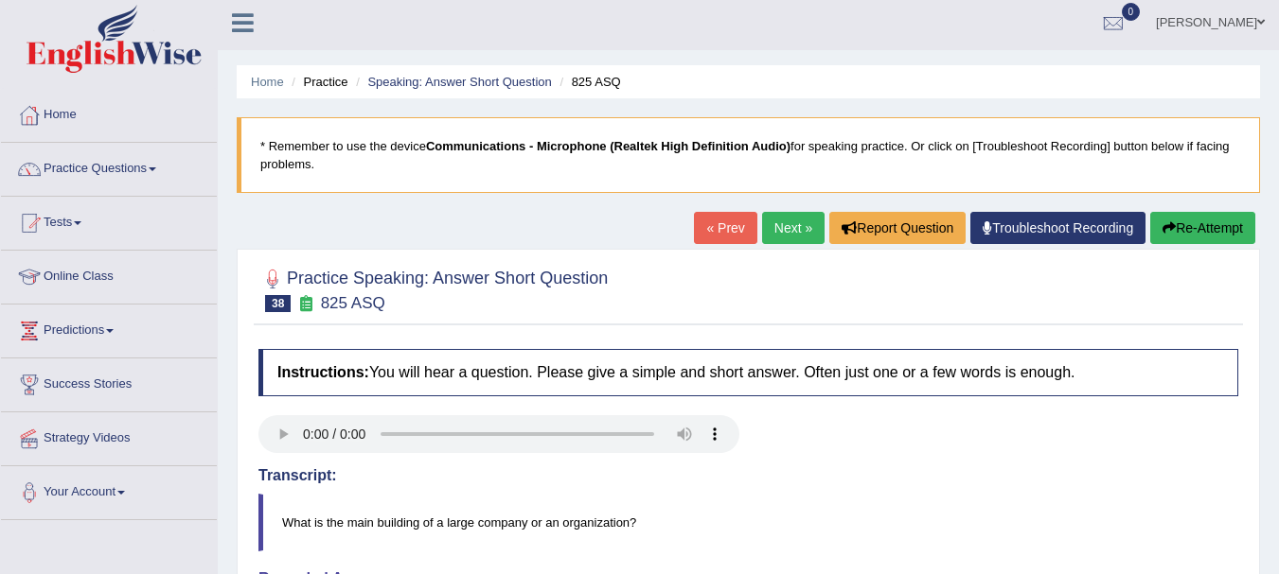
scroll to position [3, 0]
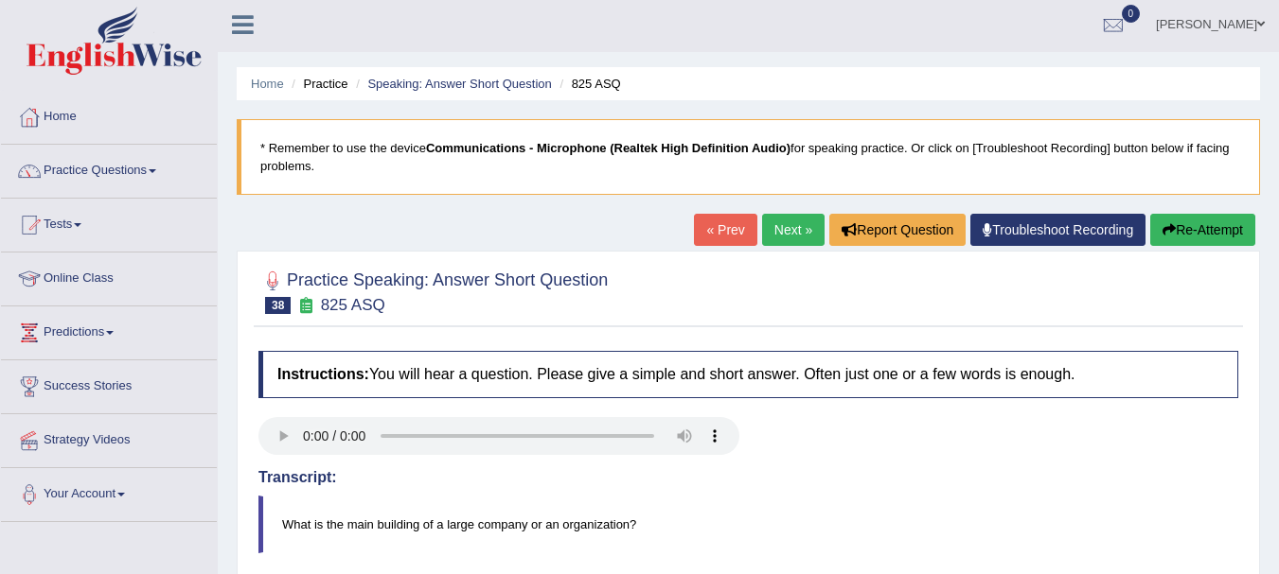
click at [731, 235] on link "« Prev" at bounding box center [725, 230] width 62 height 32
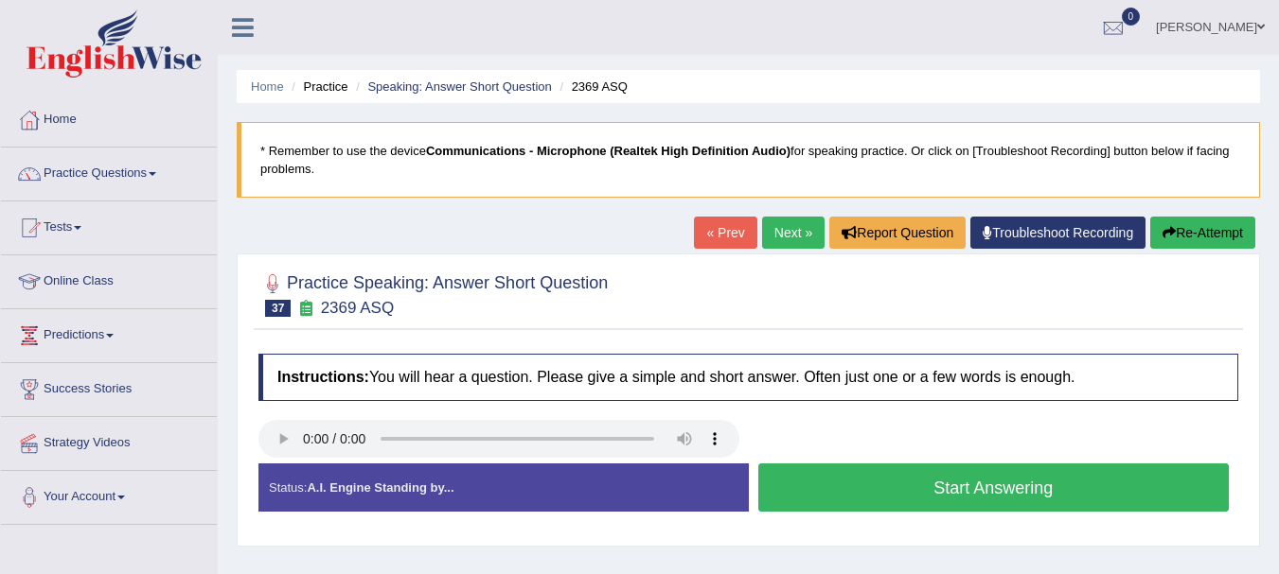
click at [818, 490] on button "Start Answering" at bounding box center [993, 488] width 471 height 48
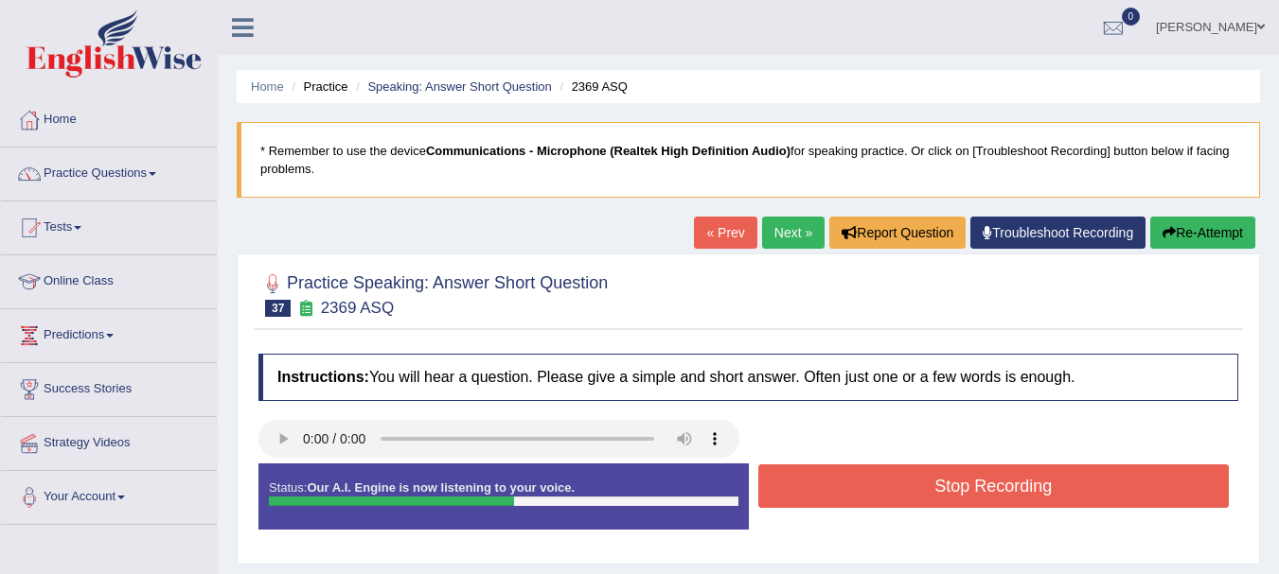
click at [818, 490] on button "Stop Recording" at bounding box center [993, 487] width 471 height 44
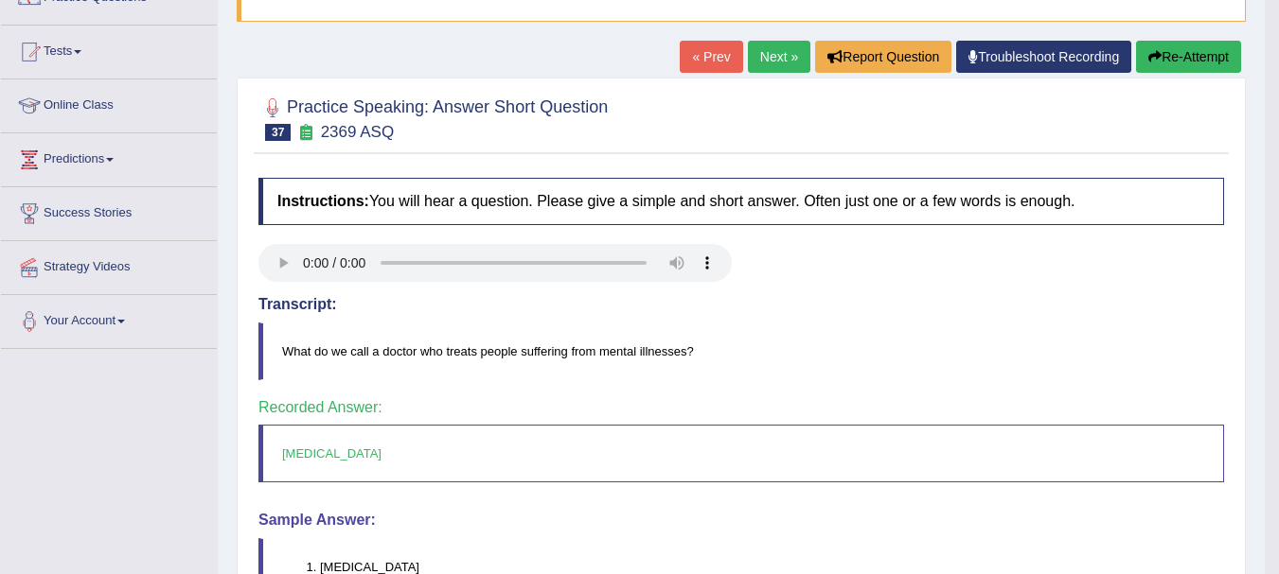
scroll to position [154, 0]
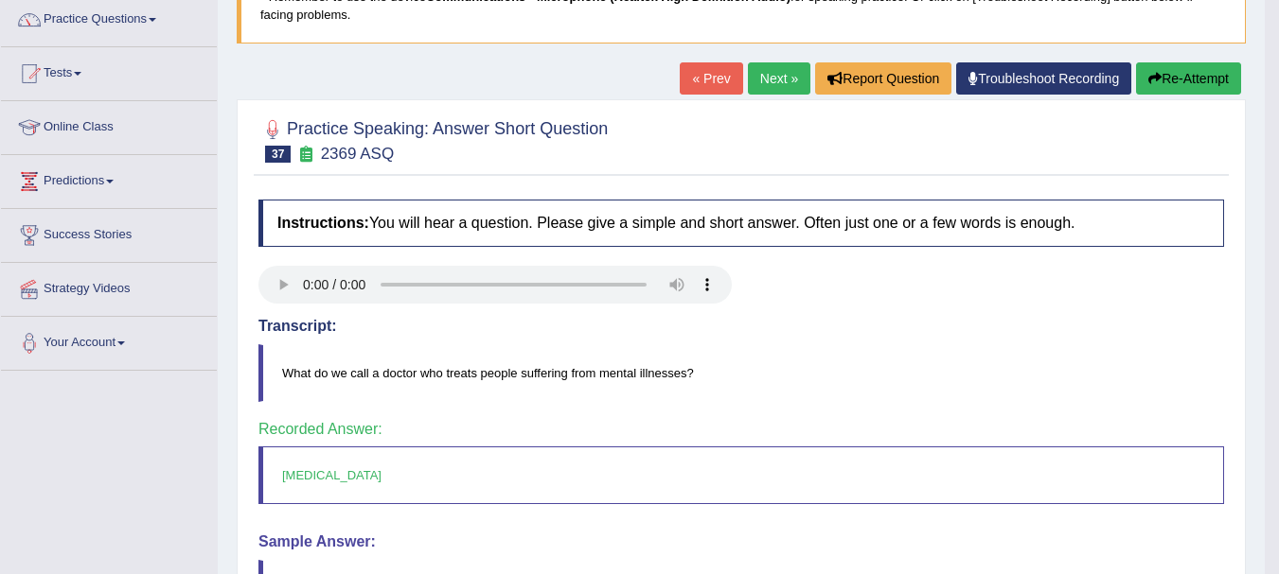
click at [700, 80] on link "« Prev" at bounding box center [710, 78] width 62 height 32
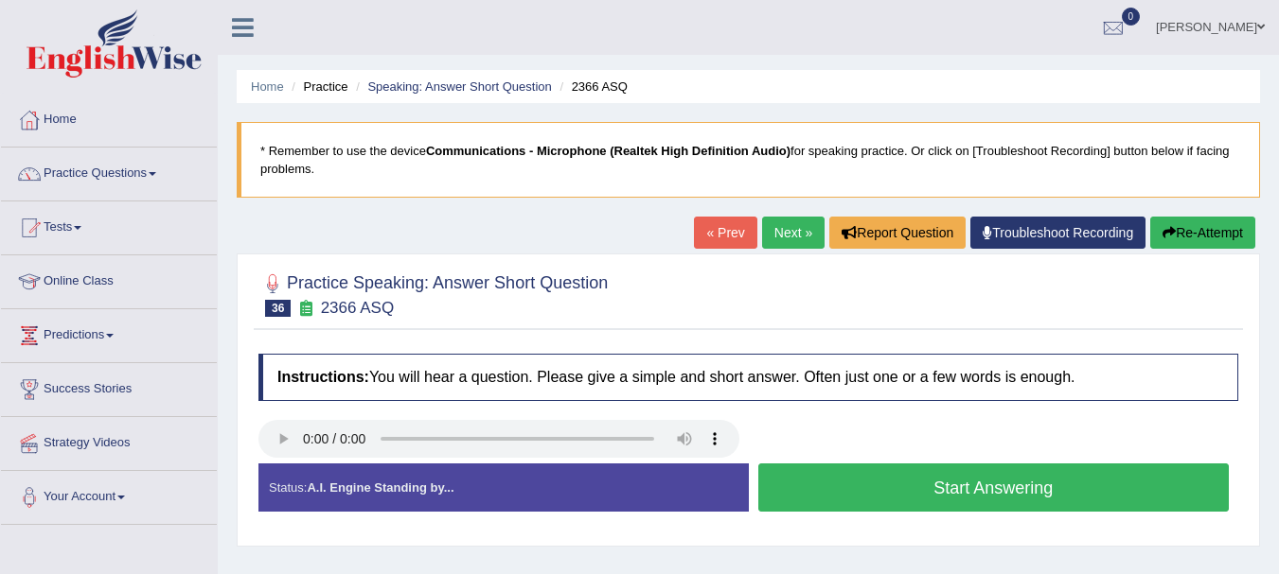
click at [826, 483] on button "Start Answering" at bounding box center [993, 488] width 471 height 48
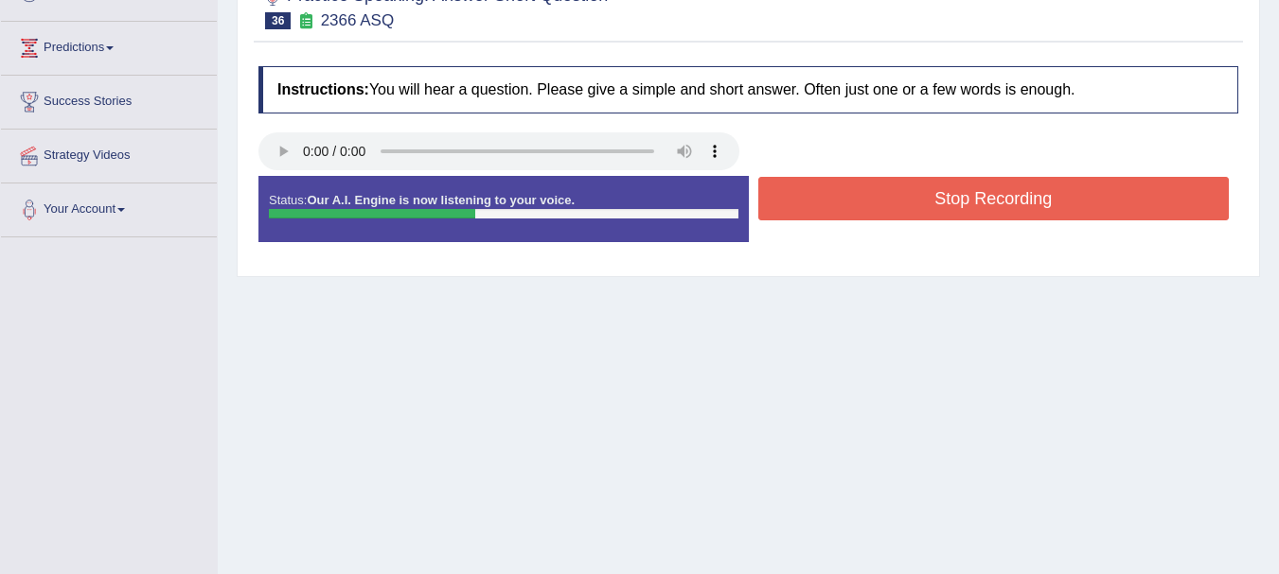
scroll to position [341, 0]
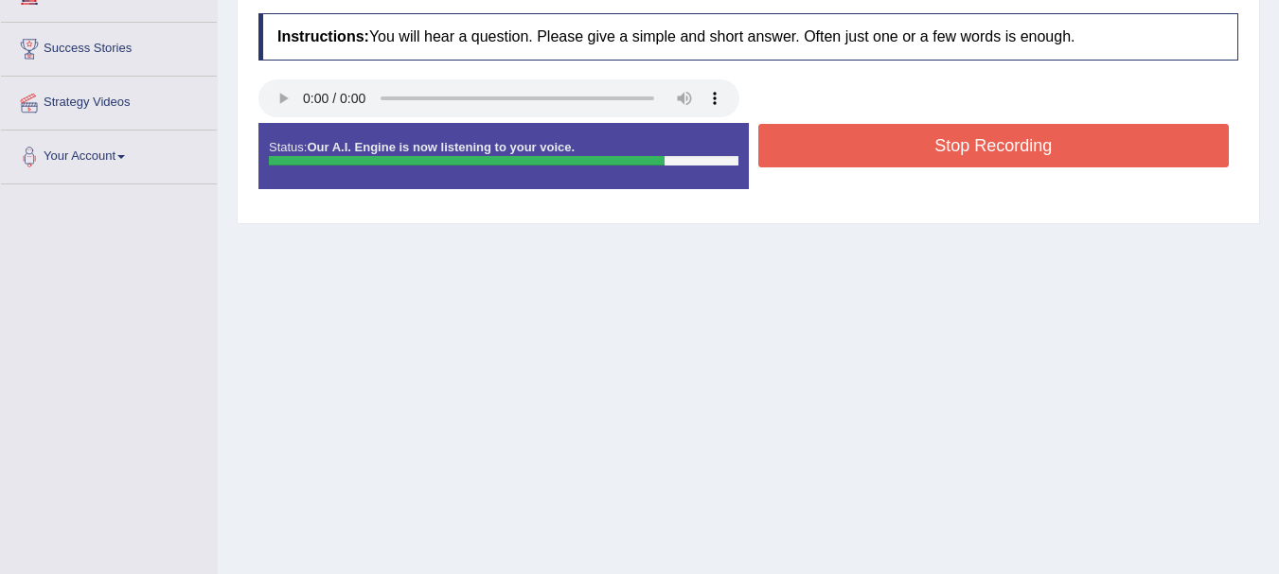
click at [870, 157] on button "Stop Recording" at bounding box center [993, 146] width 471 height 44
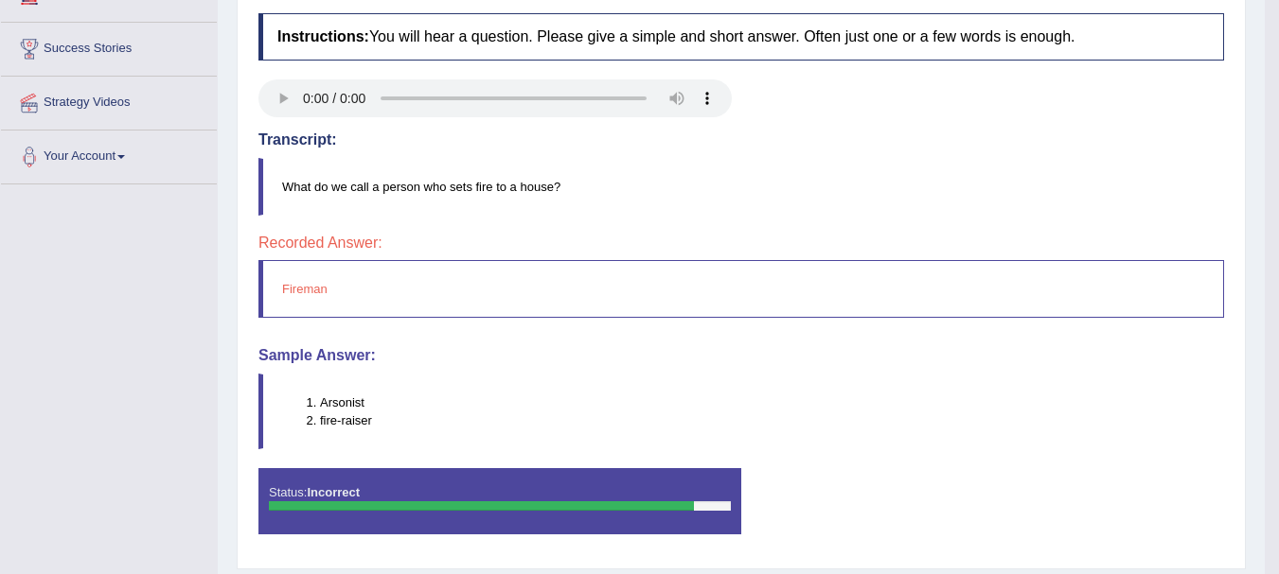
click at [491, 250] on h4 "Recorded Answer:" at bounding box center [740, 243] width 965 height 17
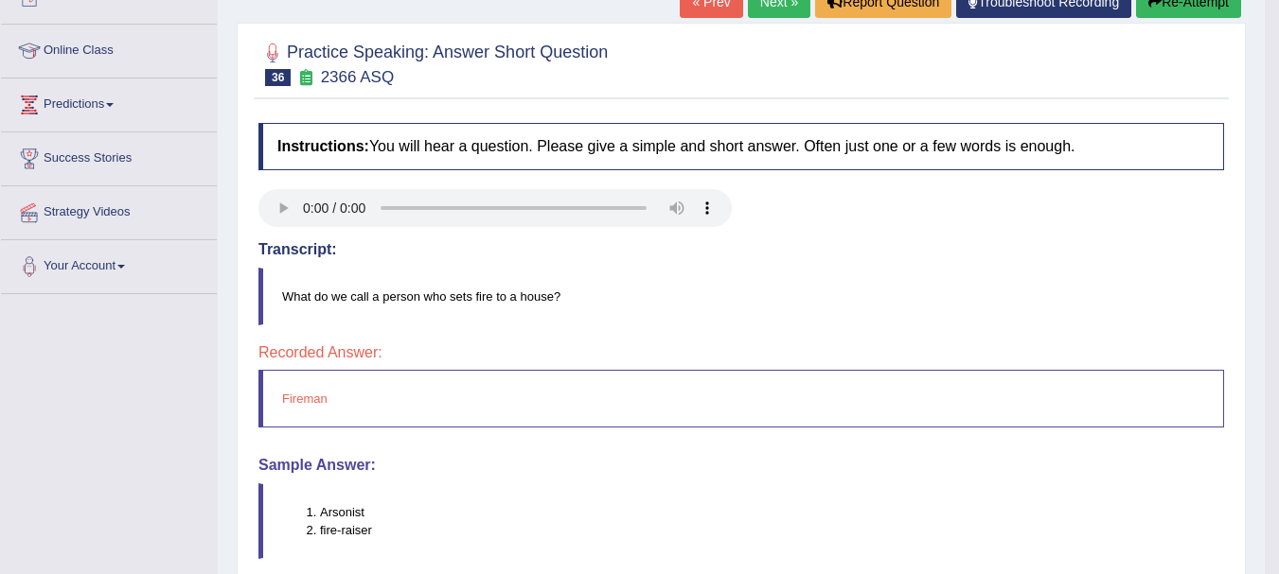
scroll to position [227, 0]
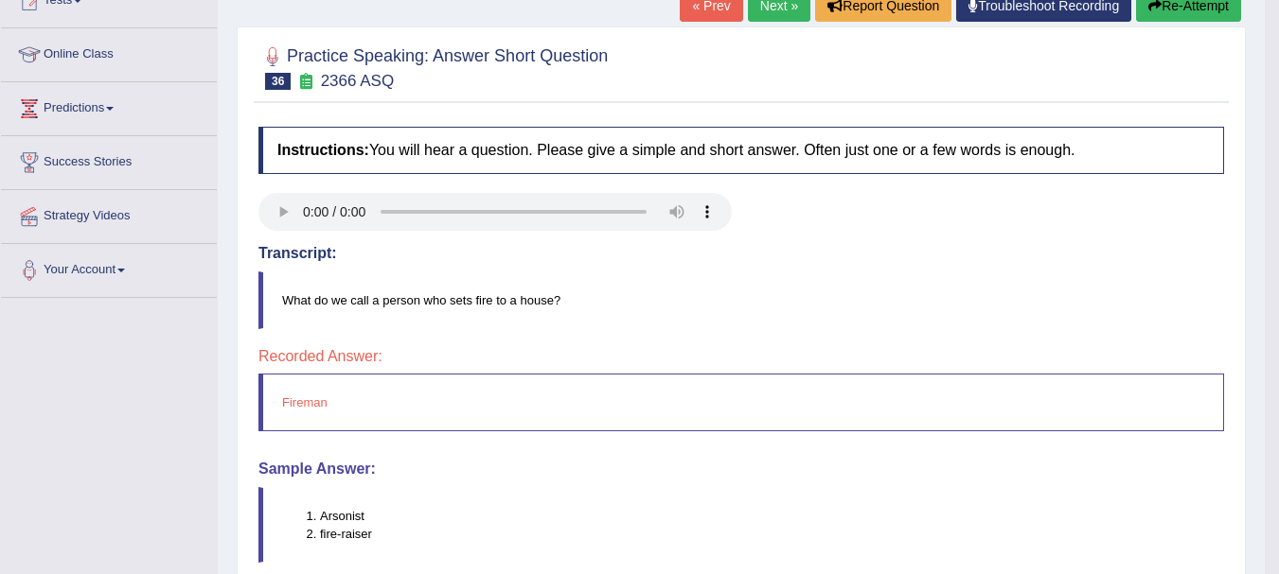
click at [697, 4] on link "« Prev" at bounding box center [710, 6] width 62 height 32
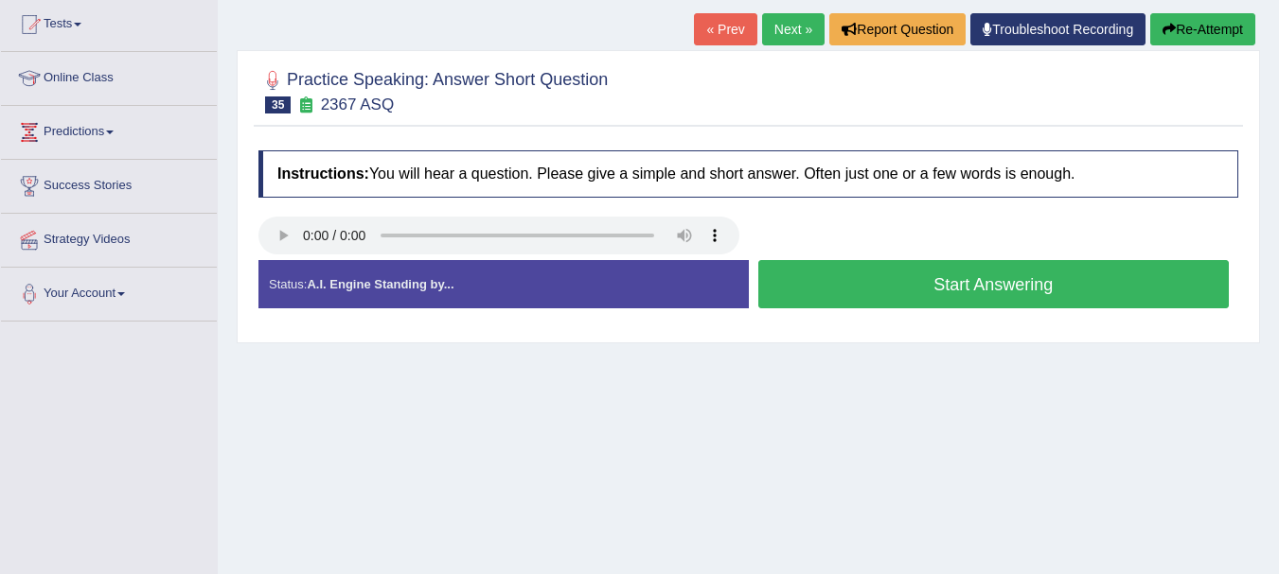
scroll to position [207, 0]
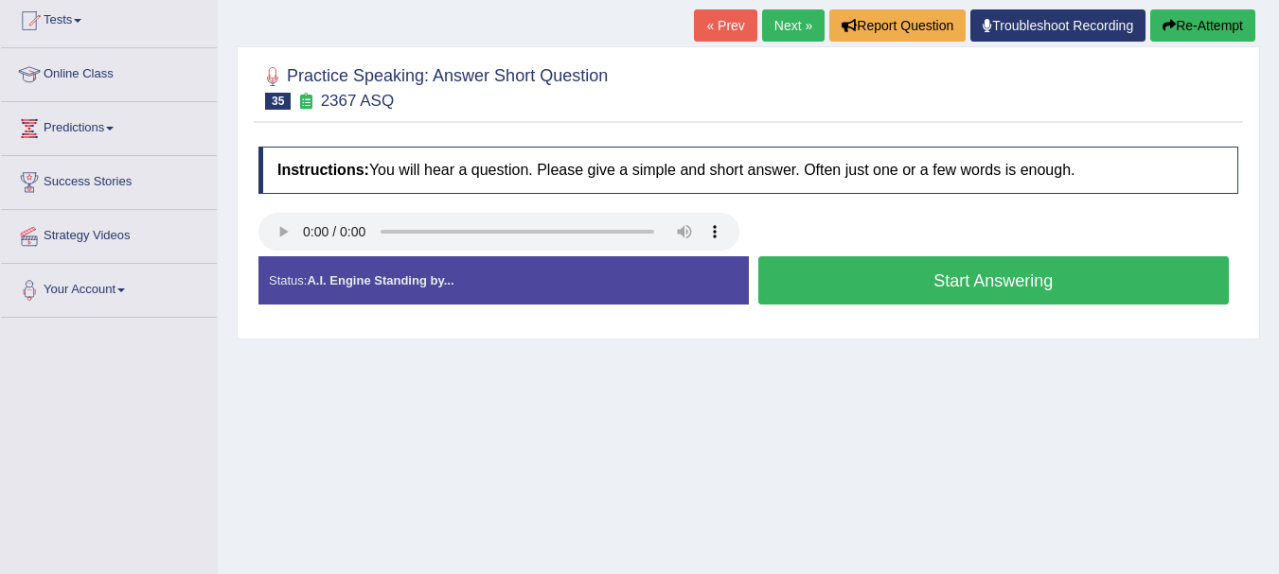
click at [1020, 271] on button "Start Answering" at bounding box center [993, 280] width 471 height 48
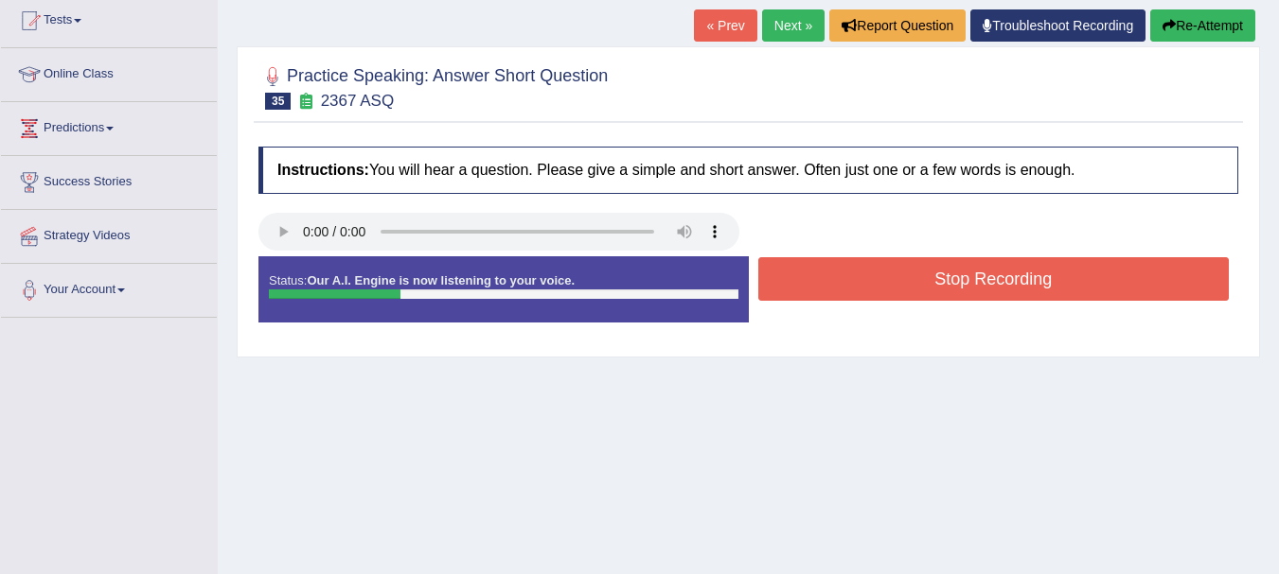
click at [1020, 271] on button "Stop Recording" at bounding box center [993, 279] width 471 height 44
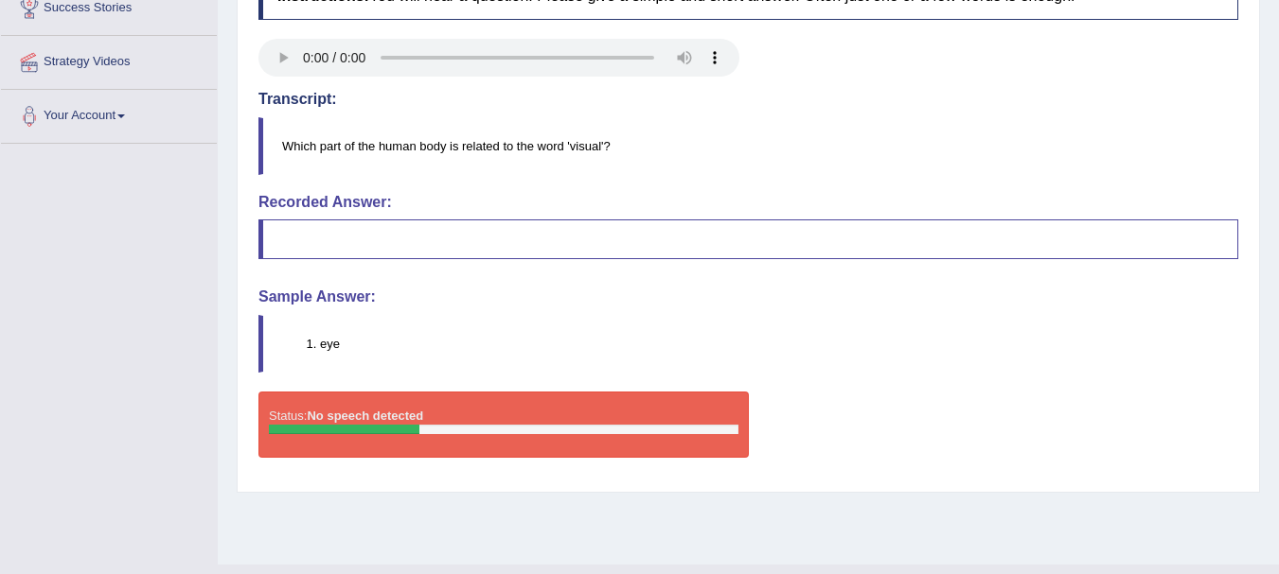
scroll to position [230, 0]
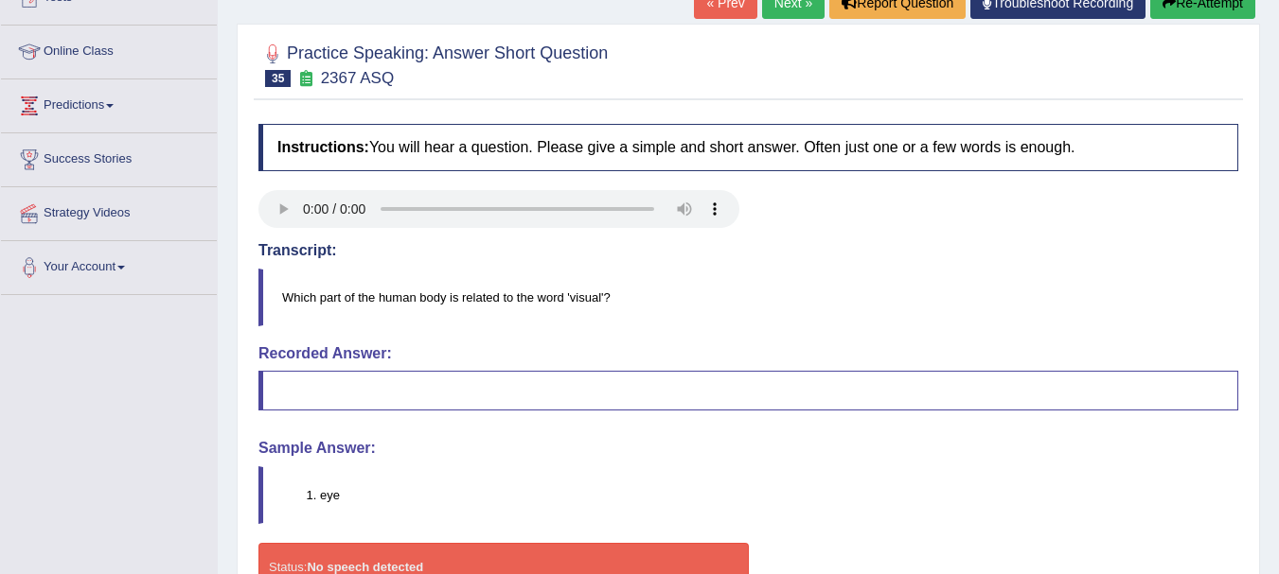
click at [723, 5] on link "« Prev" at bounding box center [725, 3] width 62 height 32
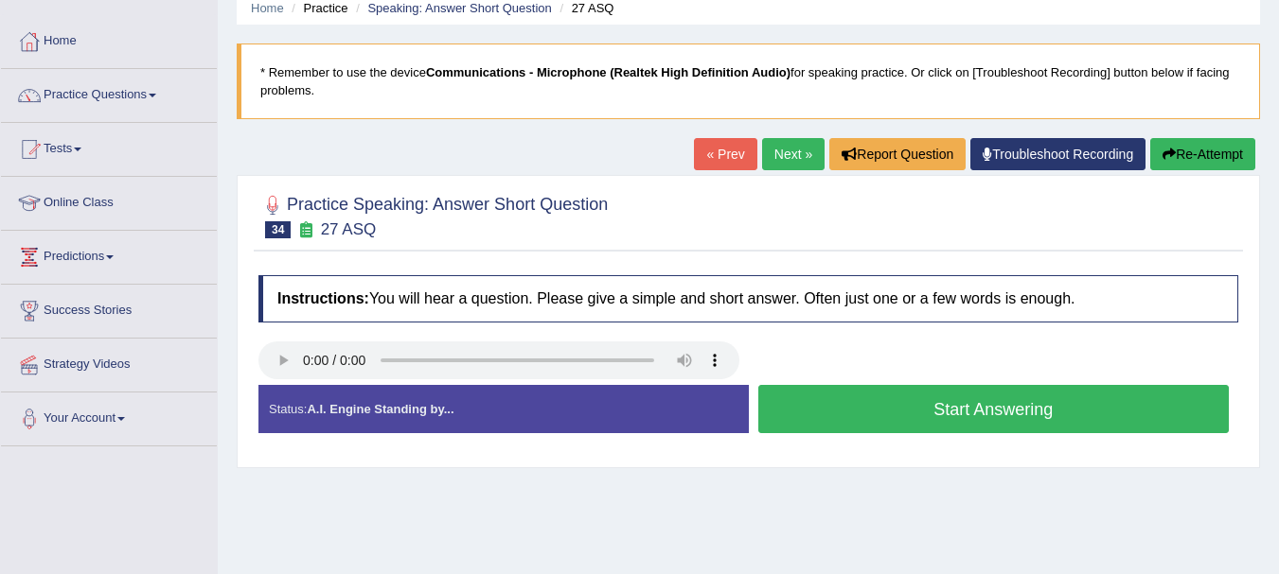
scroll to position [87, 0]
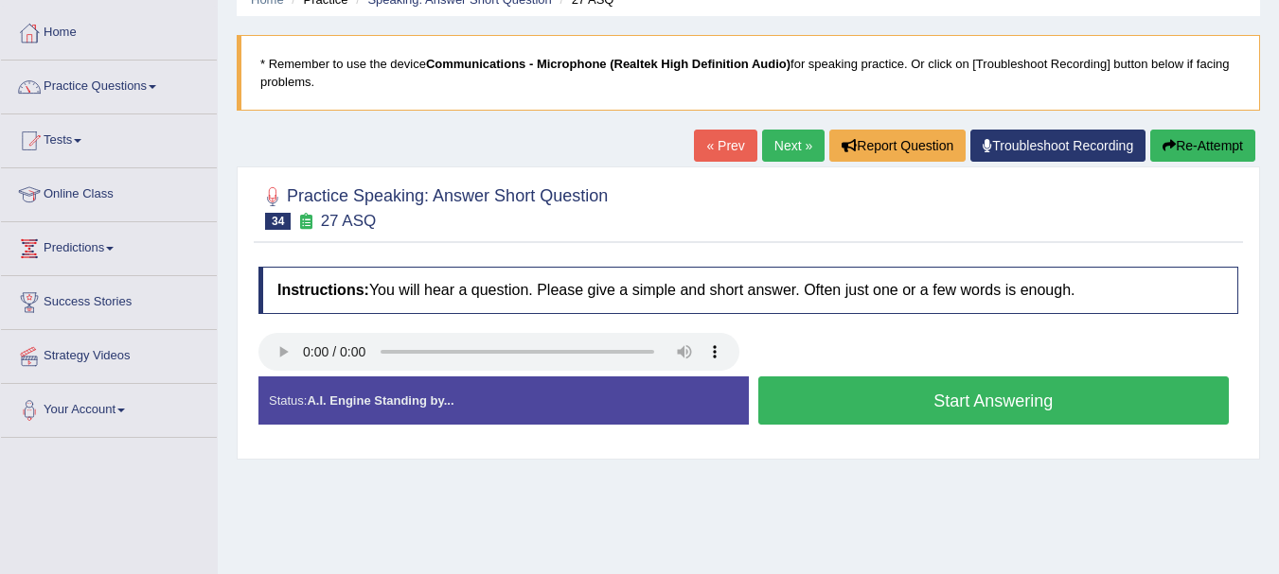
click at [1022, 405] on button "Start Answering" at bounding box center [993, 401] width 471 height 48
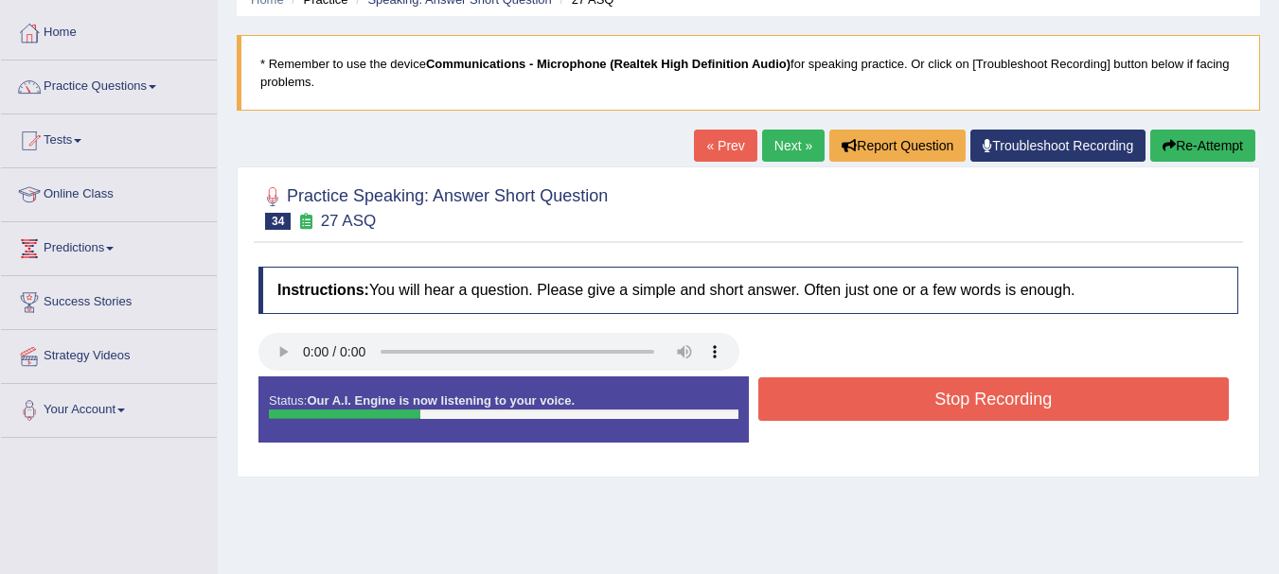
click at [1022, 405] on button "Stop Recording" at bounding box center [993, 400] width 471 height 44
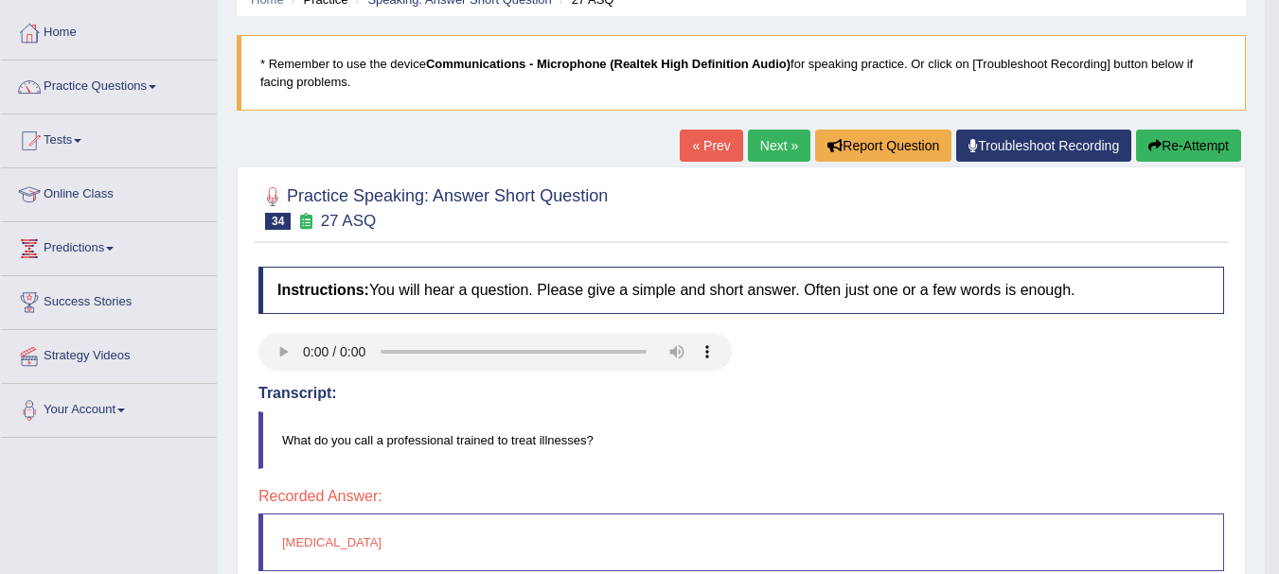
click at [696, 150] on link "« Prev" at bounding box center [710, 146] width 62 height 32
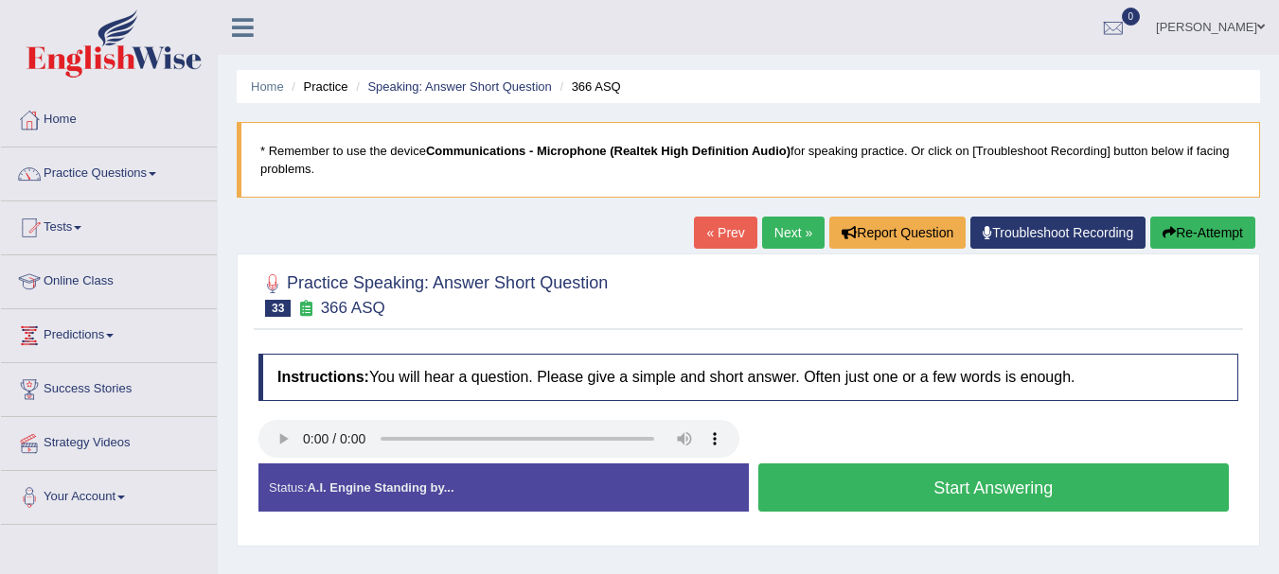
click at [803, 492] on button "Start Answering" at bounding box center [993, 488] width 471 height 48
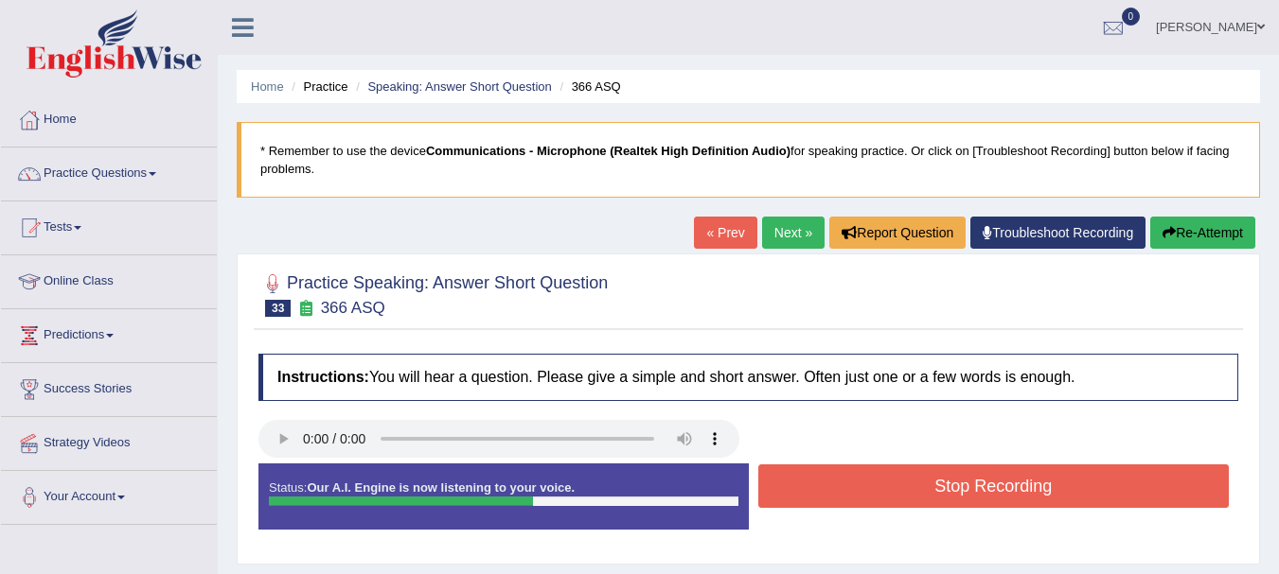
click at [798, 485] on button "Stop Recording" at bounding box center [993, 487] width 471 height 44
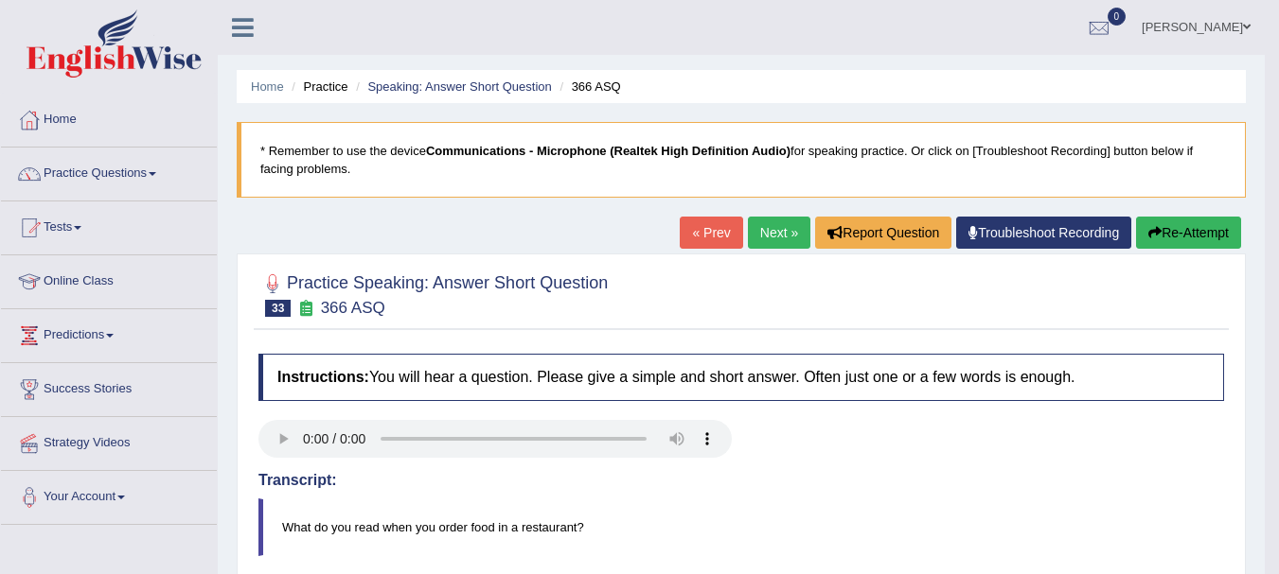
click at [699, 226] on link "« Prev" at bounding box center [710, 233] width 62 height 32
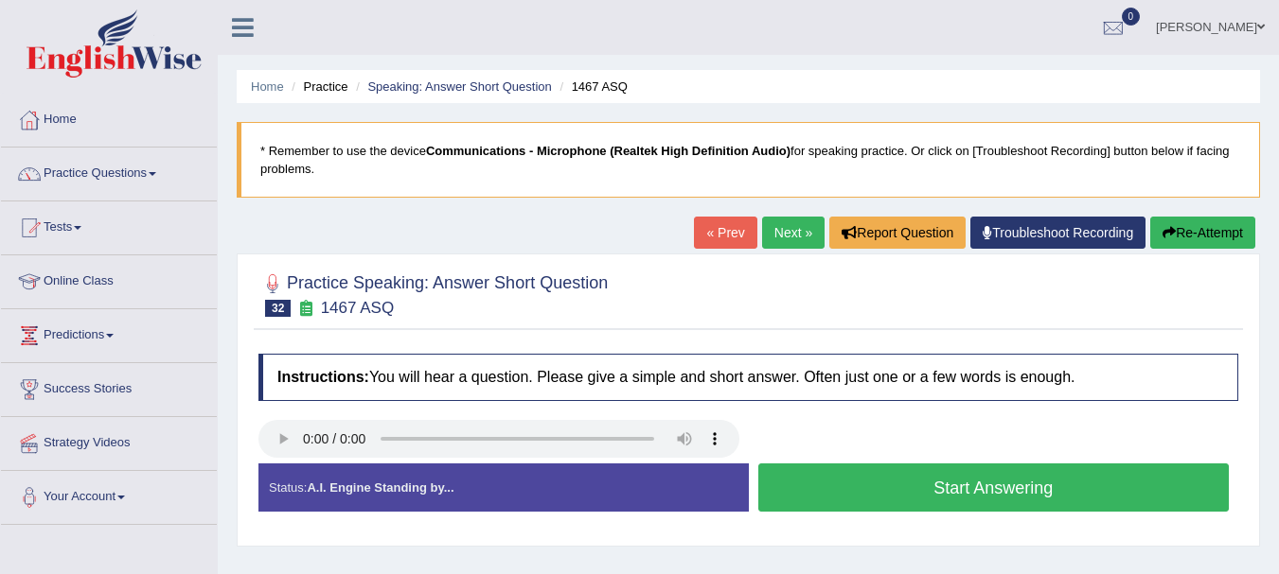
click at [796, 498] on button "Start Answering" at bounding box center [993, 488] width 471 height 48
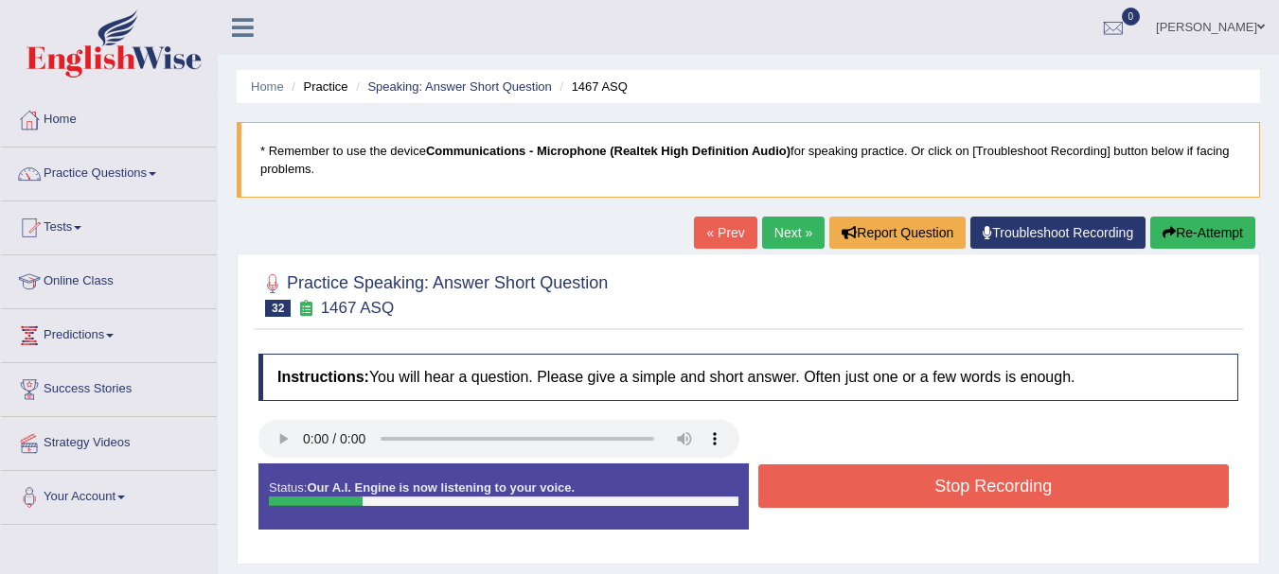
click at [796, 499] on button "Stop Recording" at bounding box center [993, 487] width 471 height 44
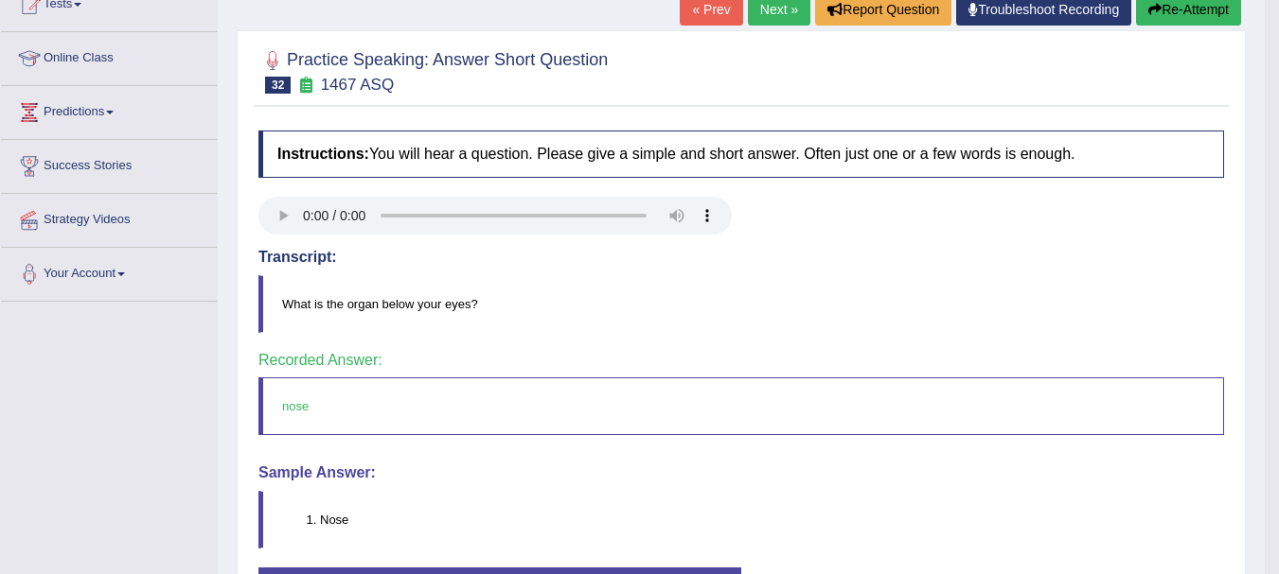
scroll to position [227, 0]
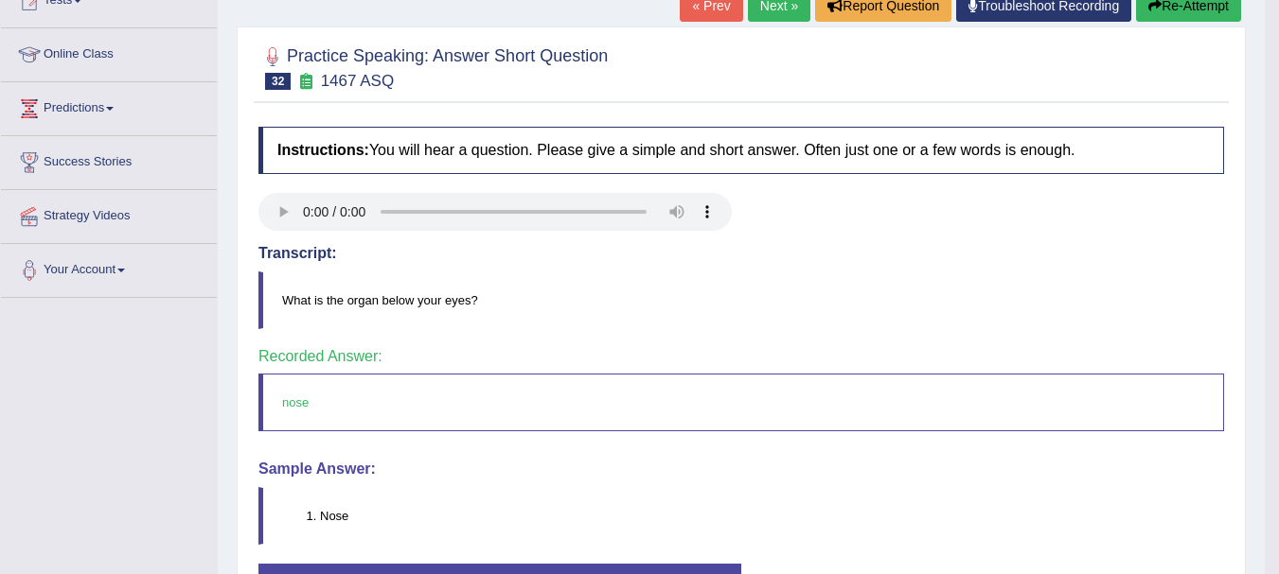
click at [705, 7] on link "« Prev" at bounding box center [710, 6] width 62 height 32
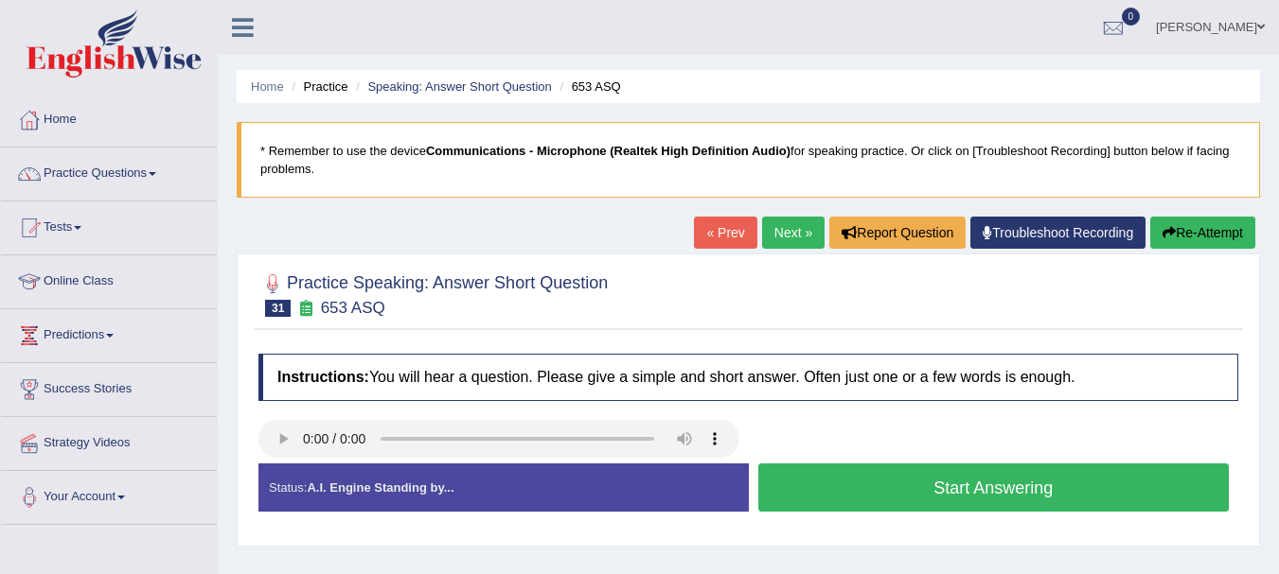
click at [793, 494] on button "Start Answering" at bounding box center [993, 488] width 471 height 48
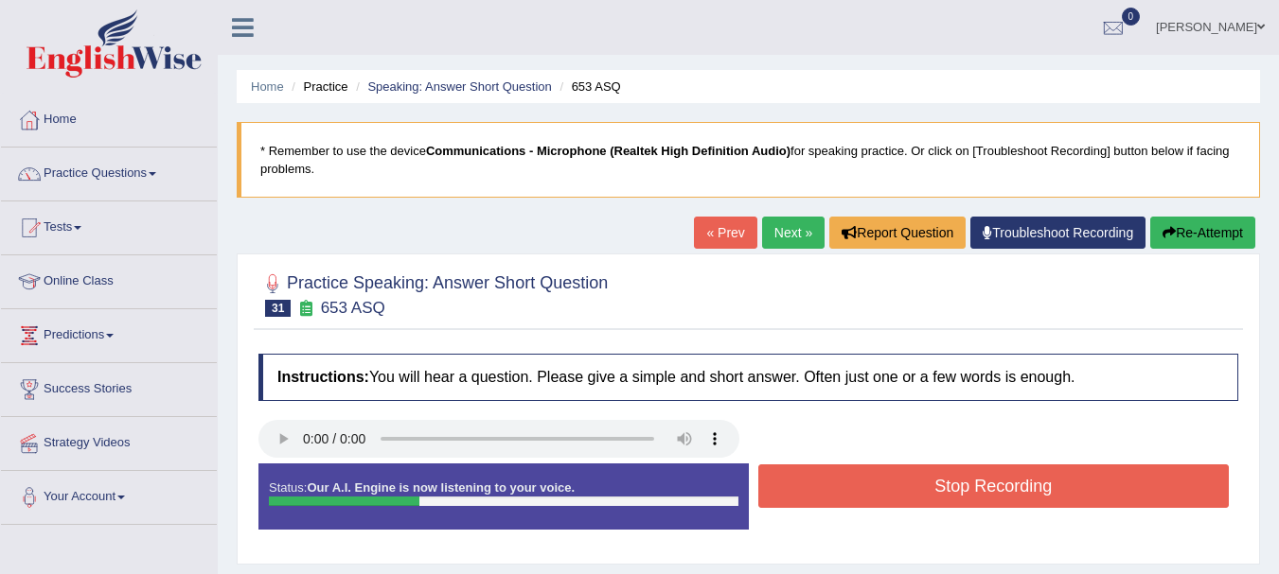
click at [793, 494] on button "Stop Recording" at bounding box center [993, 487] width 471 height 44
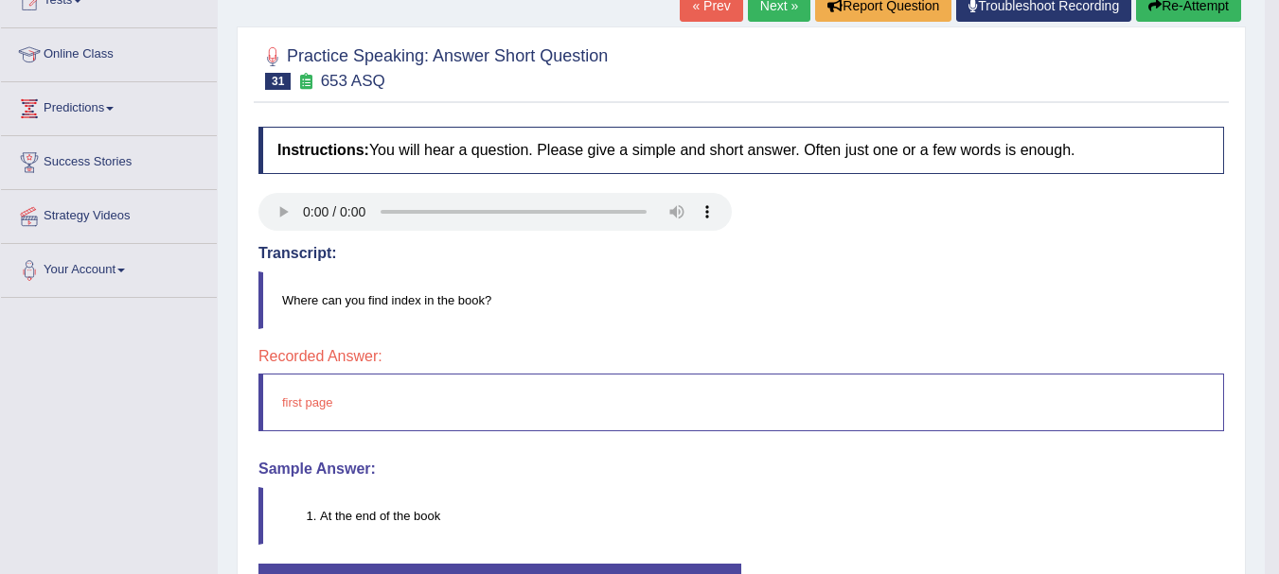
scroll to position [114, 0]
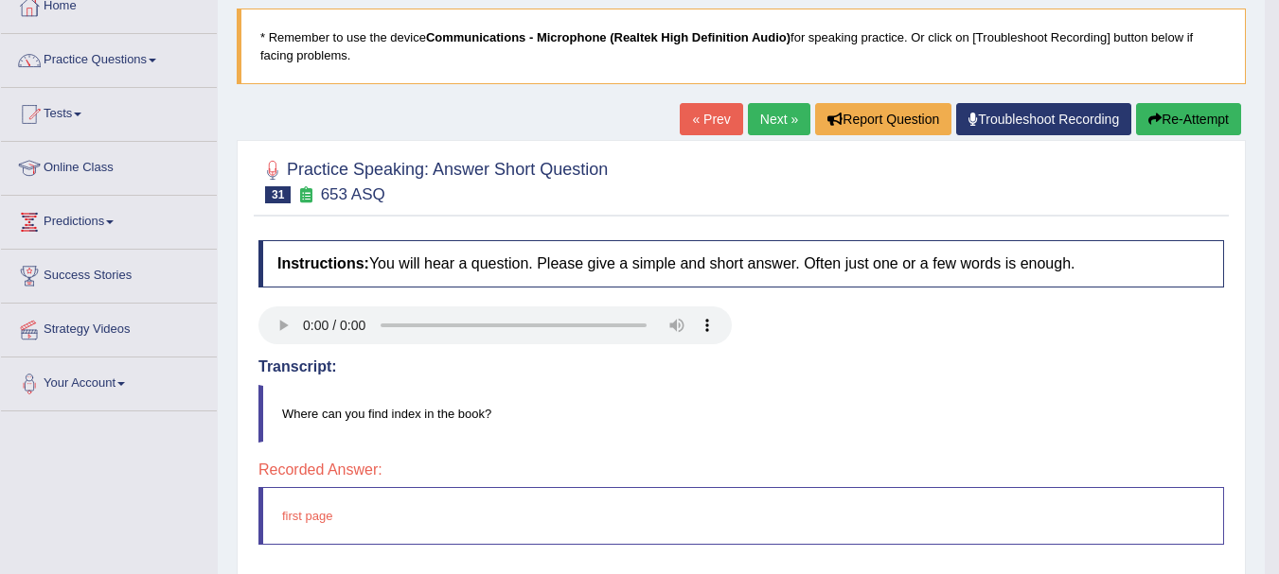
click at [707, 123] on link "« Prev" at bounding box center [710, 119] width 62 height 32
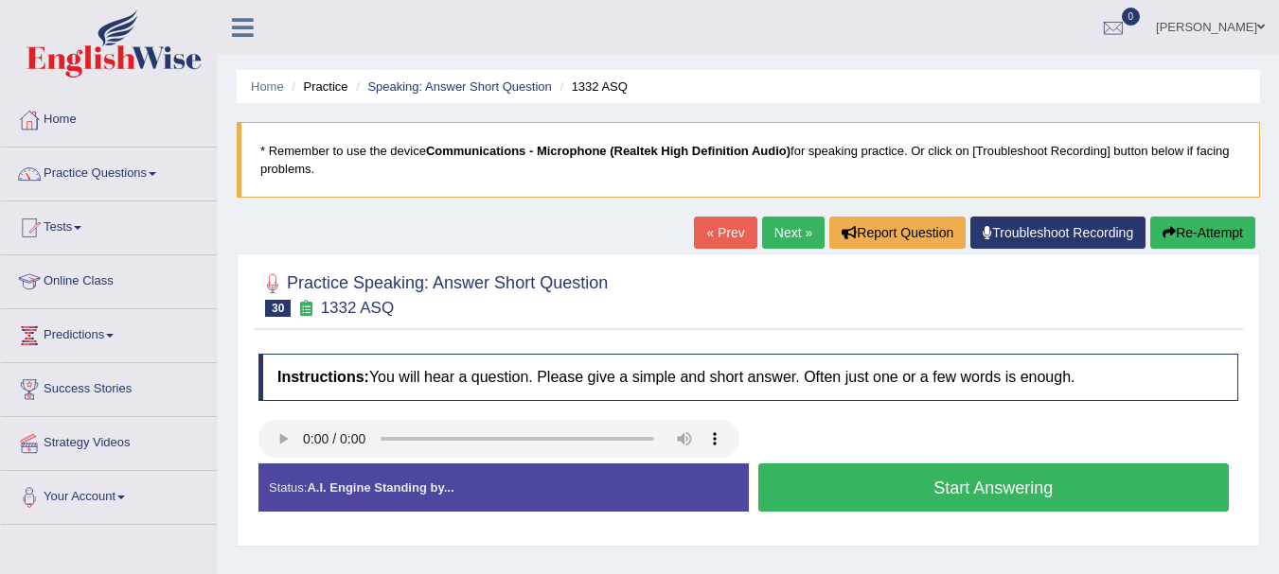
click at [849, 496] on button "Start Answering" at bounding box center [993, 488] width 471 height 48
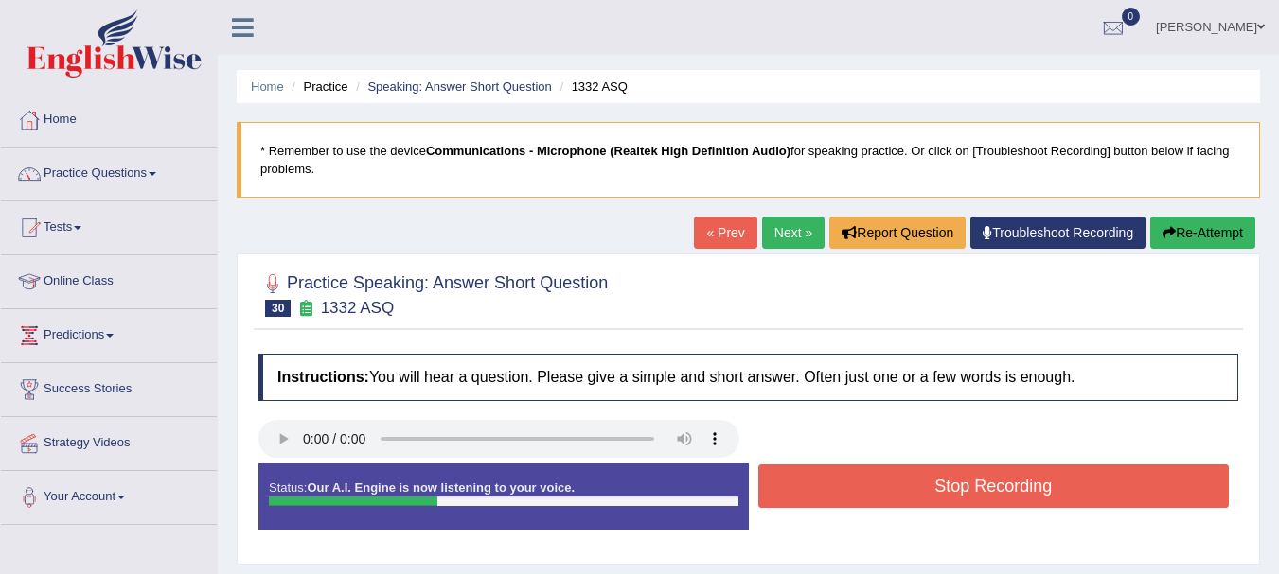
click at [849, 496] on button "Stop Recording" at bounding box center [993, 487] width 471 height 44
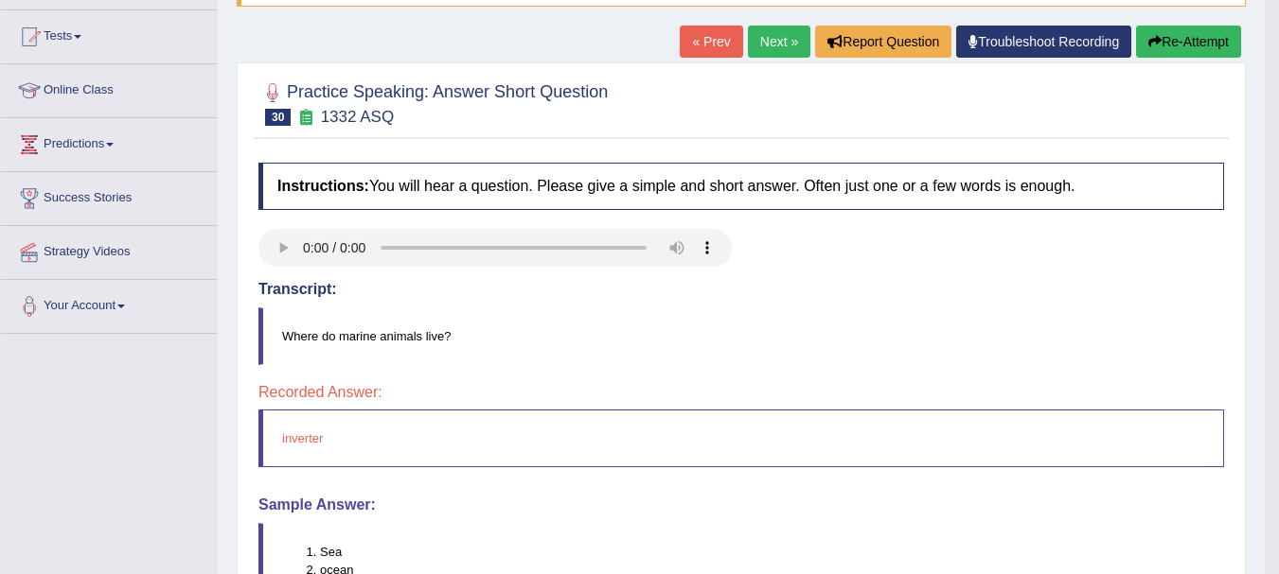
scroll to position [189, 0]
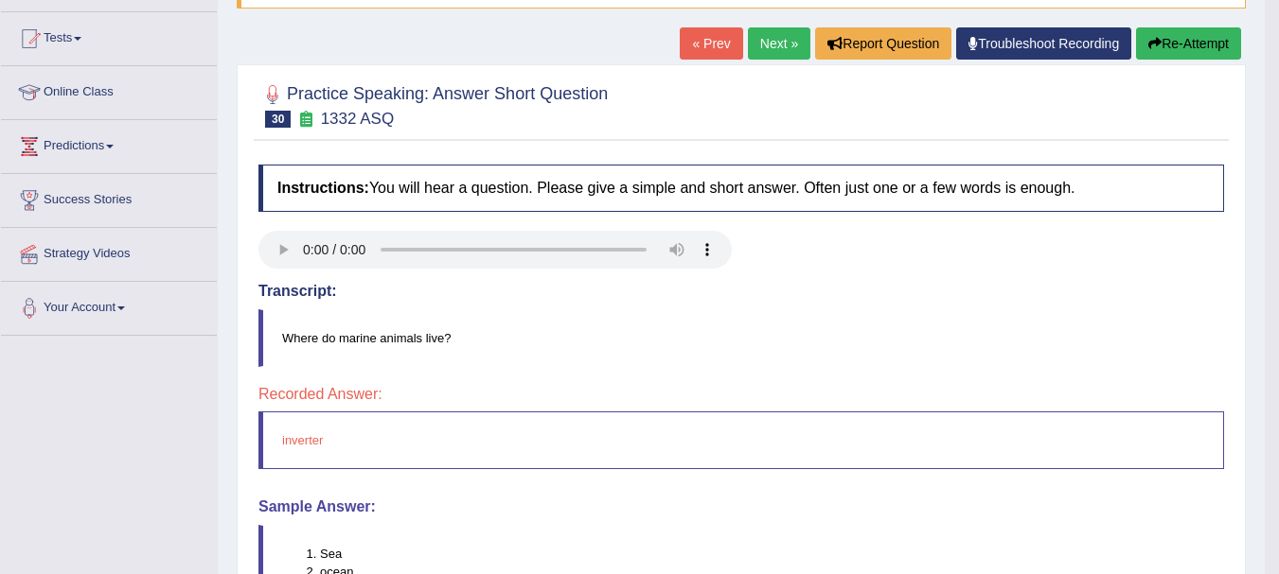
click at [708, 52] on link "« Prev" at bounding box center [710, 43] width 62 height 32
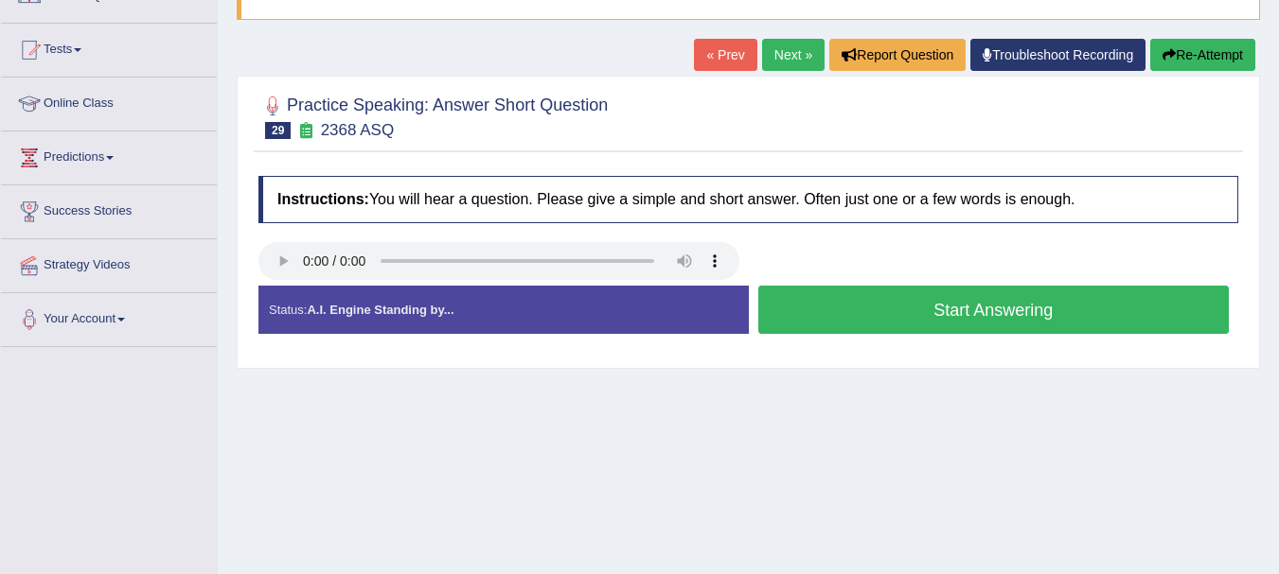
scroll to position [185, 0]
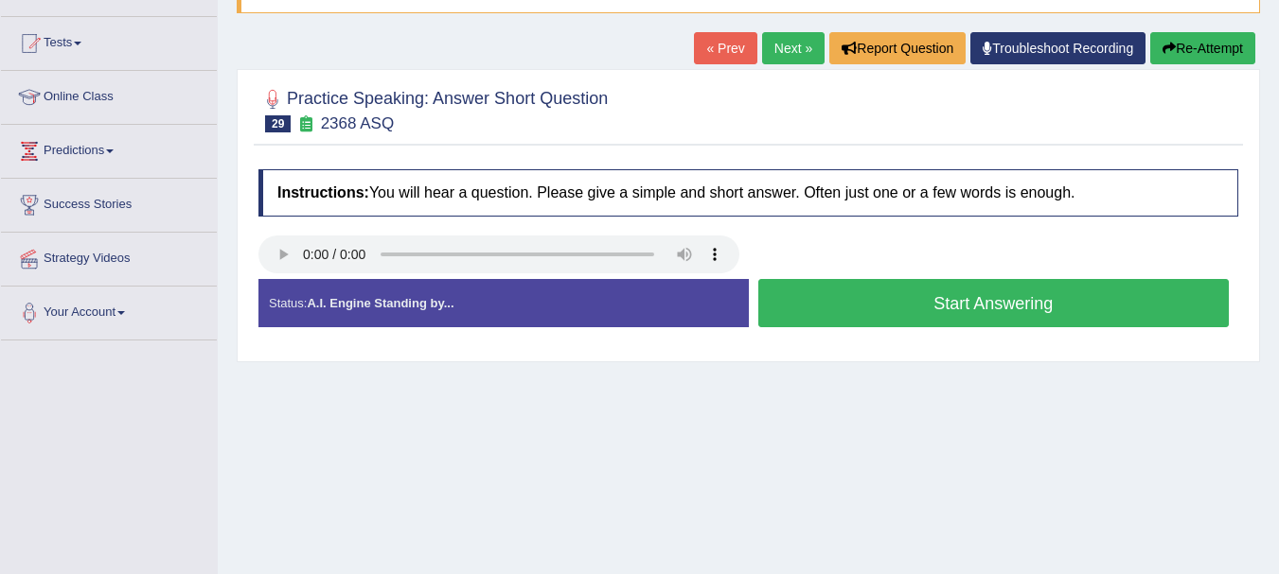
click at [963, 303] on button "Start Answering" at bounding box center [993, 303] width 471 height 48
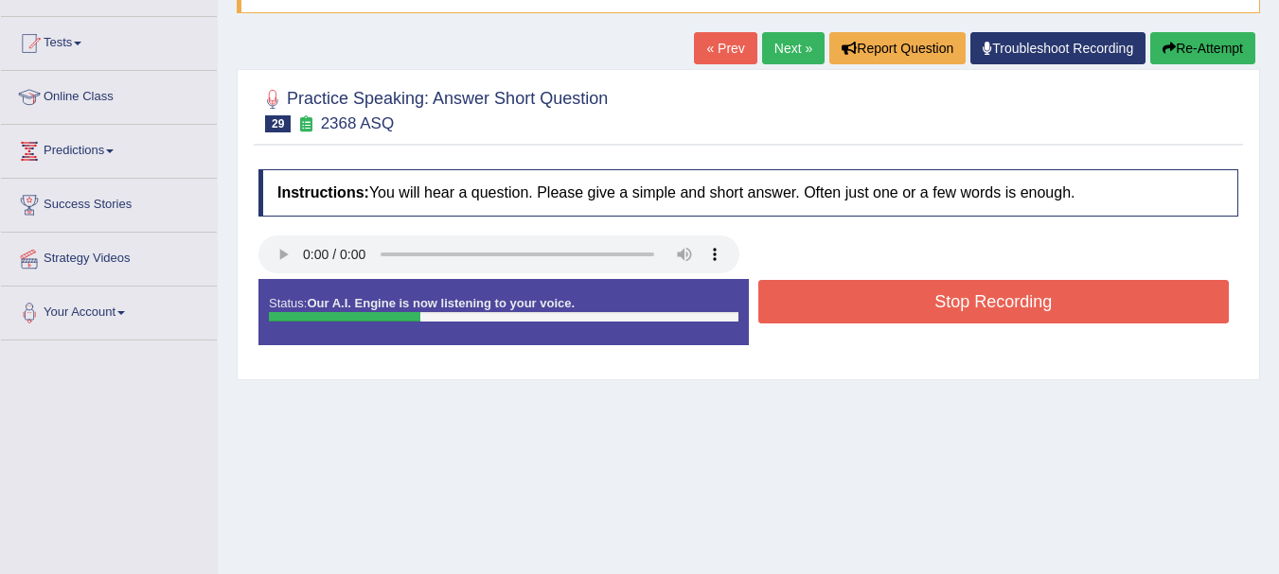
click at [963, 303] on button "Stop Recording" at bounding box center [993, 302] width 471 height 44
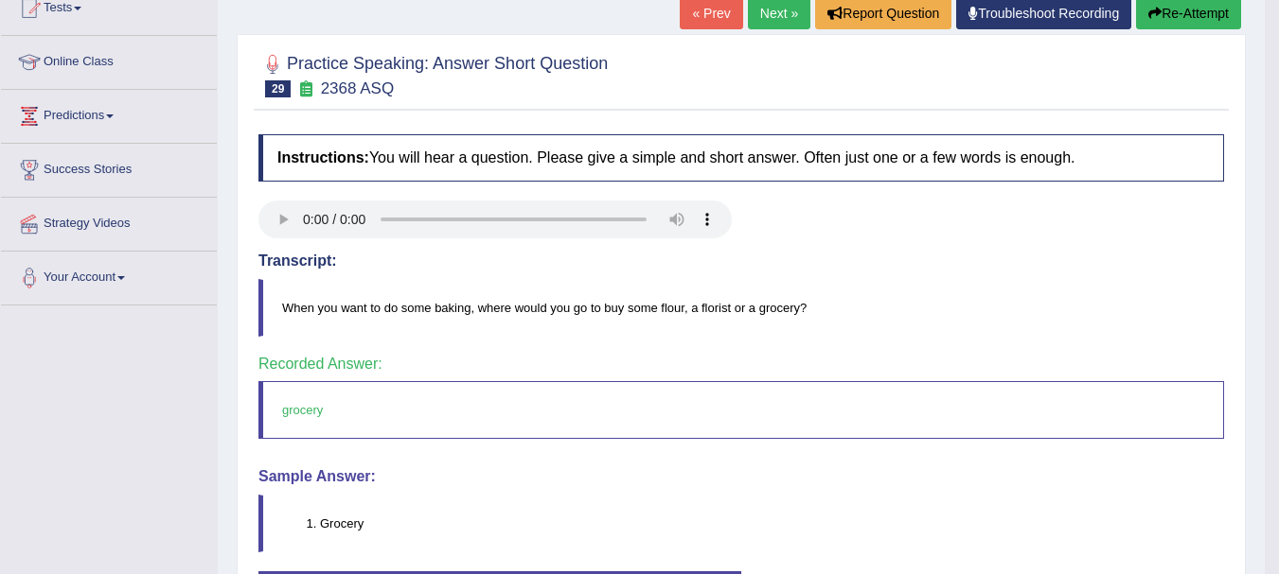
scroll to position [109, 0]
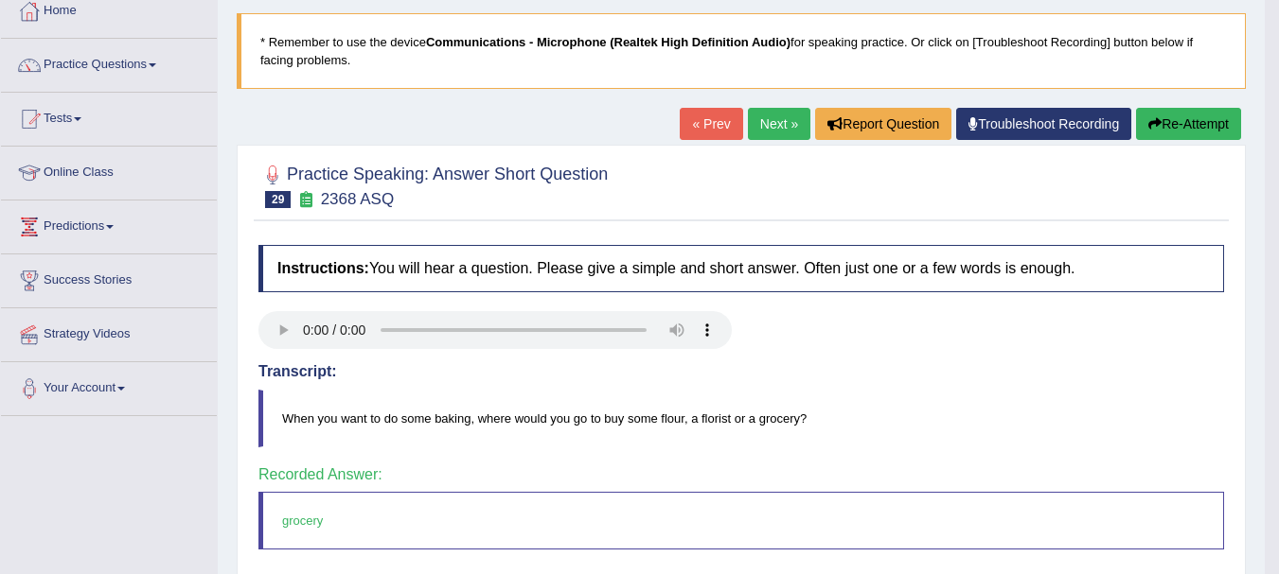
click at [698, 126] on link "« Prev" at bounding box center [710, 124] width 62 height 32
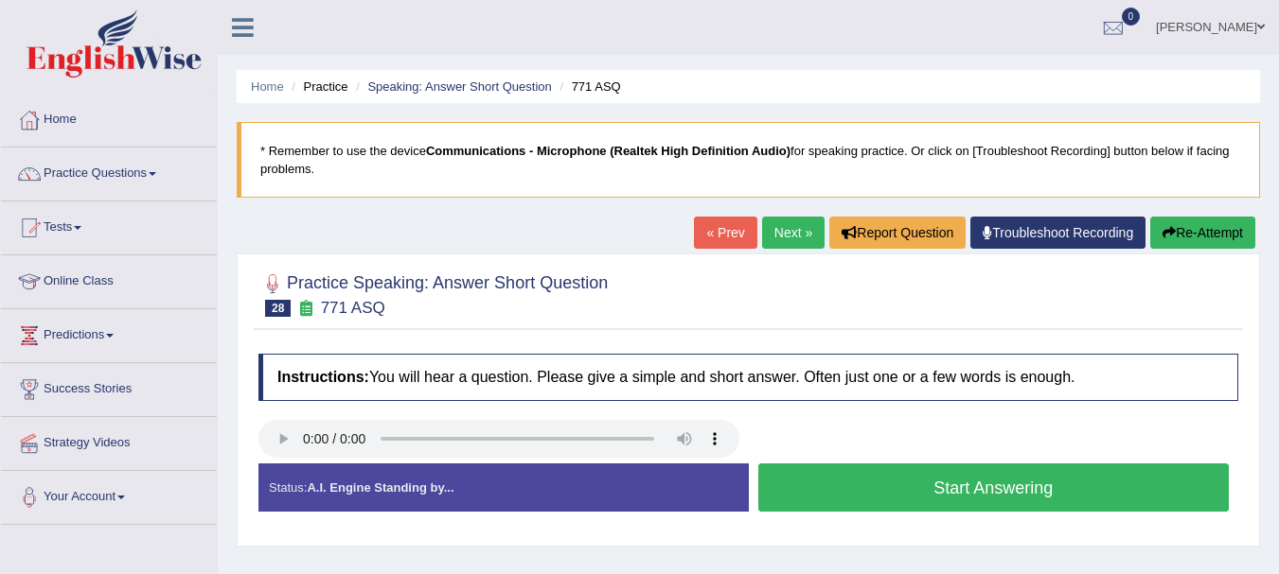
click at [895, 505] on button "Start Answering" at bounding box center [993, 488] width 471 height 48
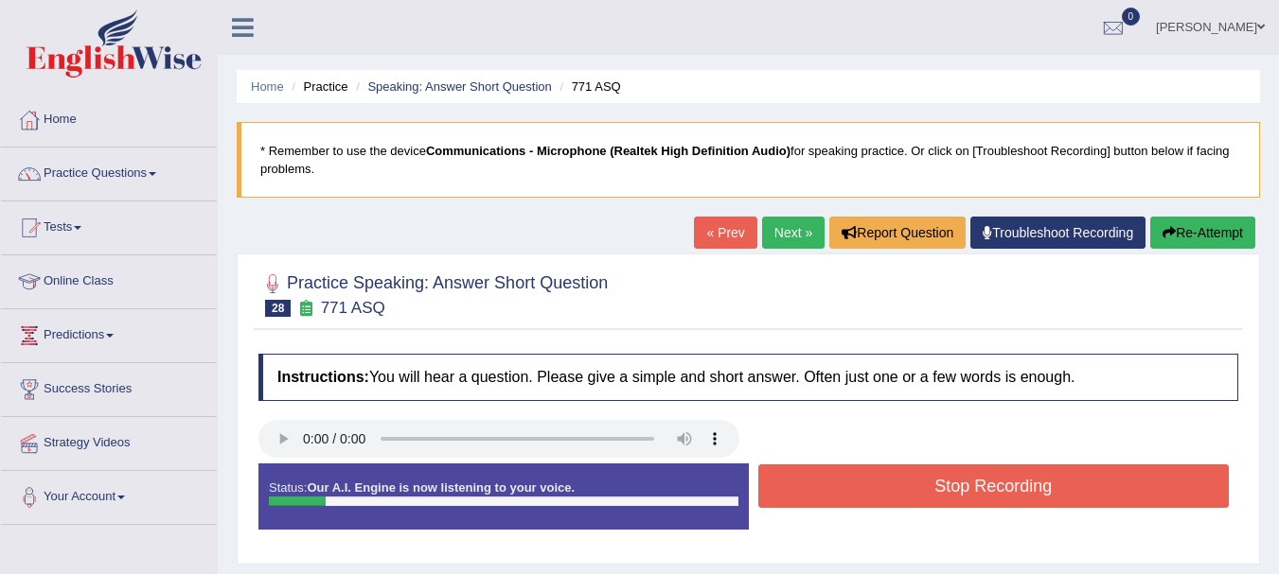
click at [895, 504] on button "Stop Recording" at bounding box center [993, 487] width 471 height 44
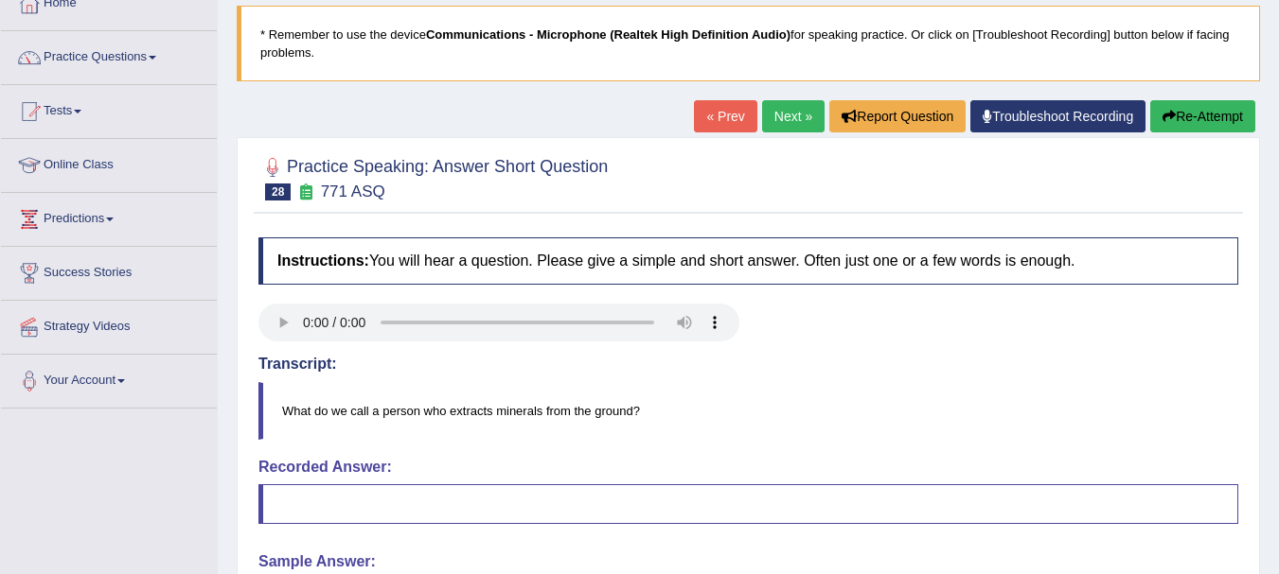
scroll to position [114, 0]
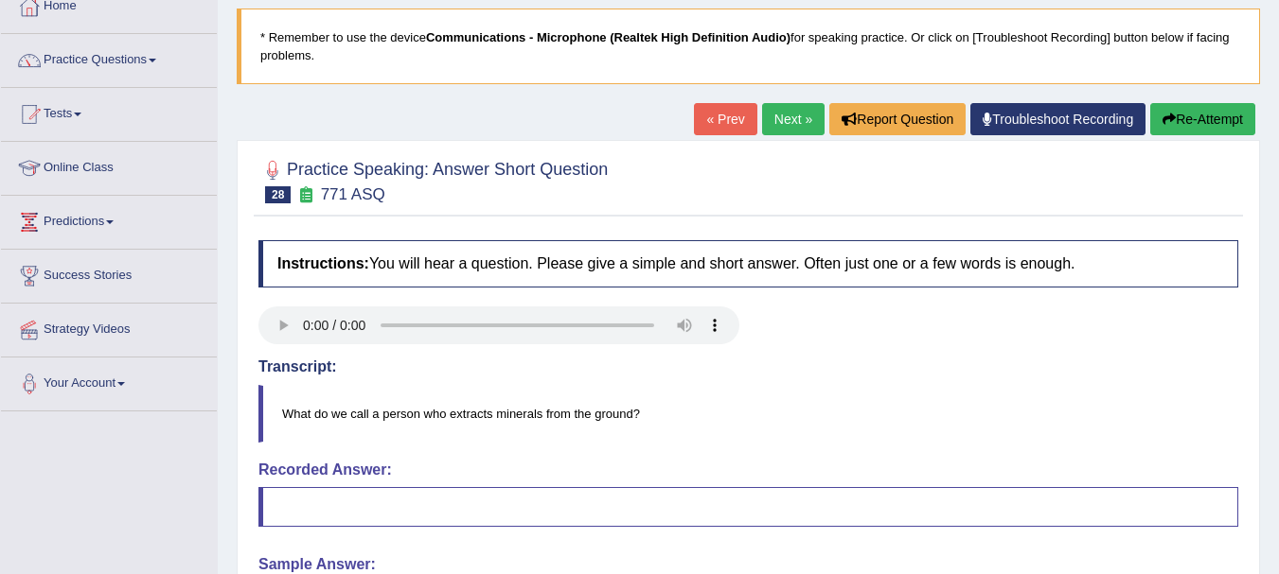
click at [718, 119] on link "« Prev" at bounding box center [725, 119] width 62 height 32
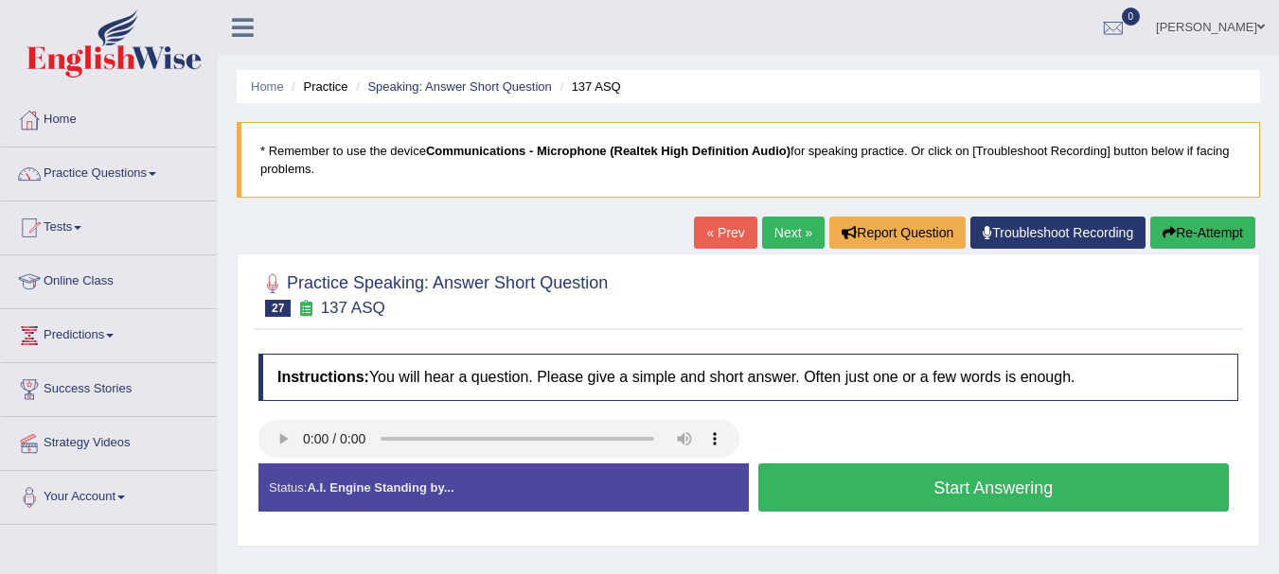
click at [805, 489] on button "Start Answering" at bounding box center [993, 488] width 471 height 48
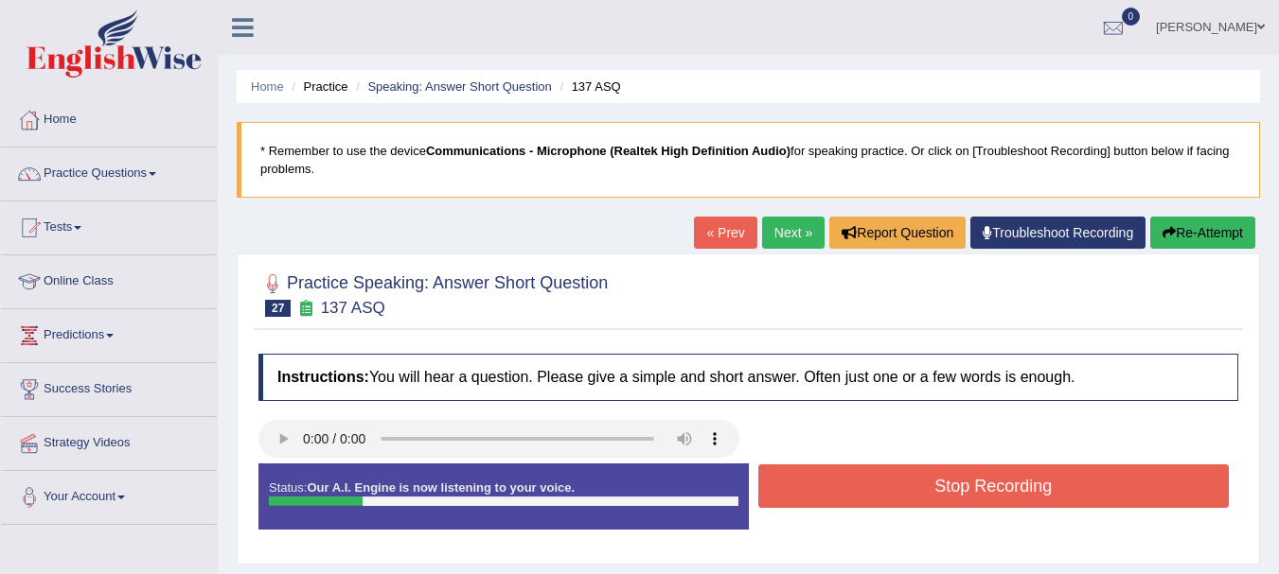
click at [805, 488] on button "Stop Recording" at bounding box center [993, 487] width 471 height 44
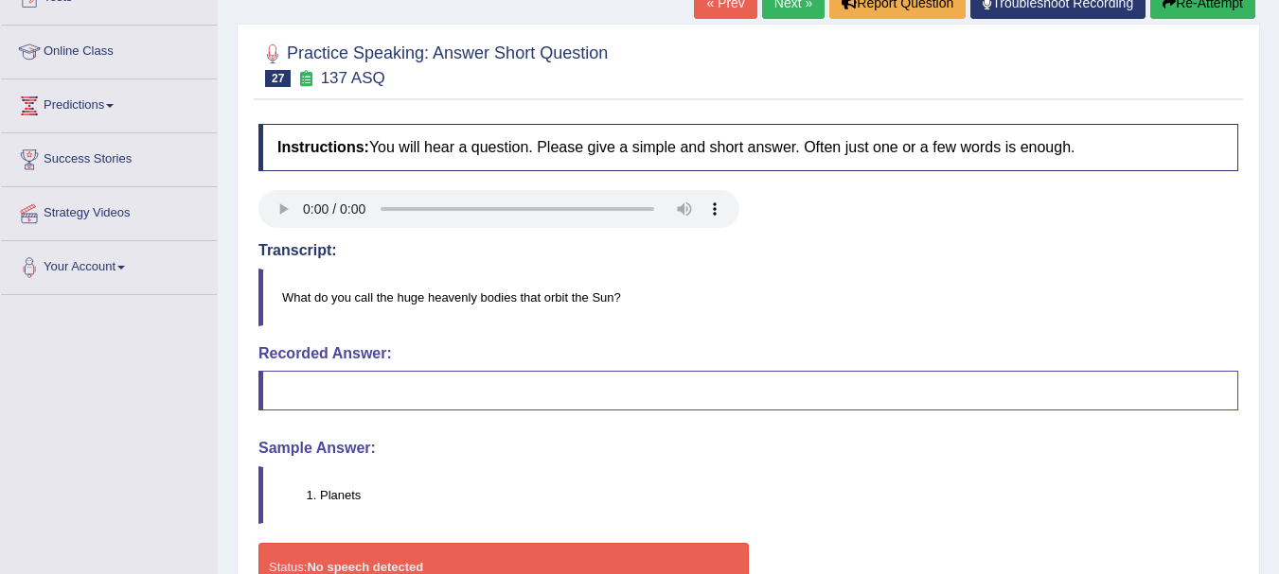
scroll to position [227, 0]
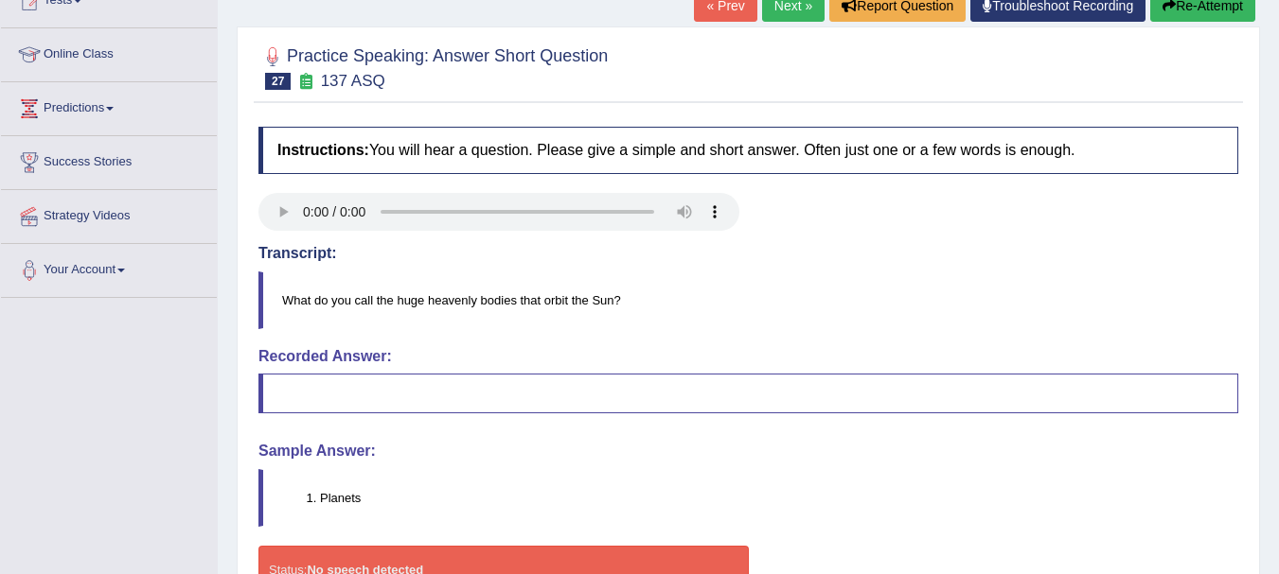
click at [727, 8] on link "« Prev" at bounding box center [725, 6] width 62 height 32
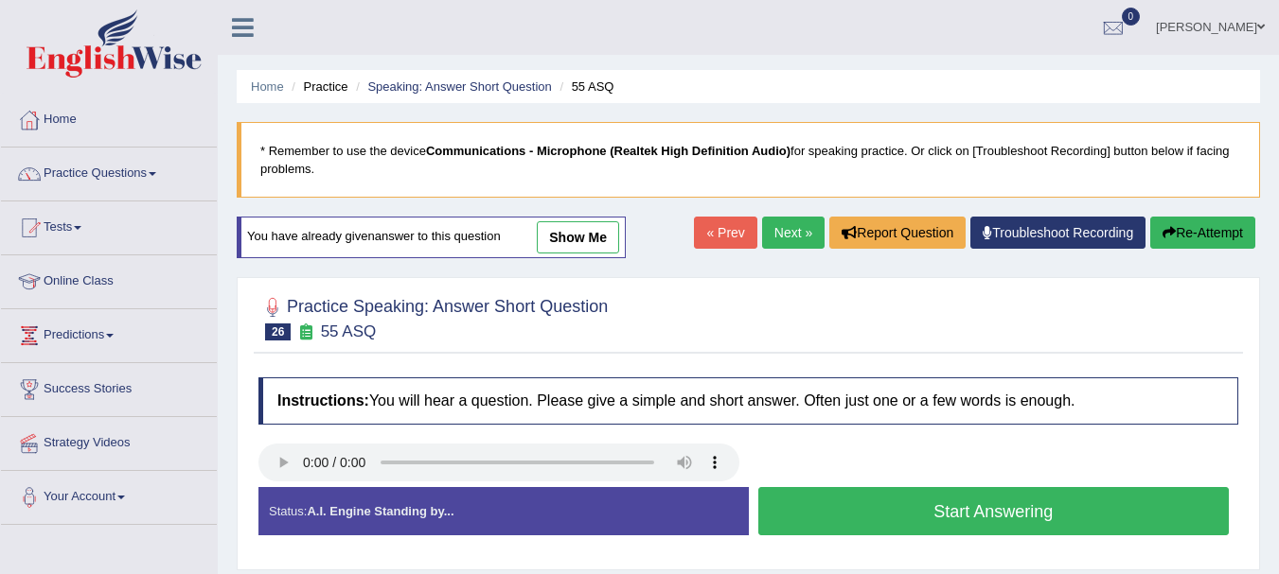
click at [814, 497] on button "Start Answering" at bounding box center [993, 511] width 471 height 48
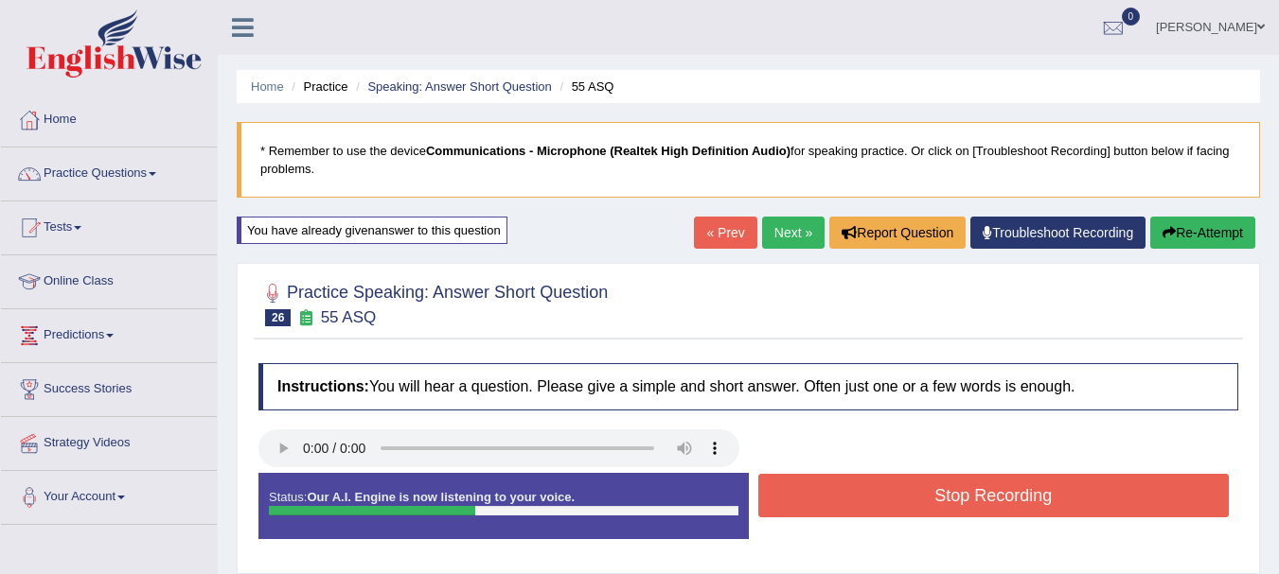
click at [814, 496] on button "Stop Recording" at bounding box center [993, 496] width 471 height 44
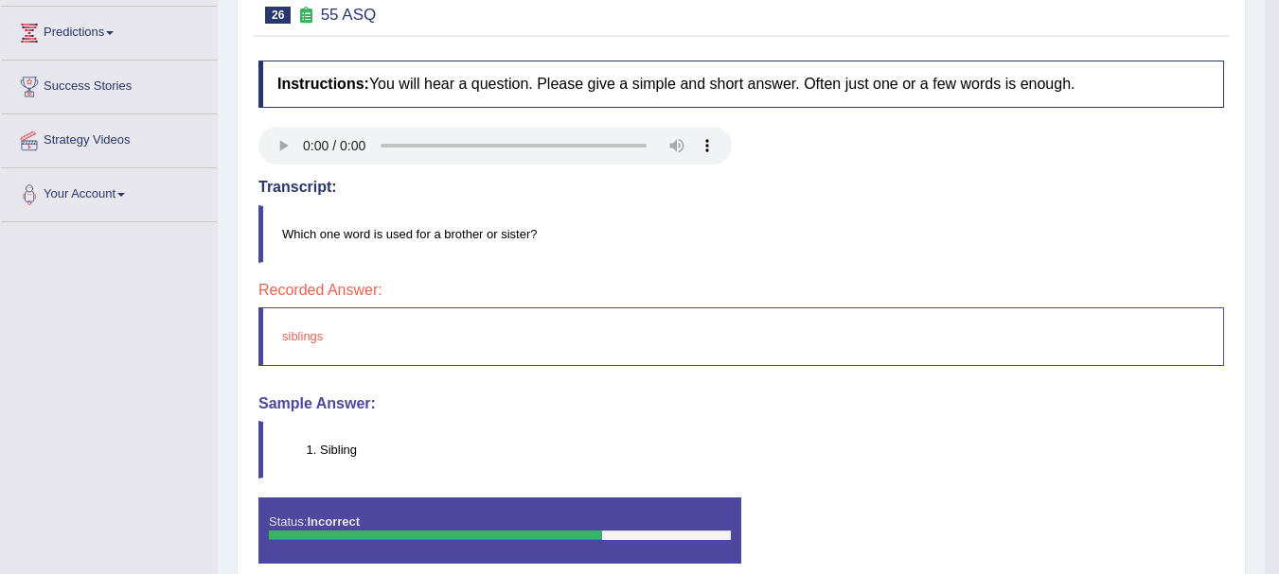
scroll to position [114, 0]
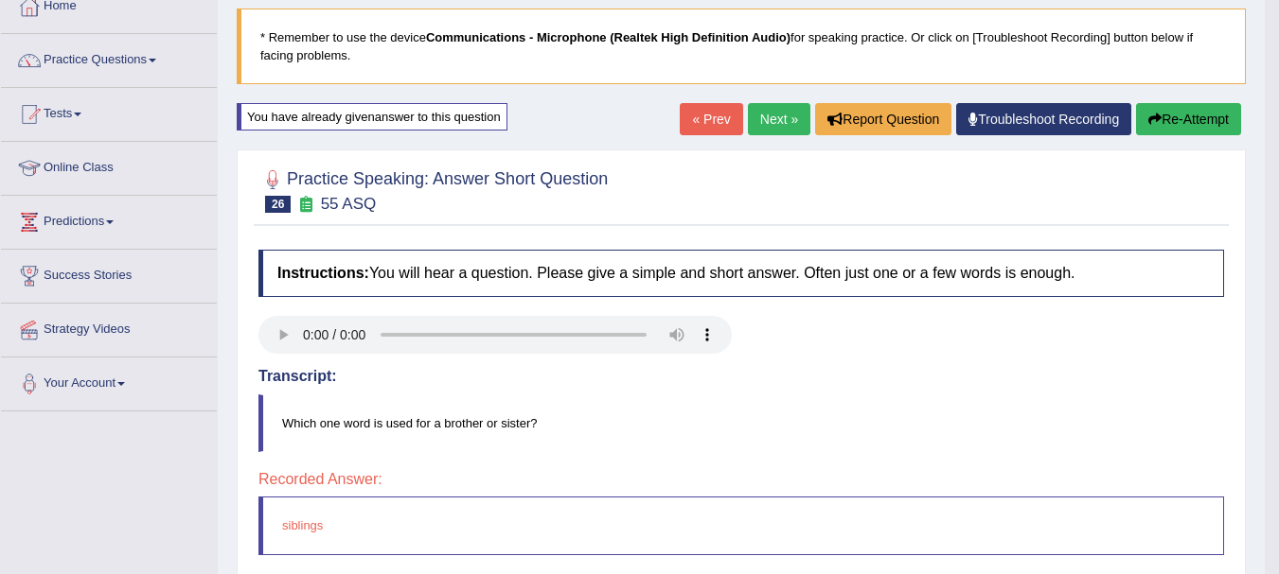
click at [712, 127] on link "« Prev" at bounding box center [710, 119] width 62 height 32
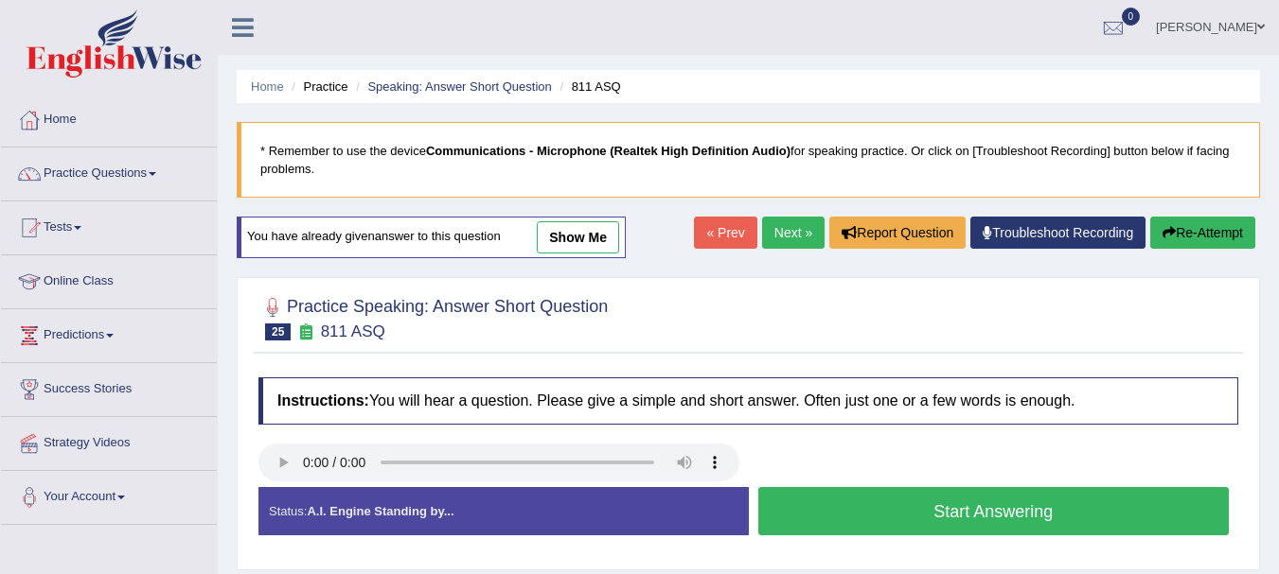
click at [814, 509] on button "Start Answering" at bounding box center [993, 511] width 471 height 48
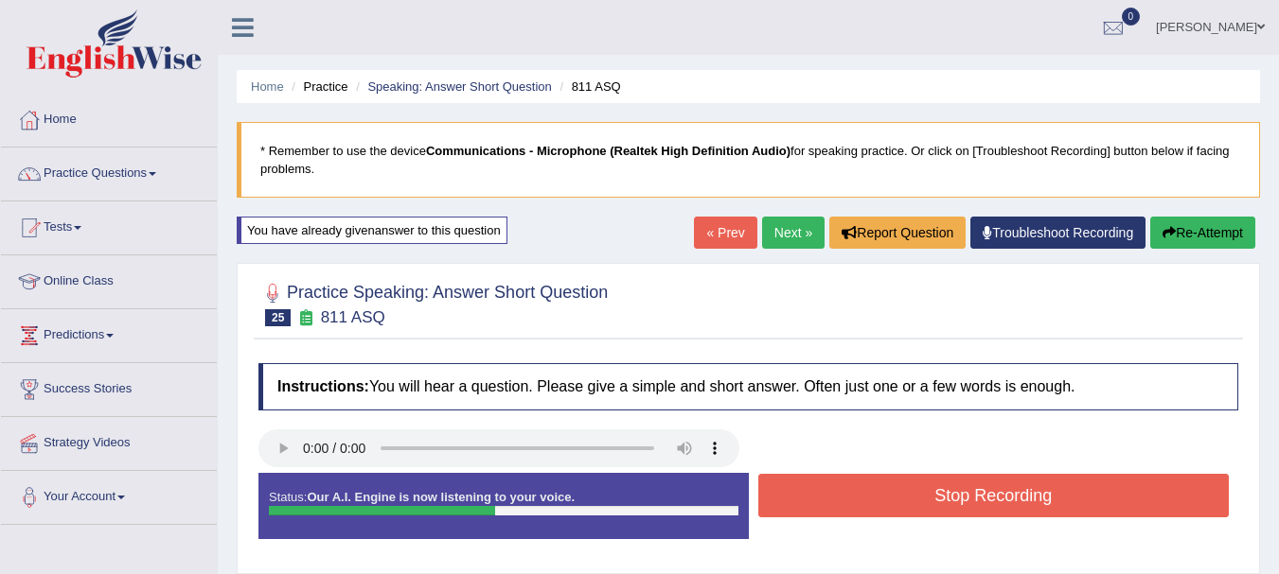
click at [814, 508] on button "Stop Recording" at bounding box center [993, 496] width 471 height 44
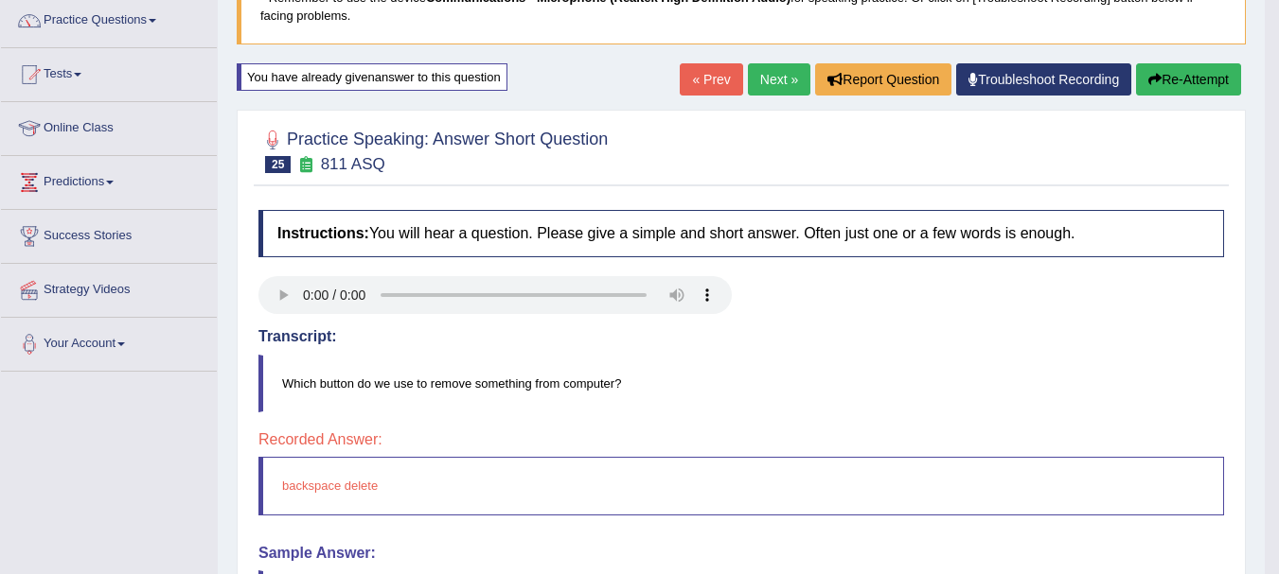
scroll to position [151, 0]
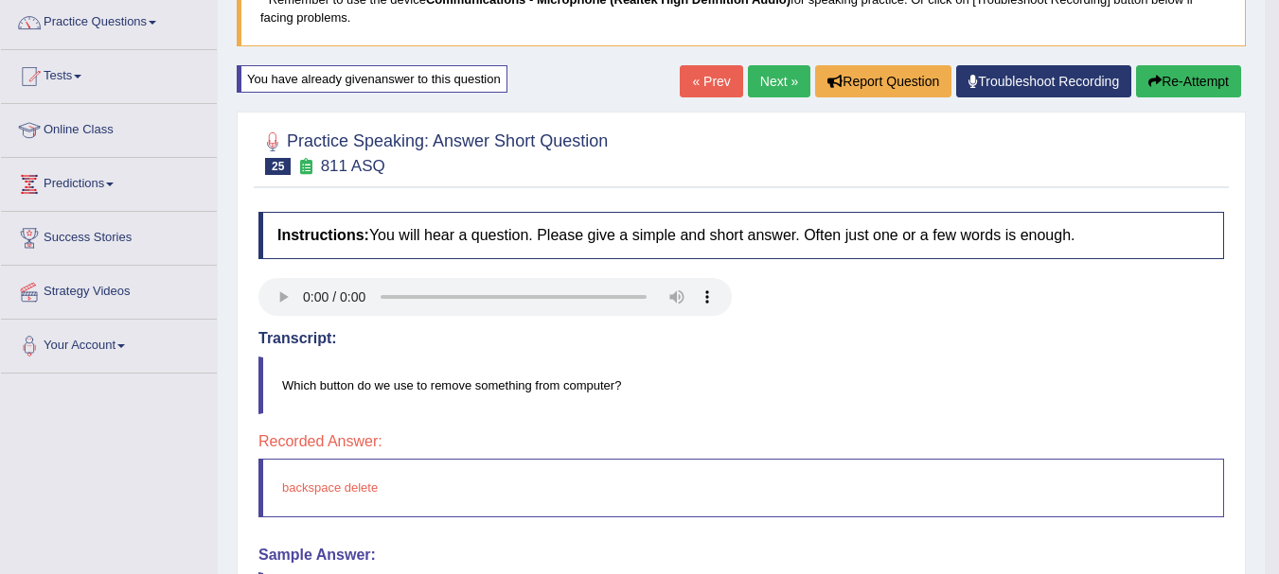
click at [700, 74] on link "« Prev" at bounding box center [710, 81] width 62 height 32
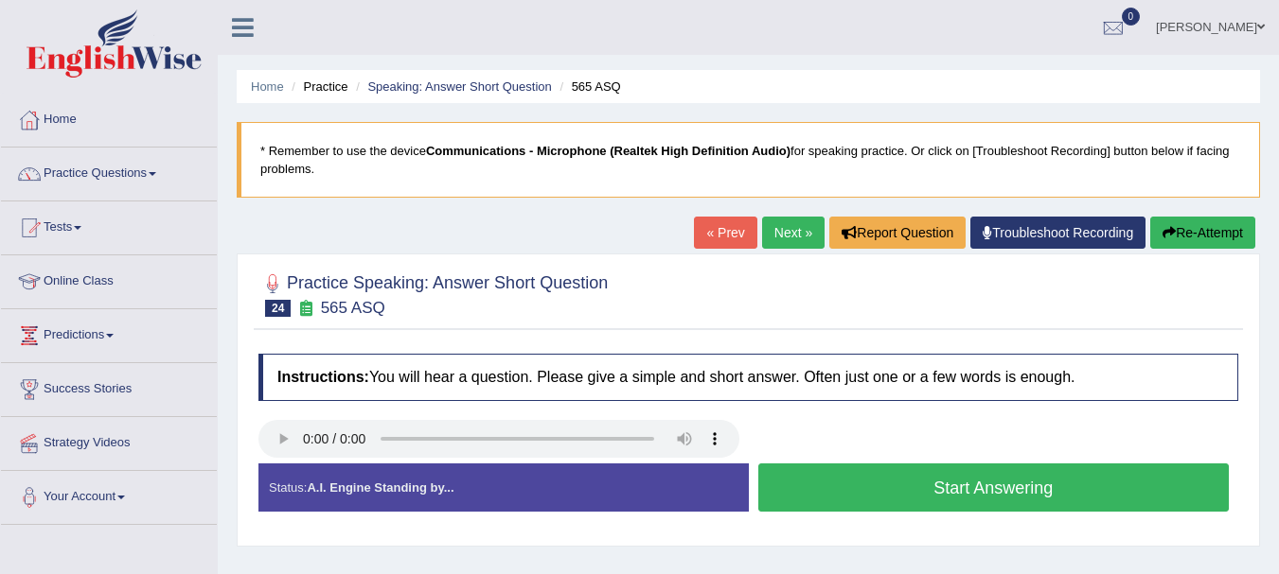
click at [837, 473] on button "Start Answering" at bounding box center [993, 488] width 471 height 48
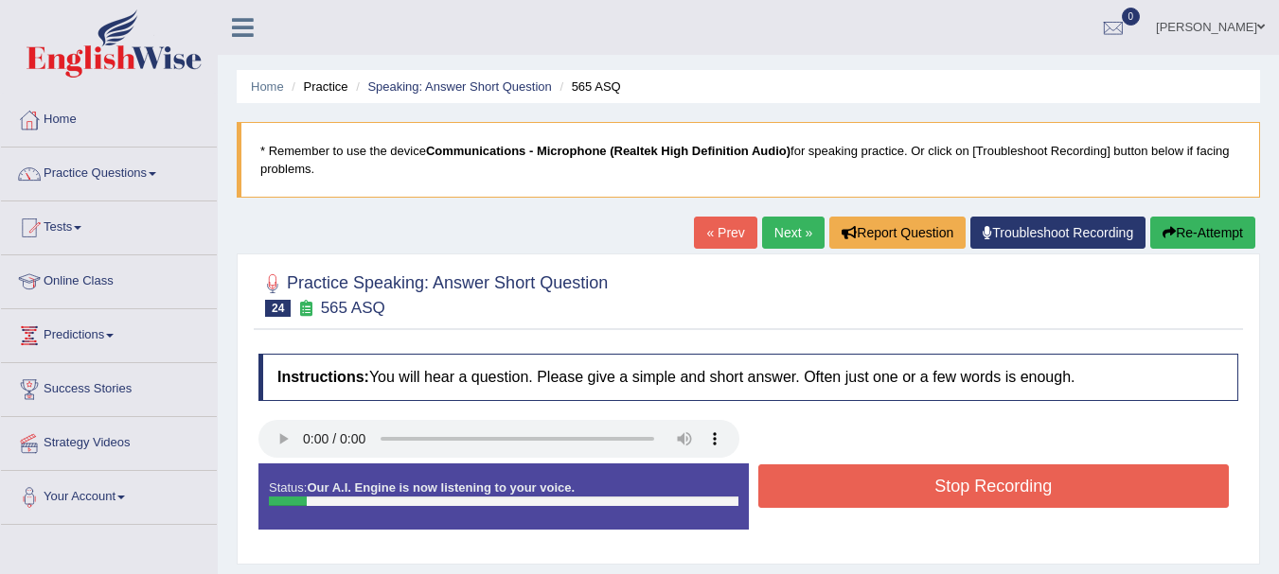
click at [837, 473] on button "Stop Recording" at bounding box center [993, 487] width 471 height 44
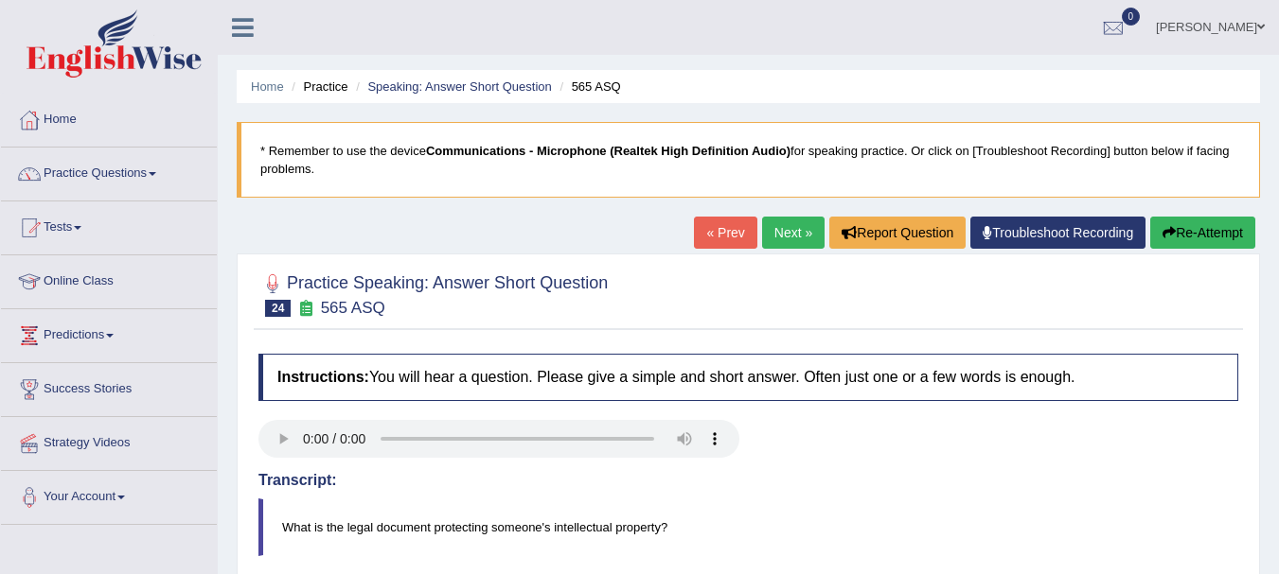
click at [727, 227] on link "« Prev" at bounding box center [725, 233] width 62 height 32
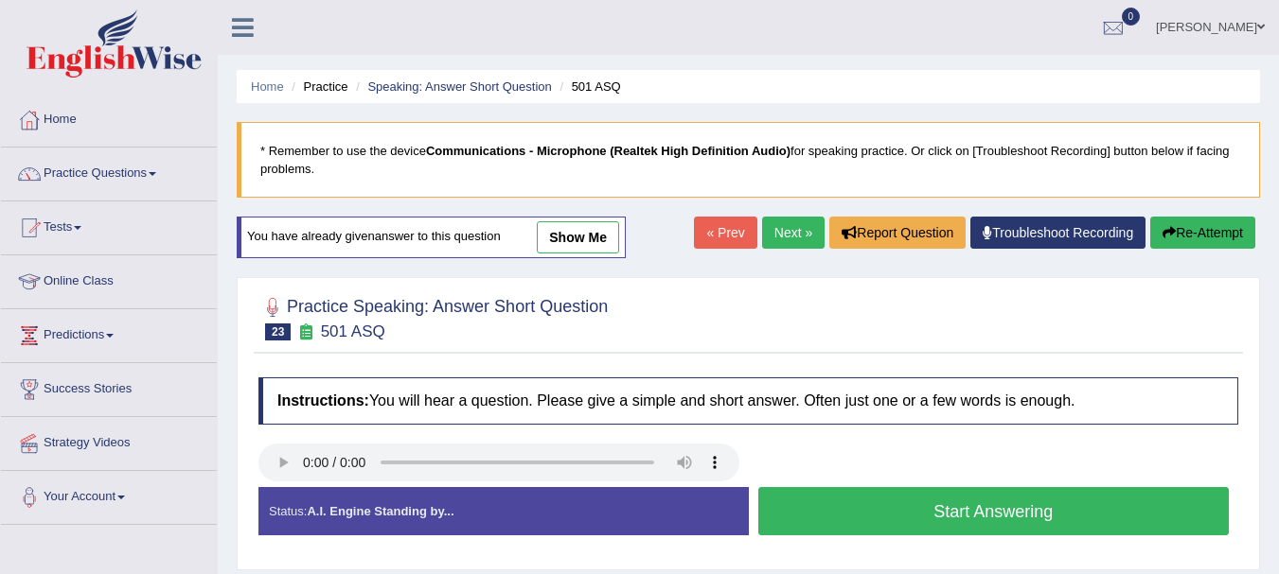
click at [781, 513] on button "Start Answering" at bounding box center [993, 511] width 471 height 48
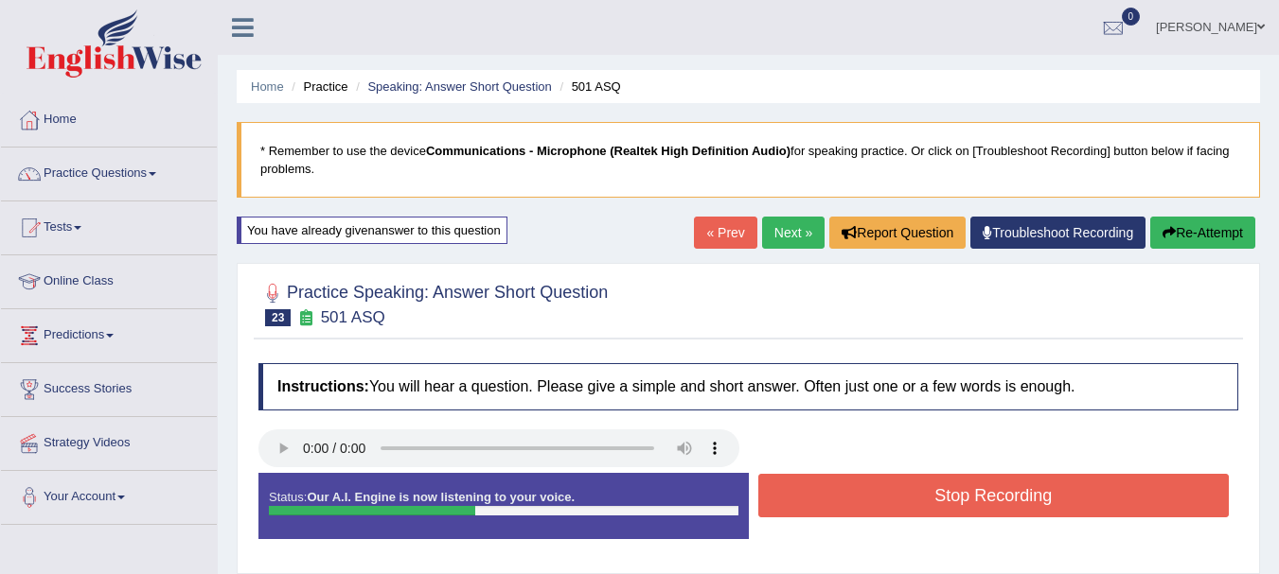
click at [801, 498] on button "Stop Recording" at bounding box center [993, 496] width 471 height 44
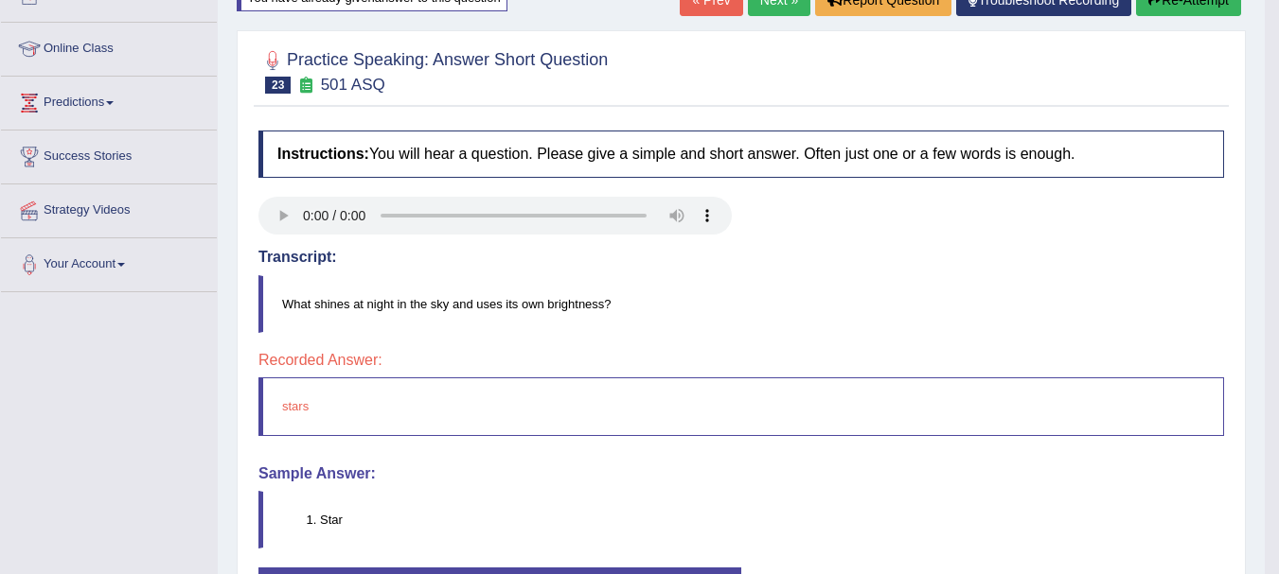
scroll to position [38, 0]
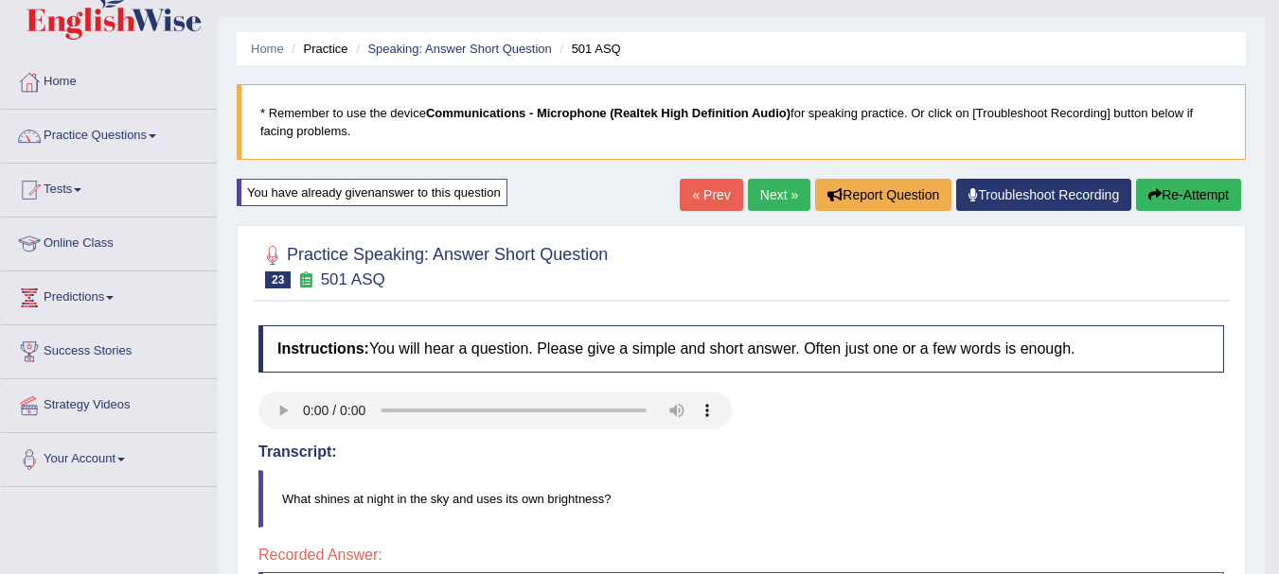
click at [704, 182] on link "« Prev" at bounding box center [710, 195] width 62 height 32
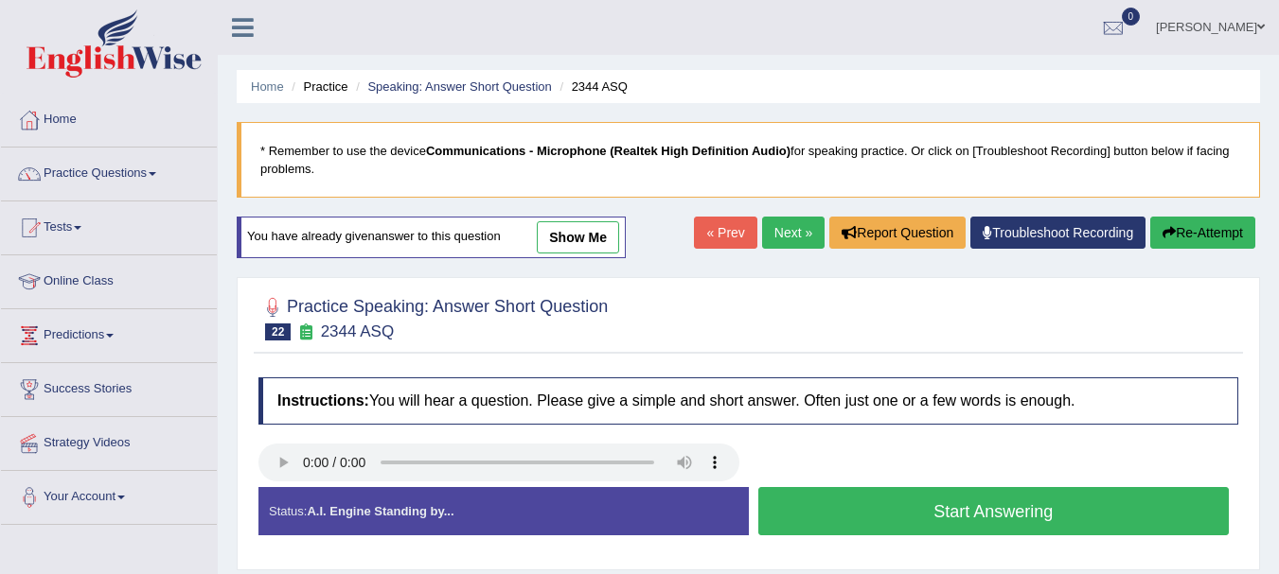
click at [799, 510] on button "Start Answering" at bounding box center [993, 511] width 471 height 48
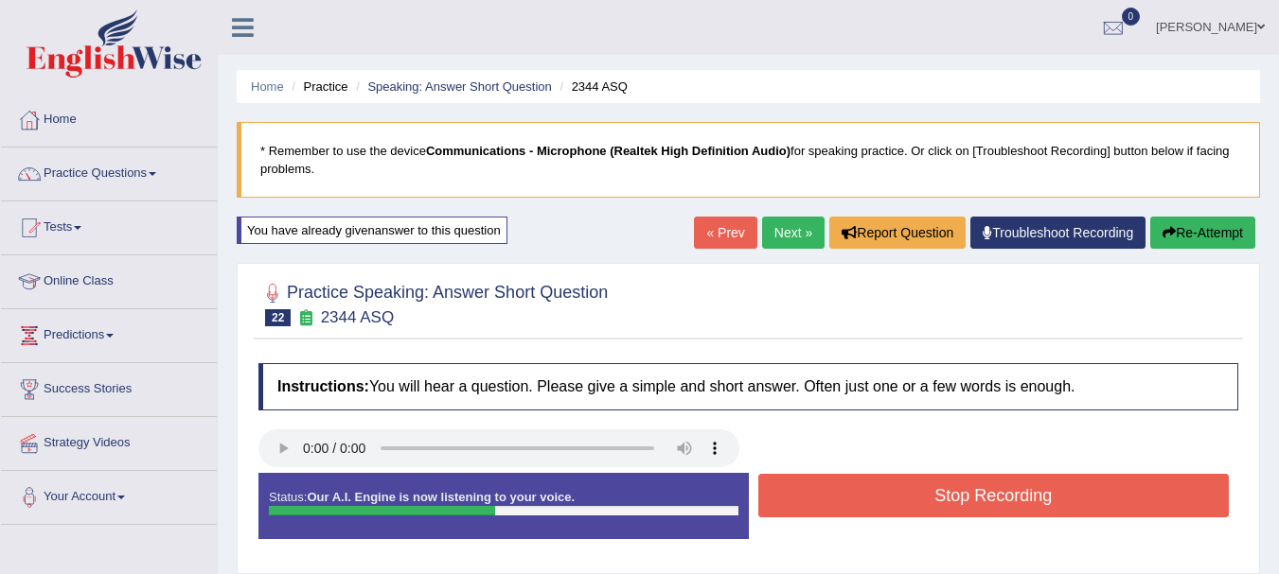
click at [798, 510] on button "Stop Recording" at bounding box center [993, 496] width 471 height 44
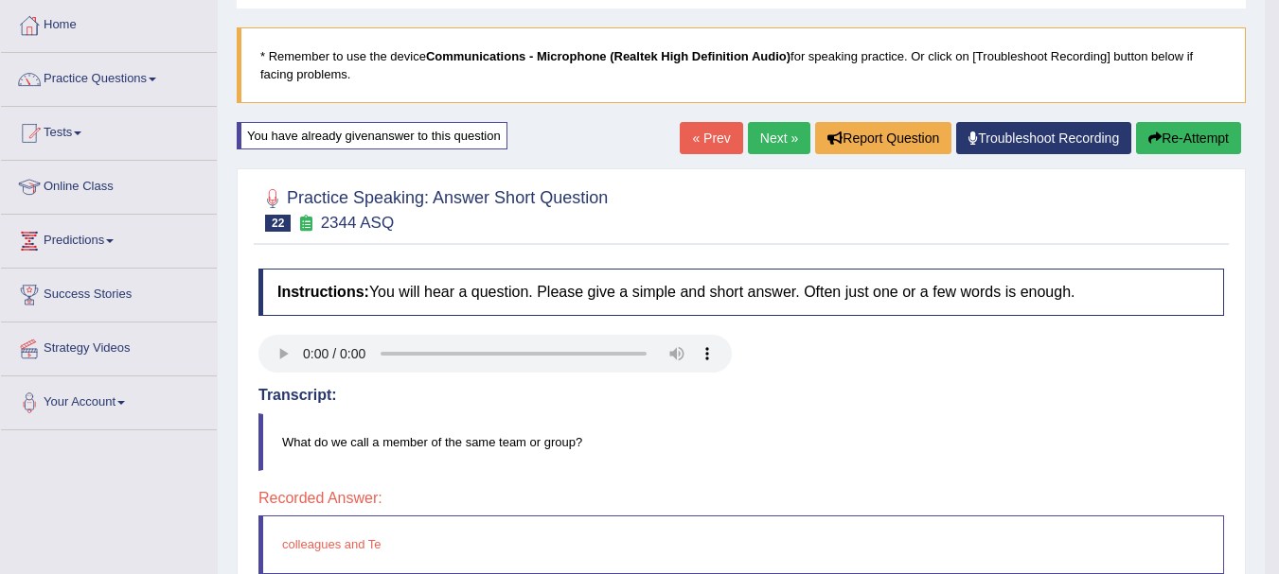
scroll to position [41, 0]
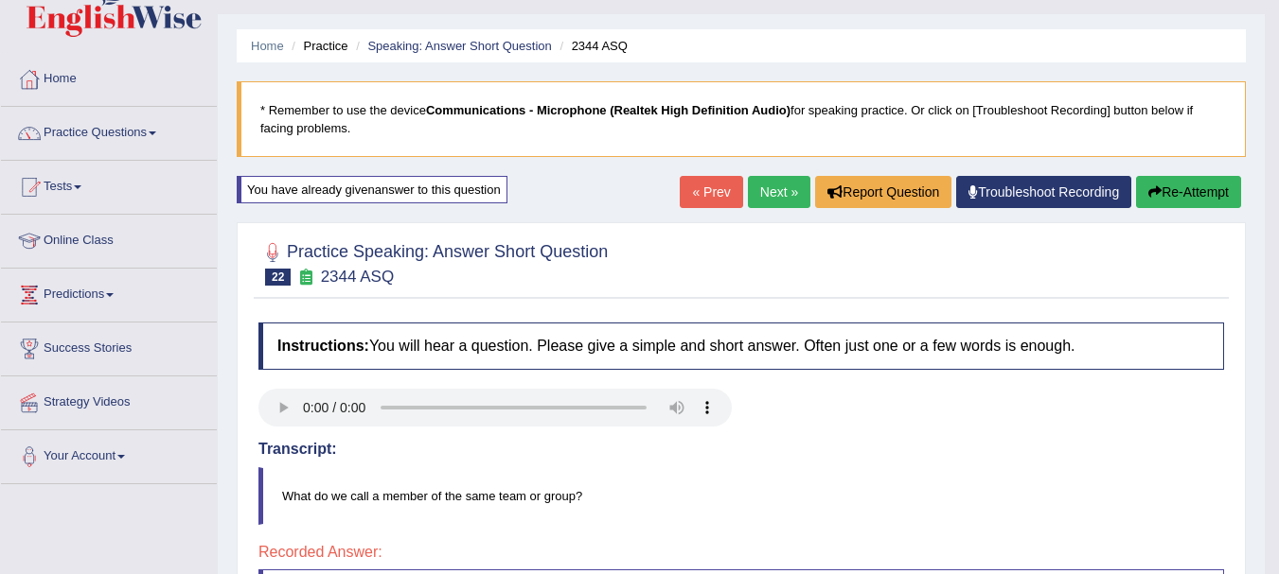
click at [704, 193] on link "« Prev" at bounding box center [710, 192] width 62 height 32
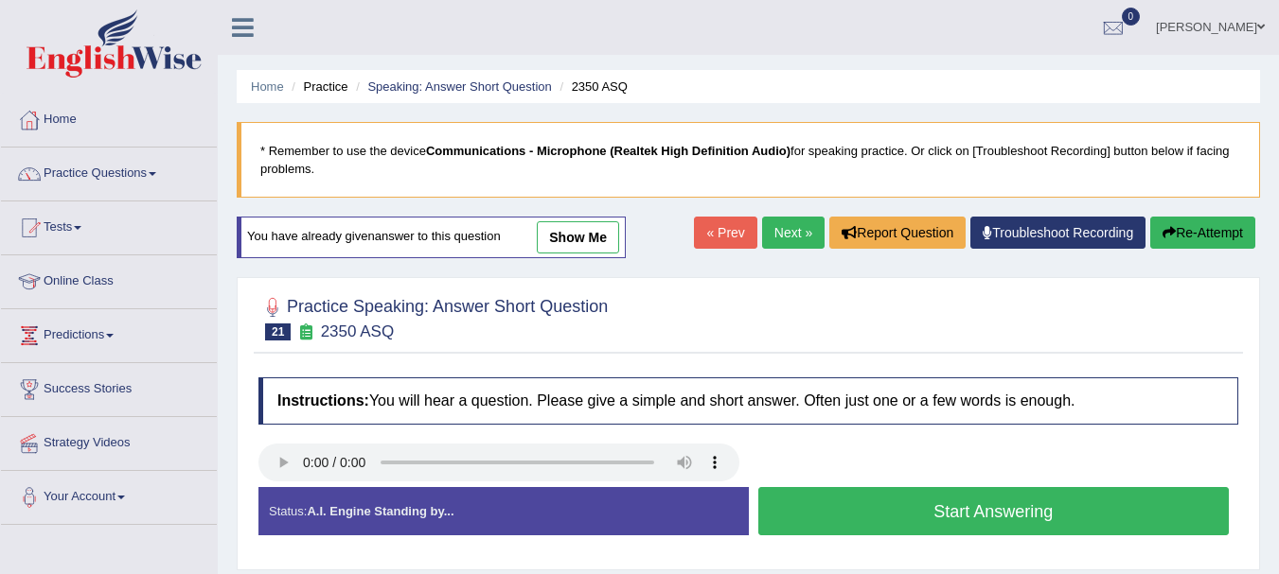
click at [786, 509] on button "Start Answering" at bounding box center [993, 511] width 471 height 48
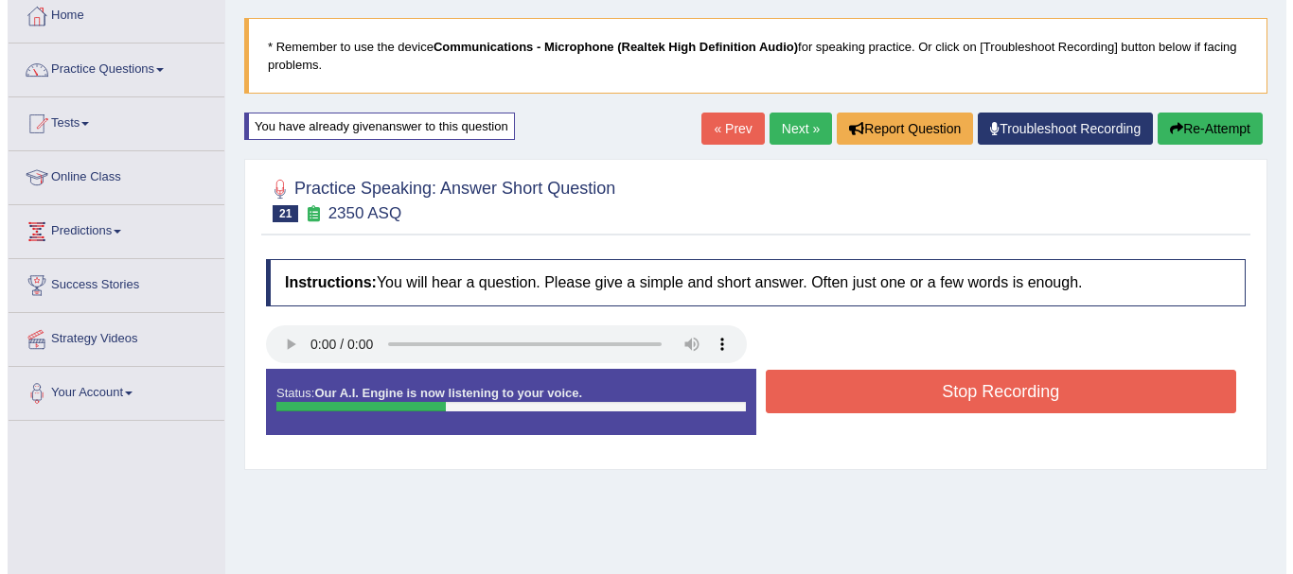
scroll to position [151, 0]
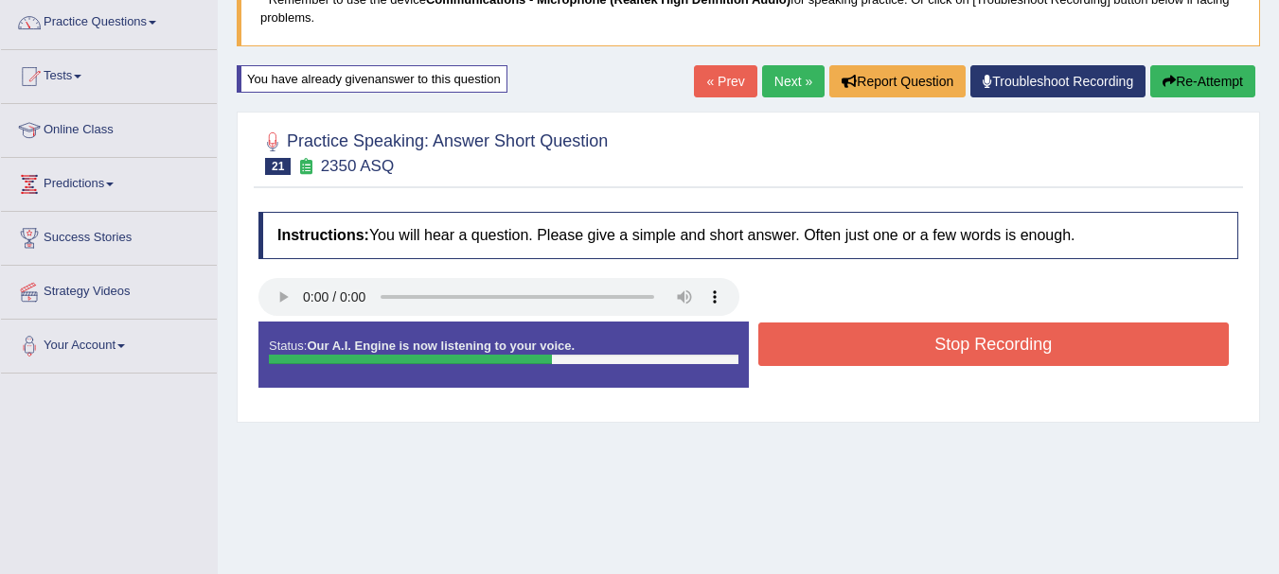
click at [836, 369] on div "Stop Recording" at bounding box center [994, 347] width 490 height 48
click at [836, 352] on button "Stop Recording" at bounding box center [993, 345] width 471 height 44
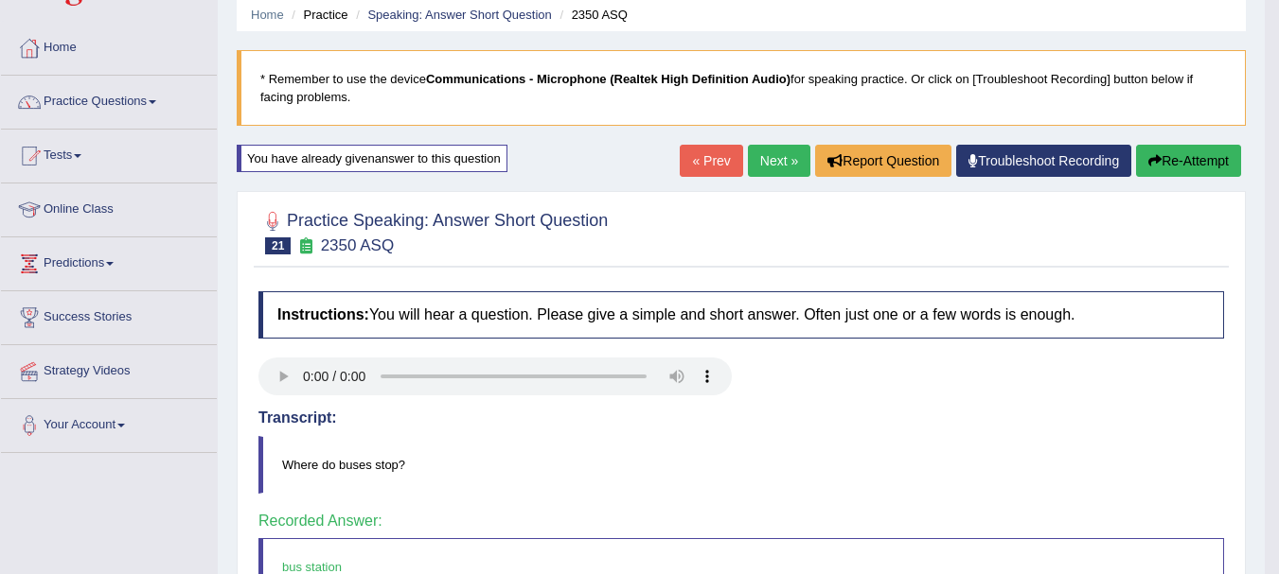
scroll to position [0, 0]
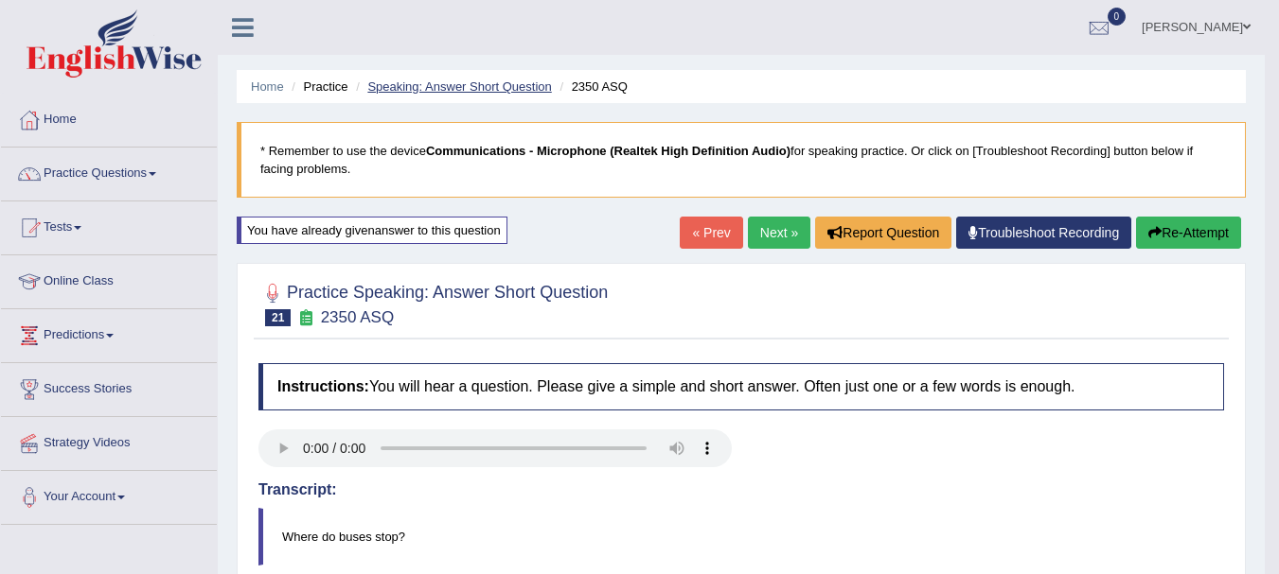
click at [484, 91] on link "Speaking: Answer Short Question" at bounding box center [459, 86] width 184 height 14
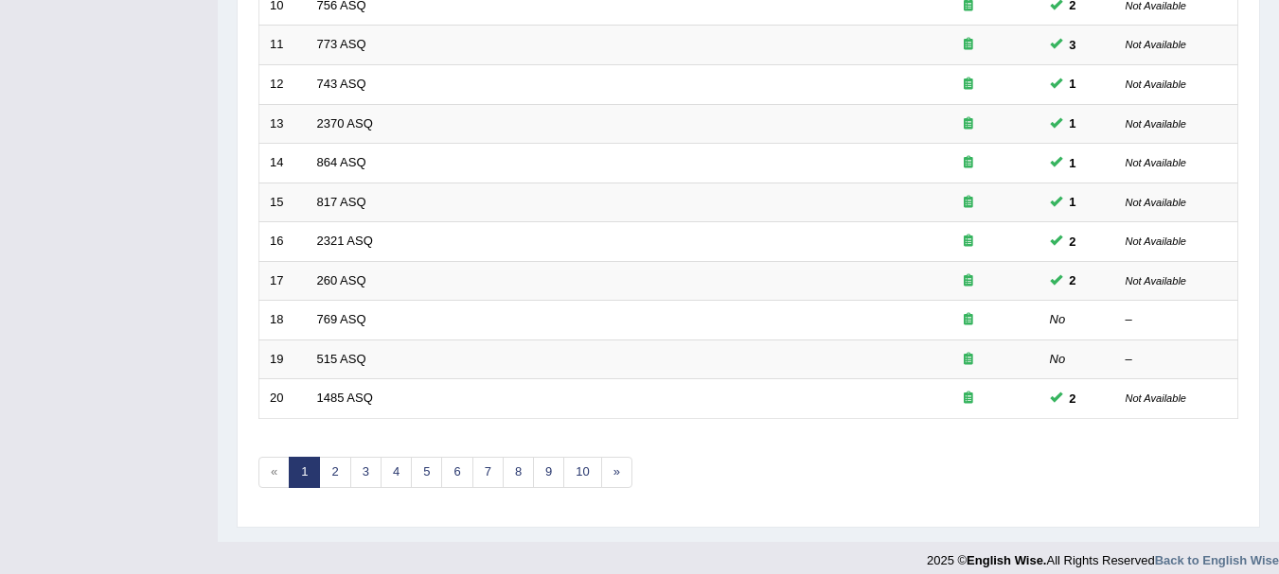
scroll to position [679, 0]
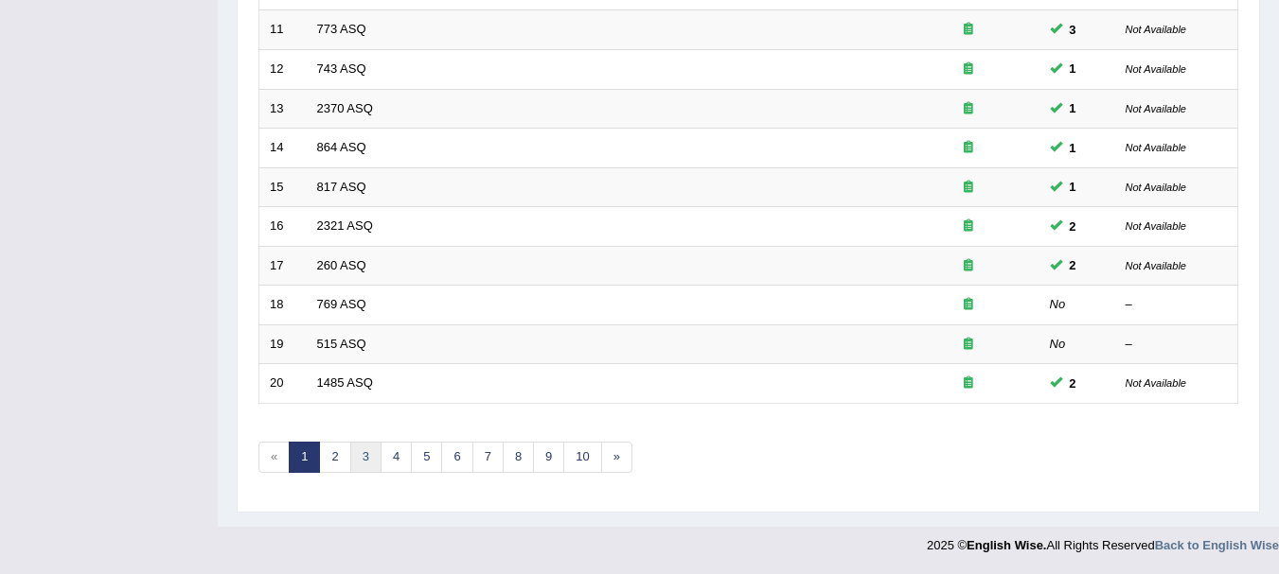
click at [363, 455] on link "3" at bounding box center [365, 457] width 31 height 31
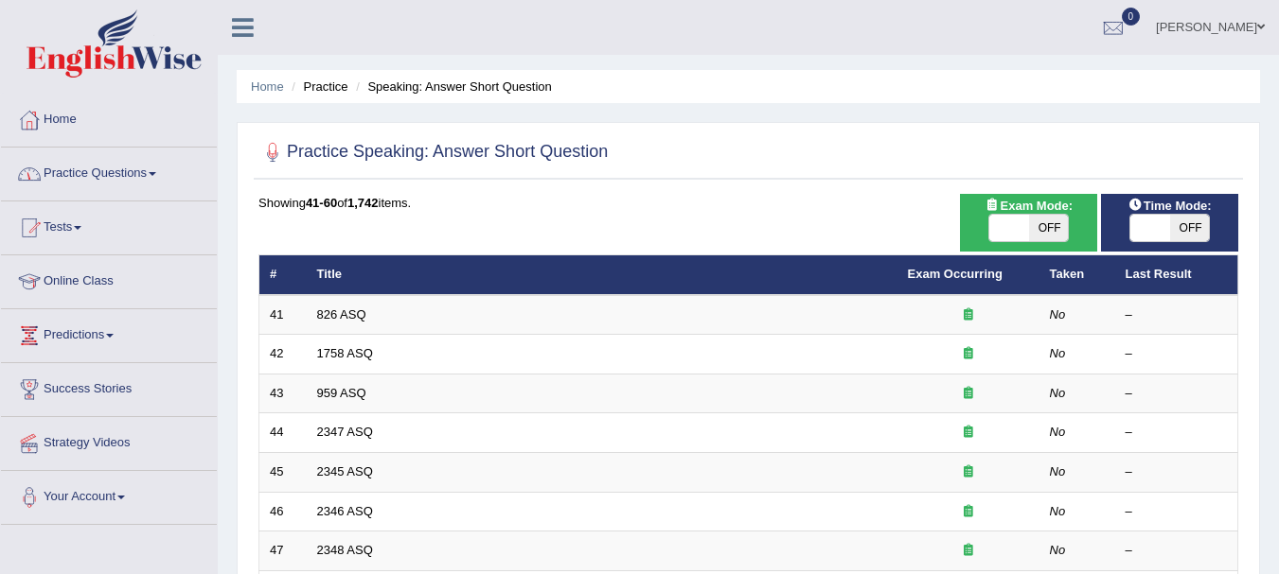
click at [81, 175] on link "Practice Questions" at bounding box center [109, 171] width 216 height 47
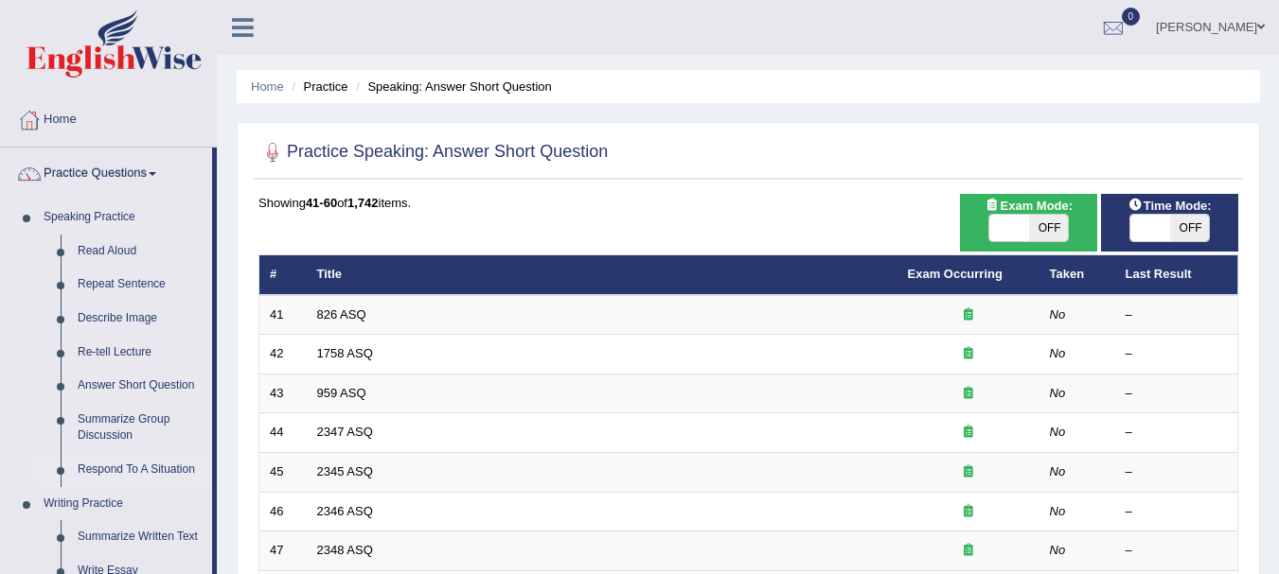
click at [105, 465] on link "Respond To A Situation" at bounding box center [140, 470] width 143 height 34
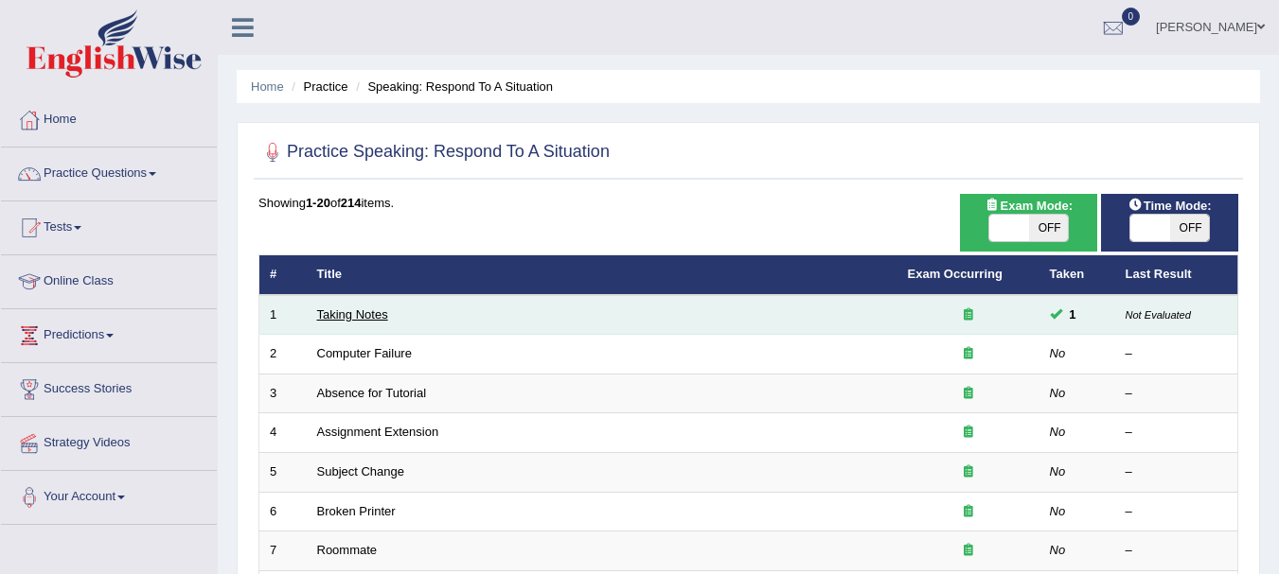
click at [372, 309] on link "Taking Notes" at bounding box center [352, 315] width 71 height 14
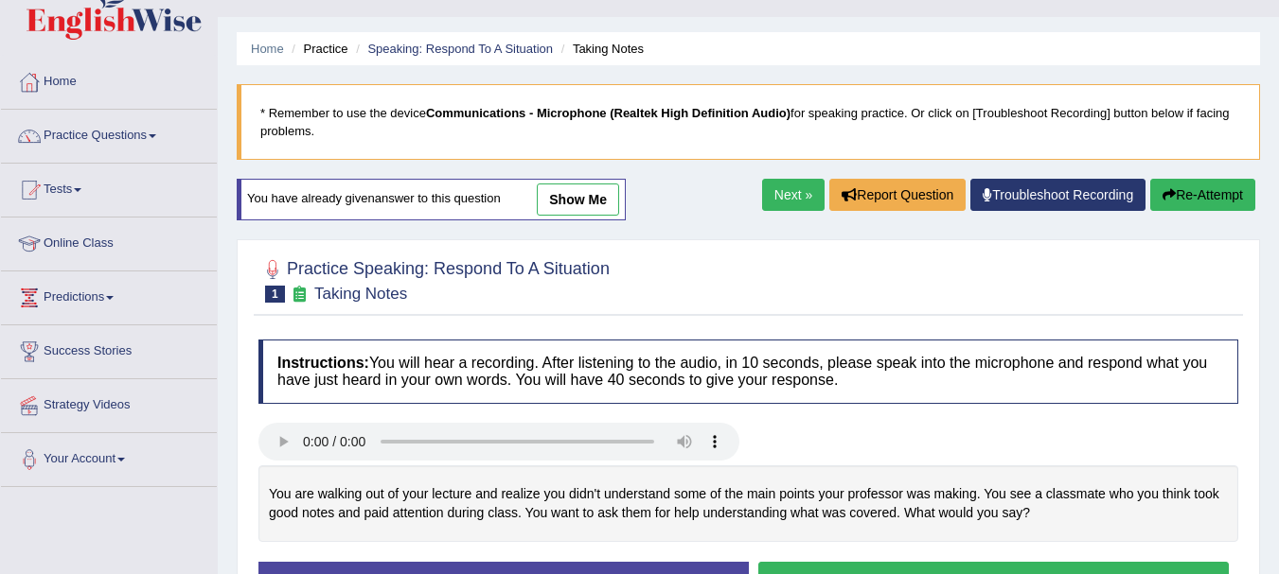
scroll to position [189, 0]
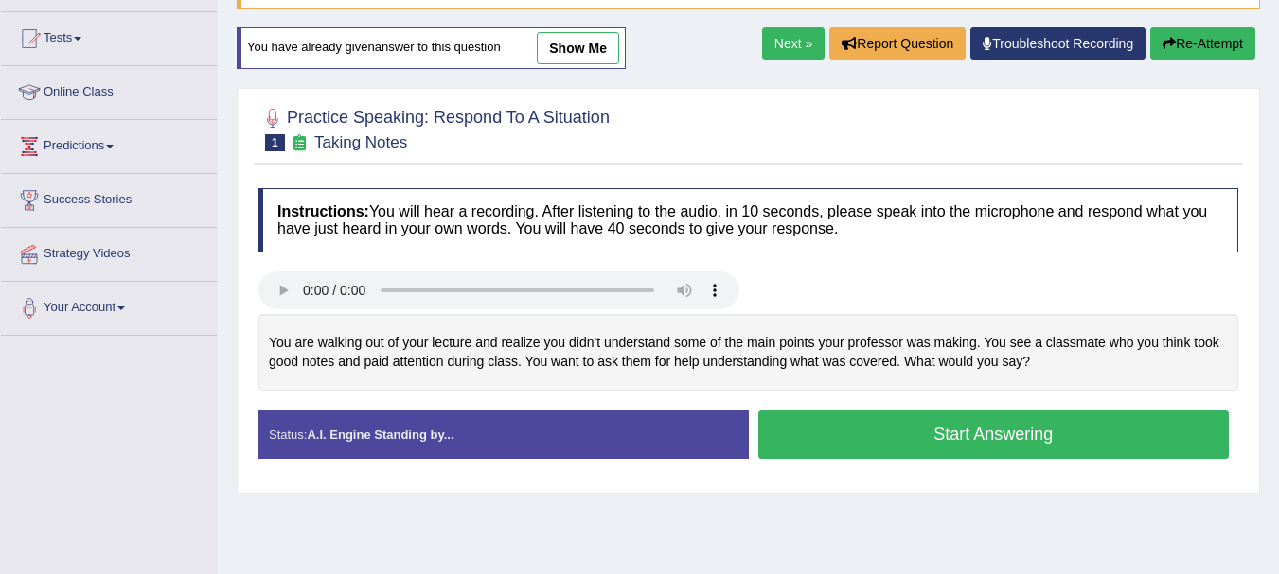
click at [869, 425] on button "Start Answering" at bounding box center [993, 435] width 471 height 48
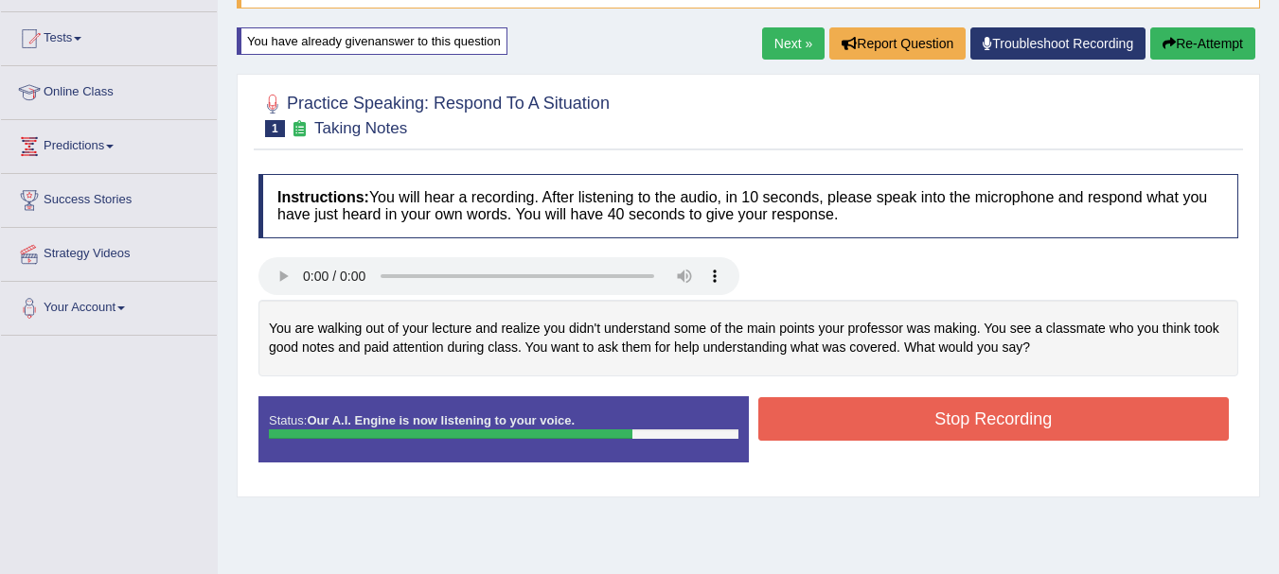
click at [869, 427] on button "Stop Recording" at bounding box center [993, 419] width 471 height 44
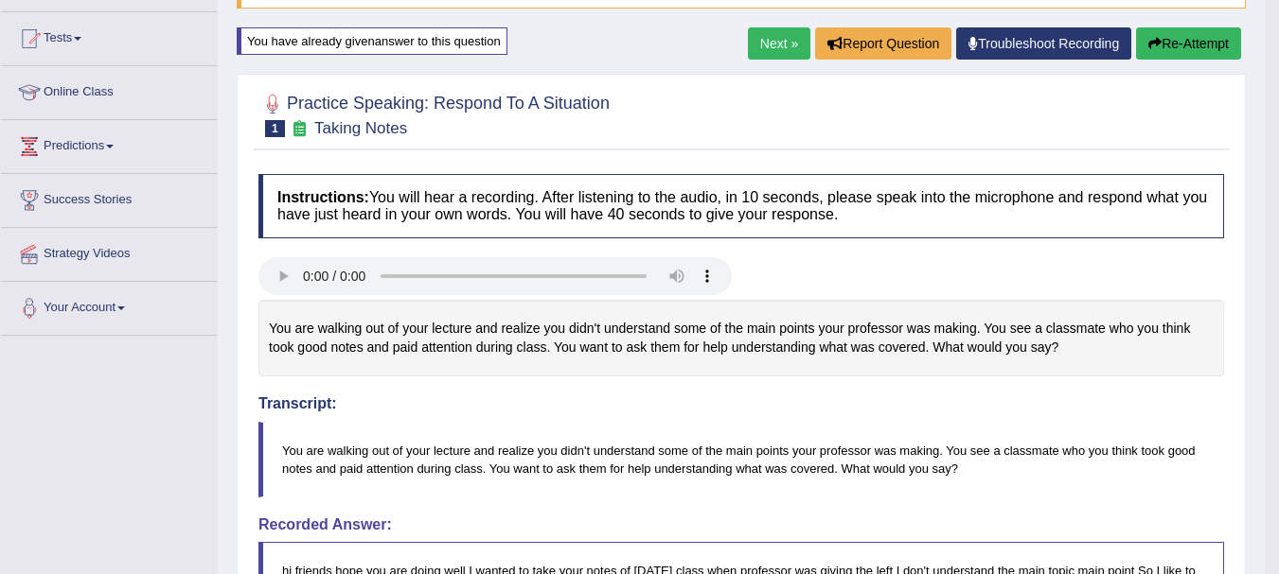
drag, startPoint x: 1226, startPoint y: 280, endPoint x: 1288, endPoint y: 296, distance: 63.6
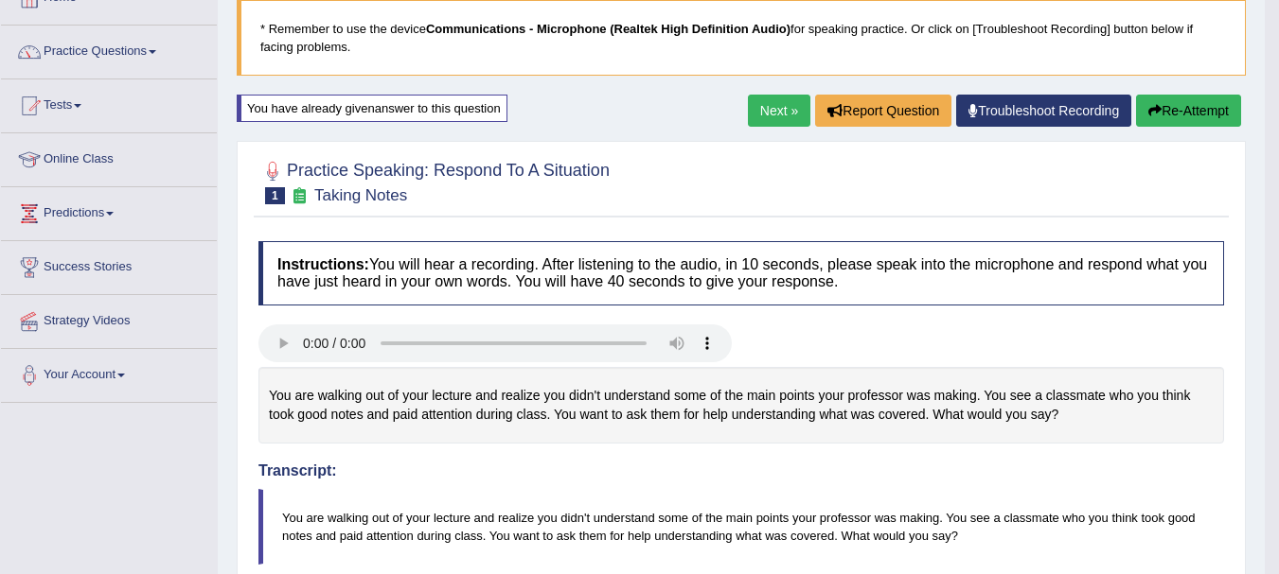
scroll to position [0, 0]
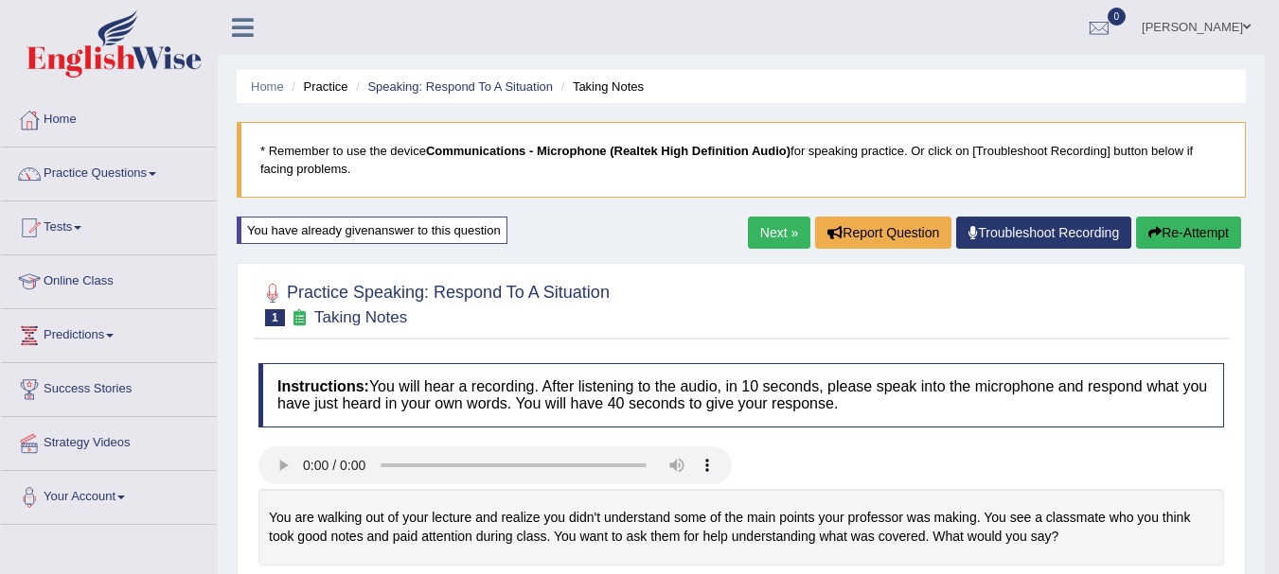
click at [1163, 238] on button "Re-Attempt" at bounding box center [1188, 233] width 105 height 32
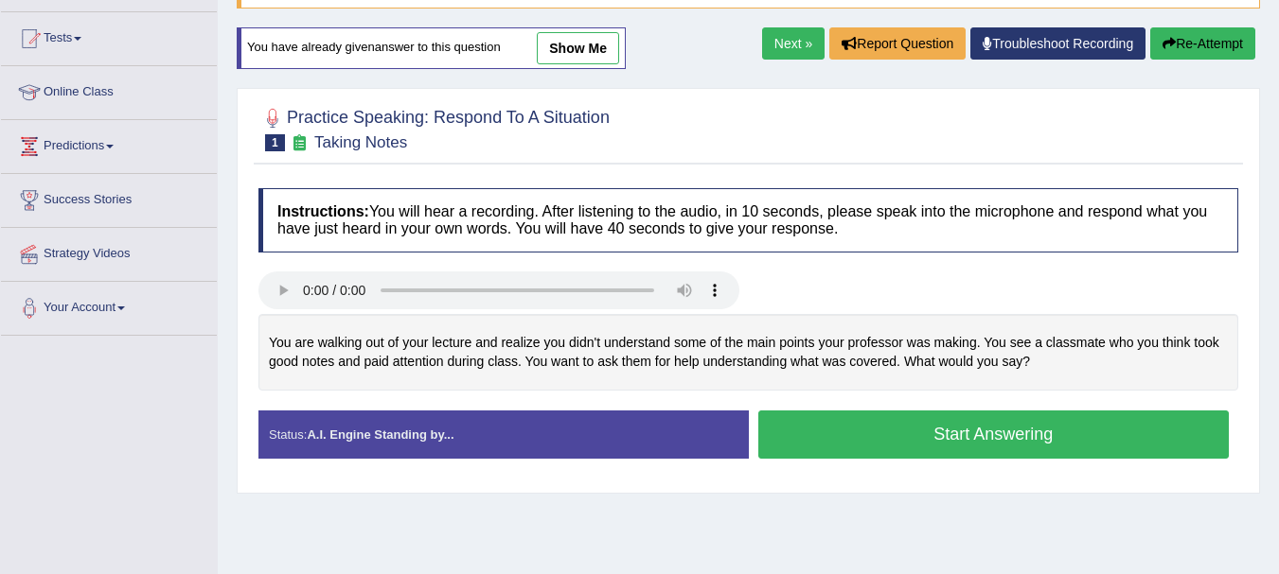
click at [227, 309] on div "Home Practice Speaking: Respond To A Situation Taking Notes * Remember to use t…" at bounding box center [748, 284] width 1061 height 946
click at [849, 439] on button "Start Answering" at bounding box center [993, 435] width 471 height 48
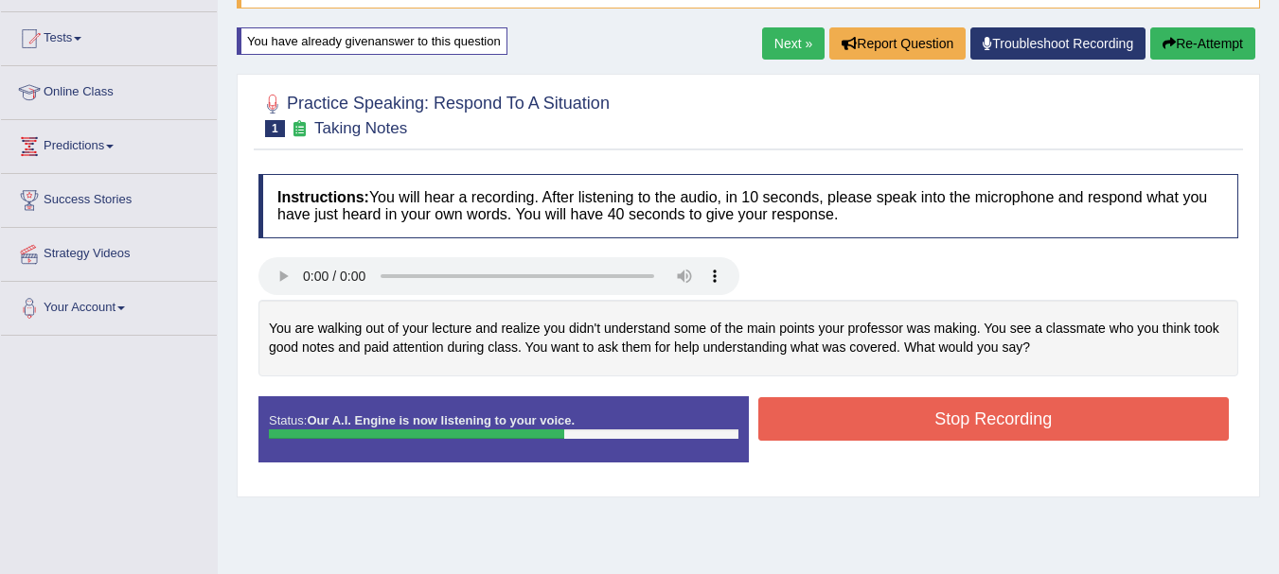
click at [853, 428] on button "Stop Recording" at bounding box center [993, 419] width 471 height 44
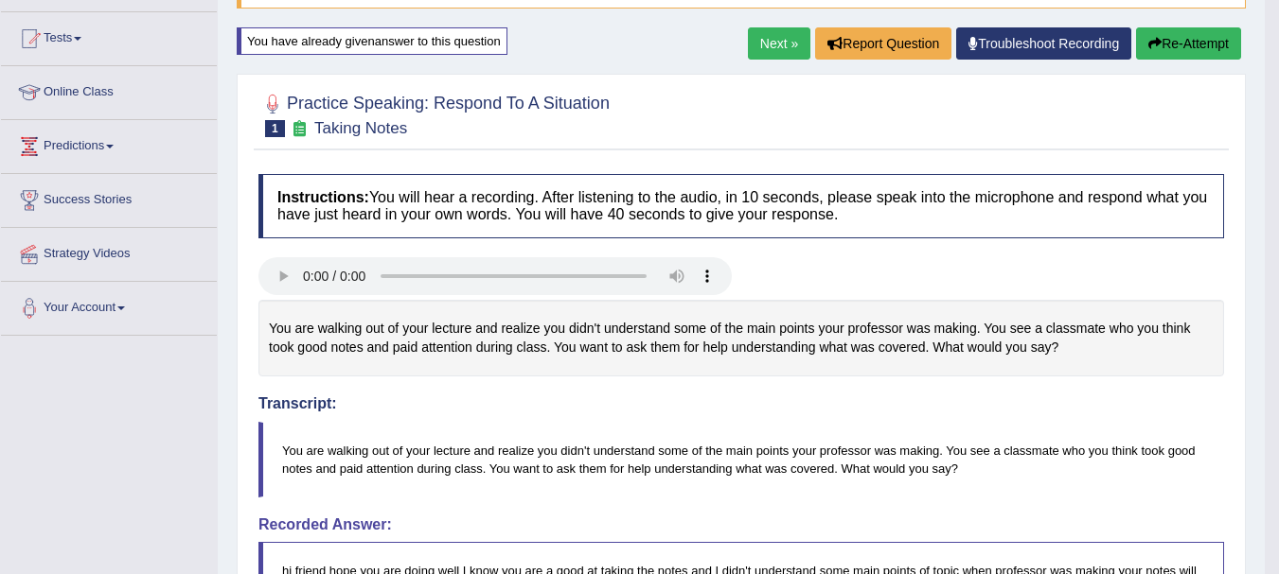
click at [1023, 273] on div at bounding box center [741, 278] width 984 height 43
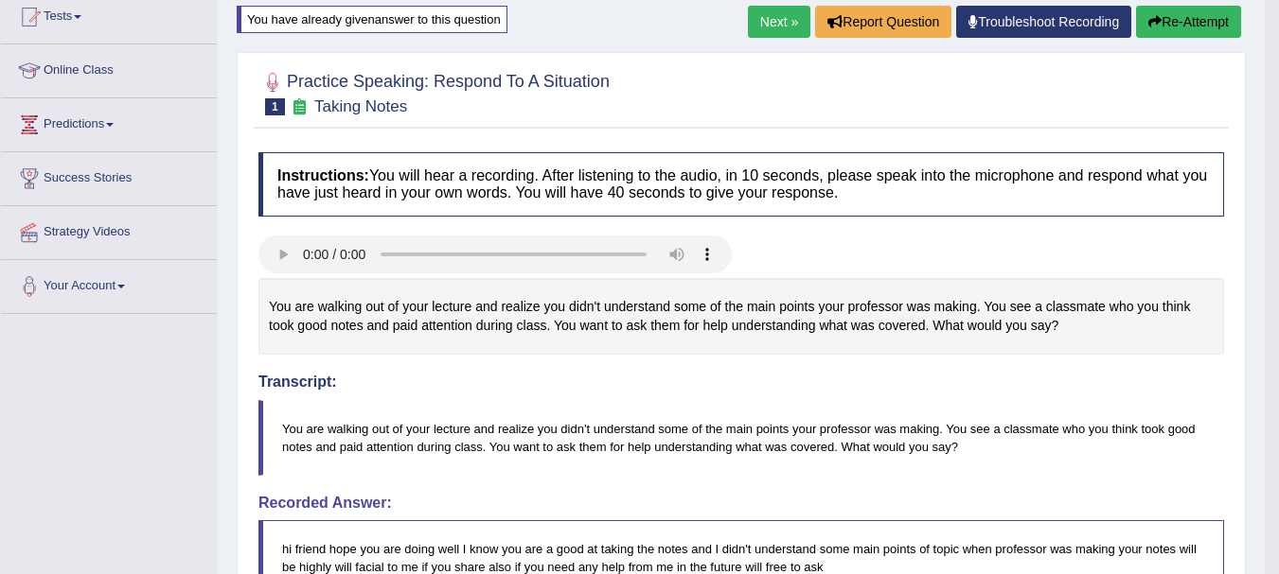
scroll to position [114, 0]
